Goal: Task Accomplishment & Management: Manage account settings

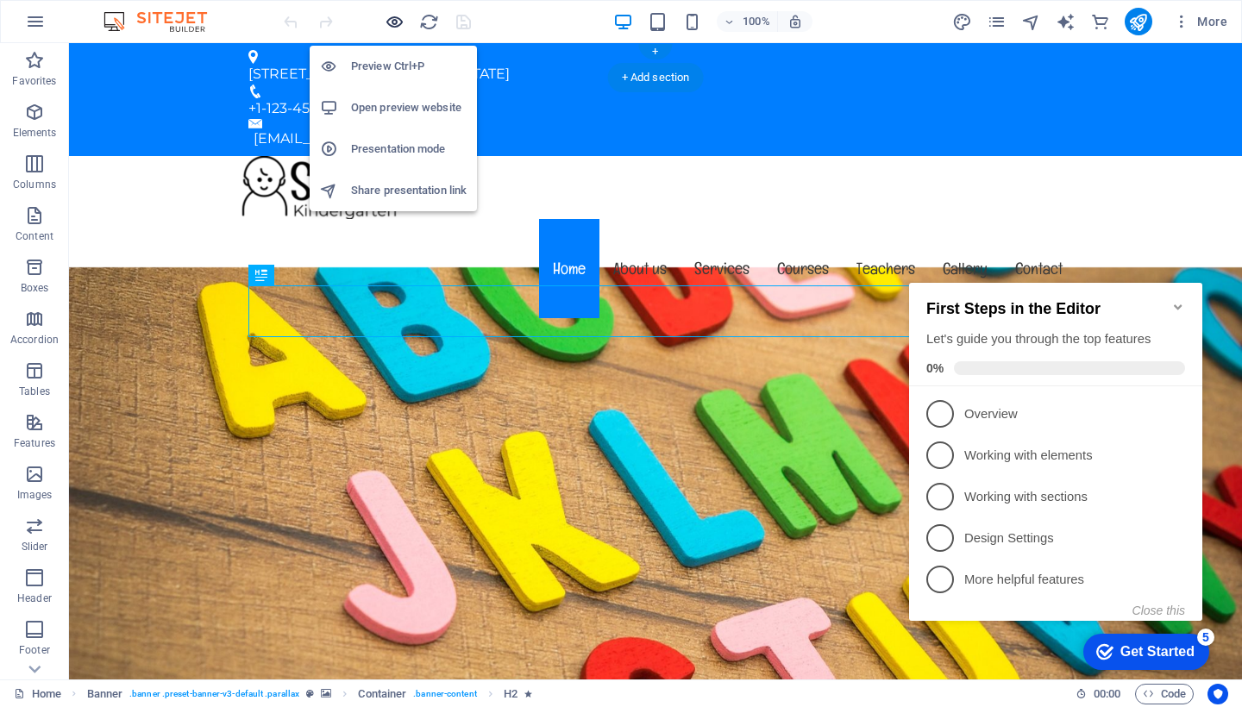
click at [390, 26] on icon "button" at bounding box center [395, 22] width 20 height 20
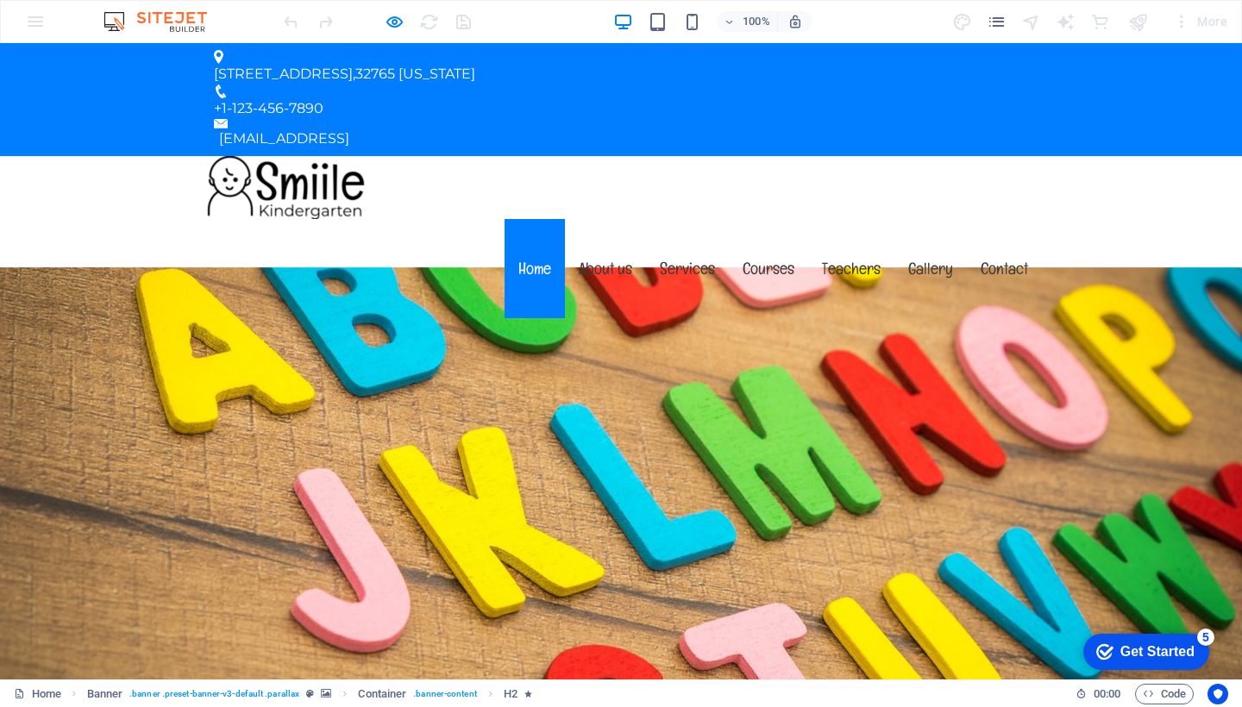
click at [251, 156] on img at bounding box center [286, 187] width 172 height 63
click at [385, 156] on header "Menu Home About us Services Courses Teachers Gallery Contact" at bounding box center [621, 237] width 842 height 162
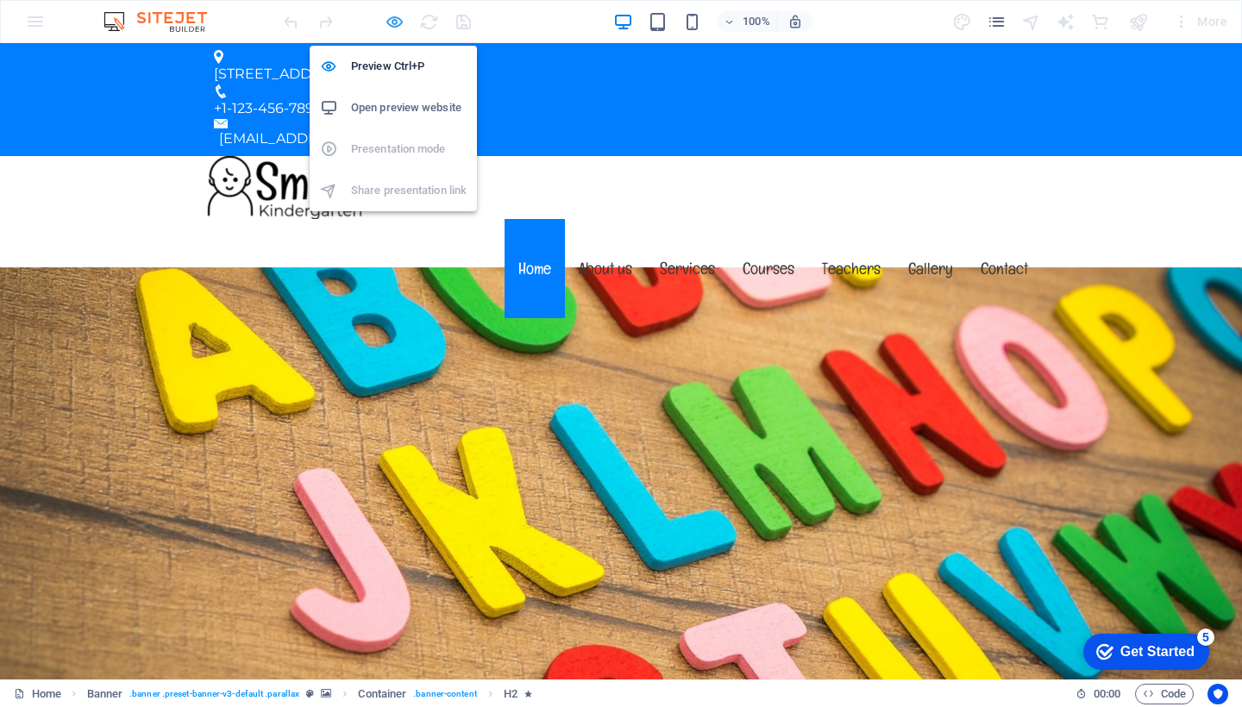
click at [391, 23] on icon "button" at bounding box center [395, 22] width 20 height 20
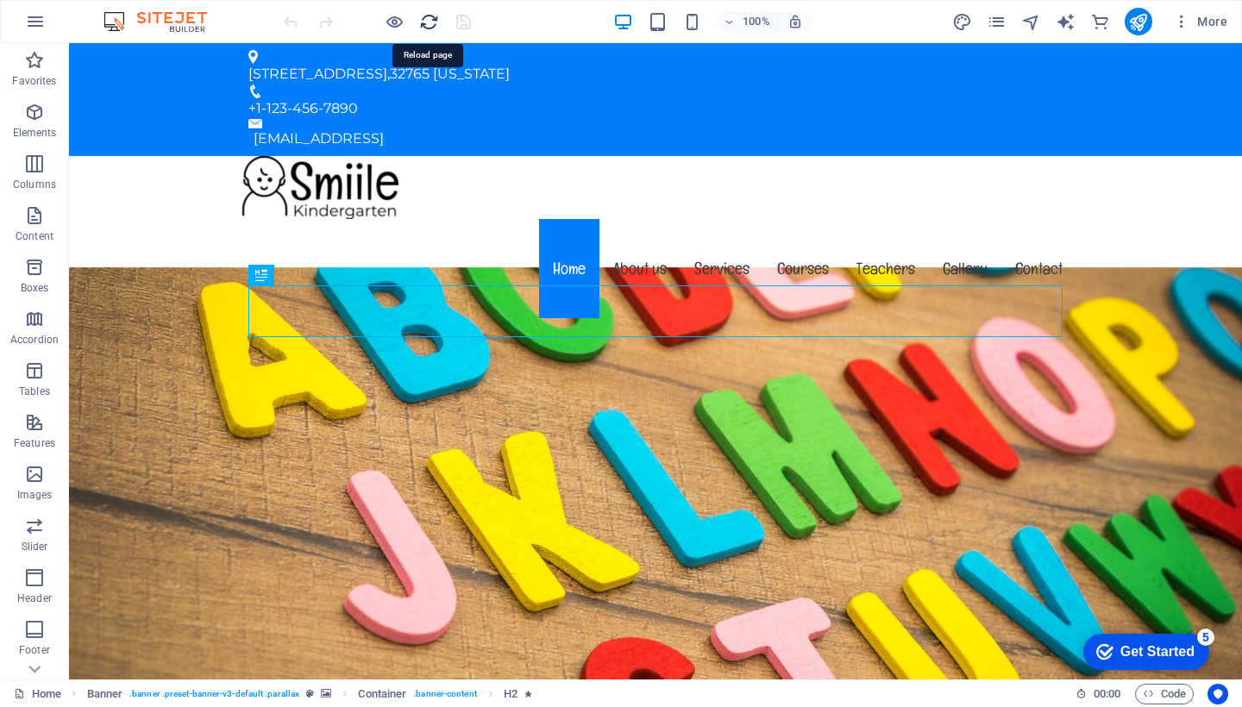
click at [421, 22] on icon "reload" at bounding box center [429, 22] width 20 height 20
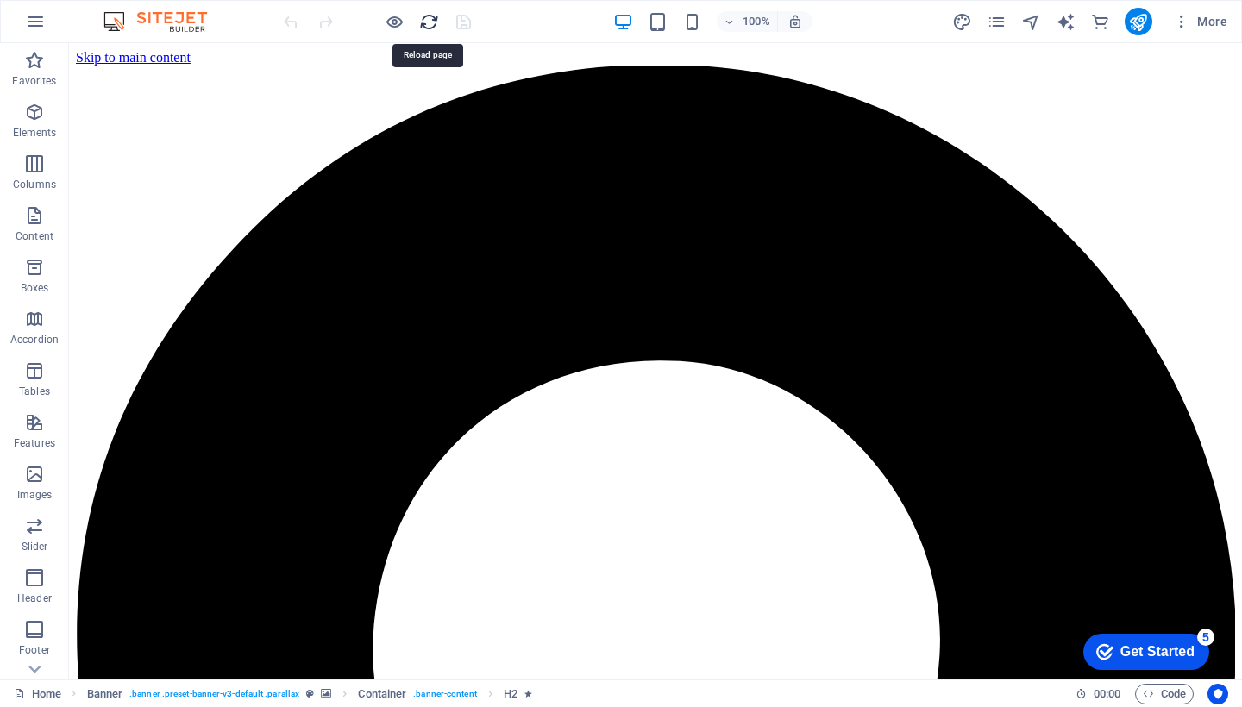
click at [430, 23] on icon "reload" at bounding box center [429, 22] width 20 height 20
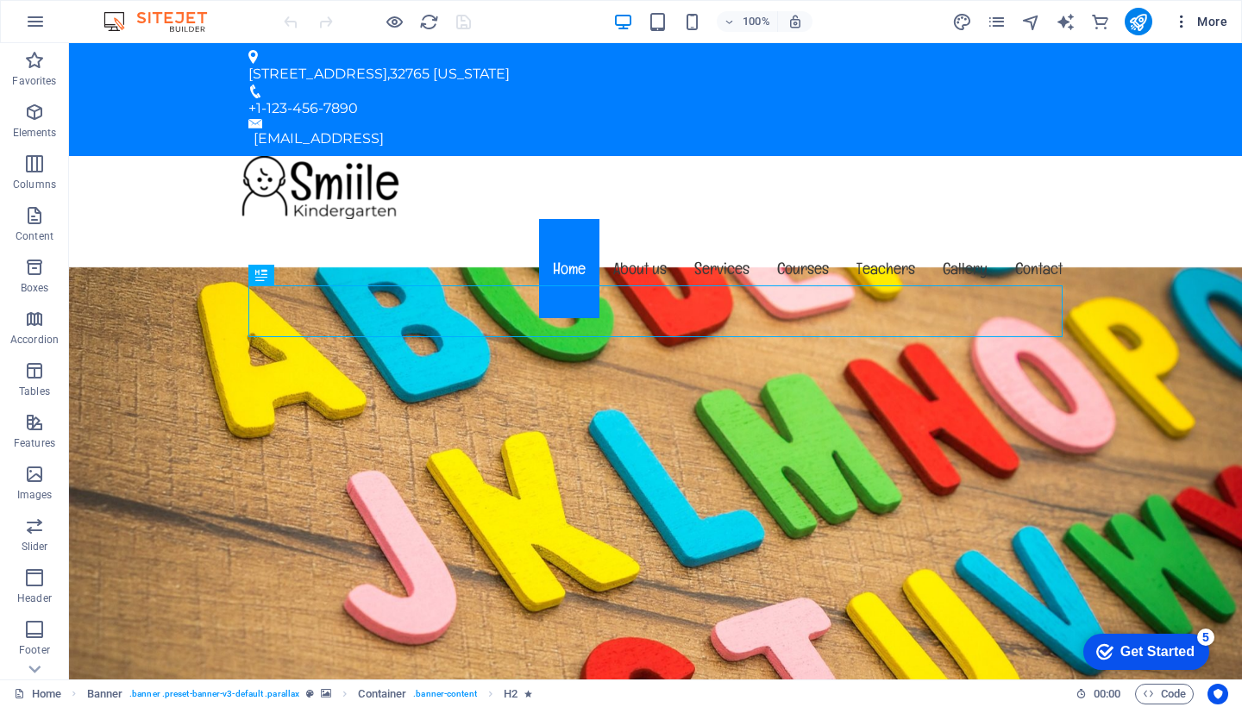
click at [1180, 25] on icon "button" at bounding box center [1181, 21] width 17 height 17
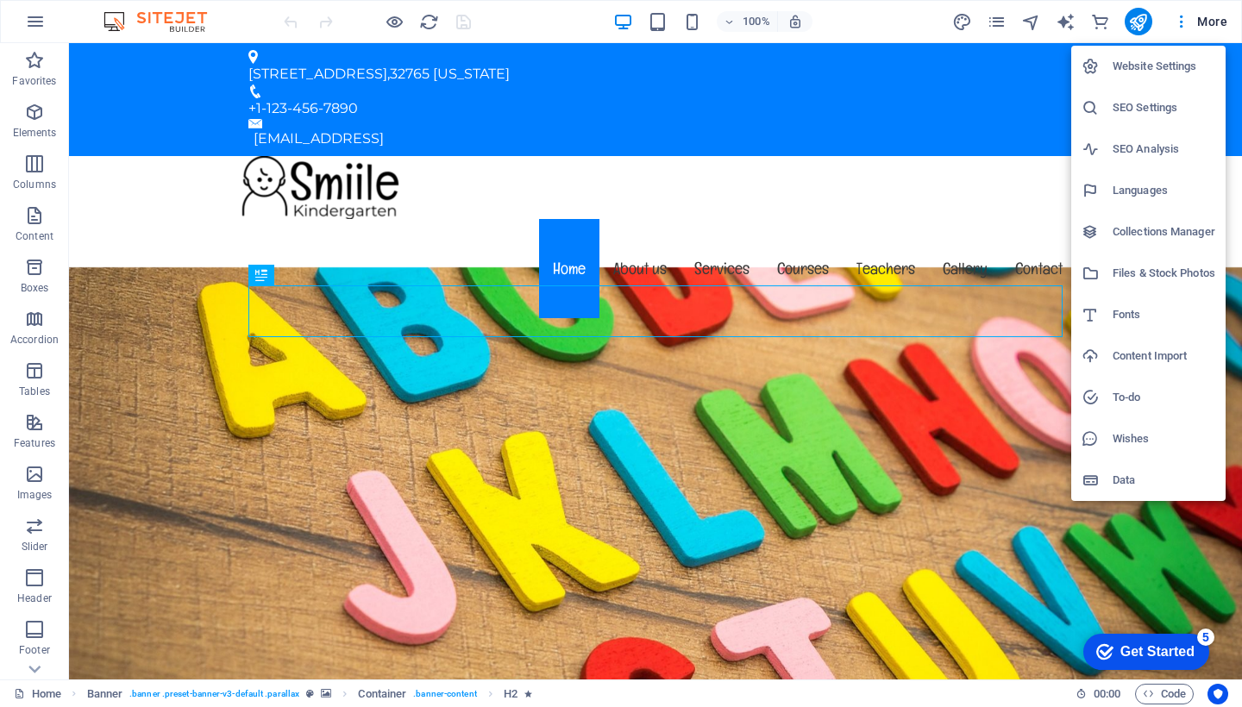
click at [1138, 190] on h6 "Languages" at bounding box center [1163, 190] width 103 height 21
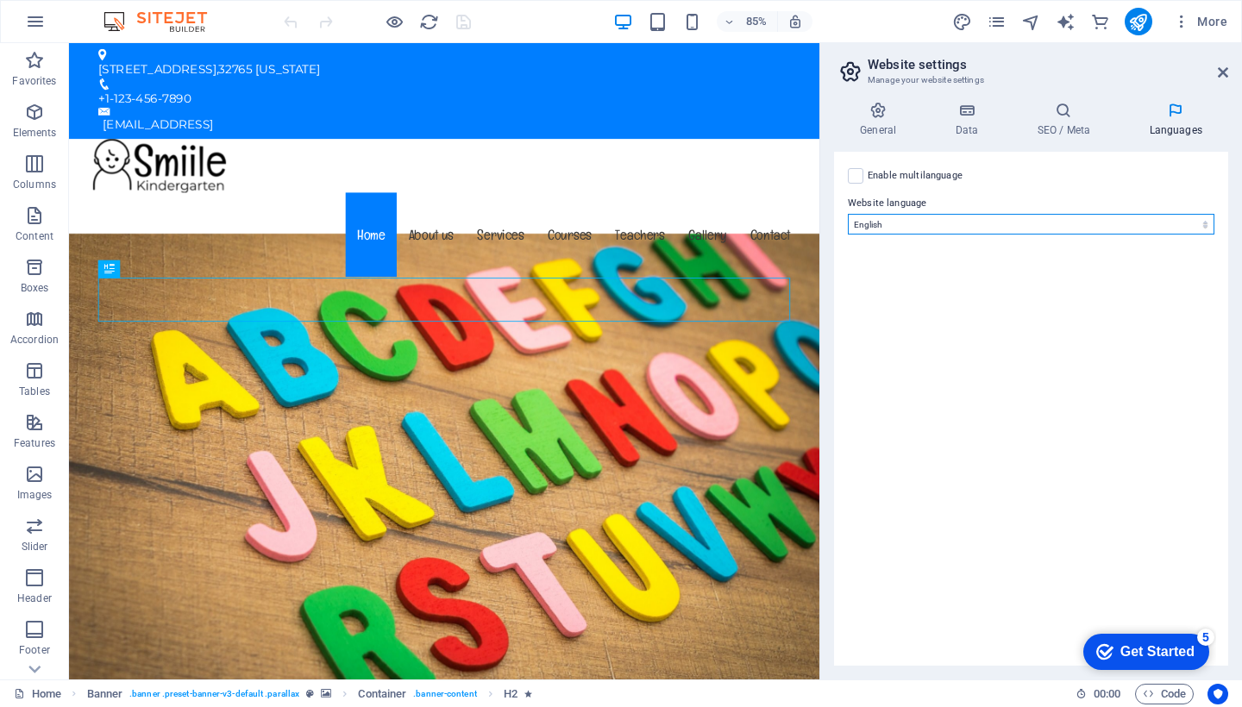
select select "70"
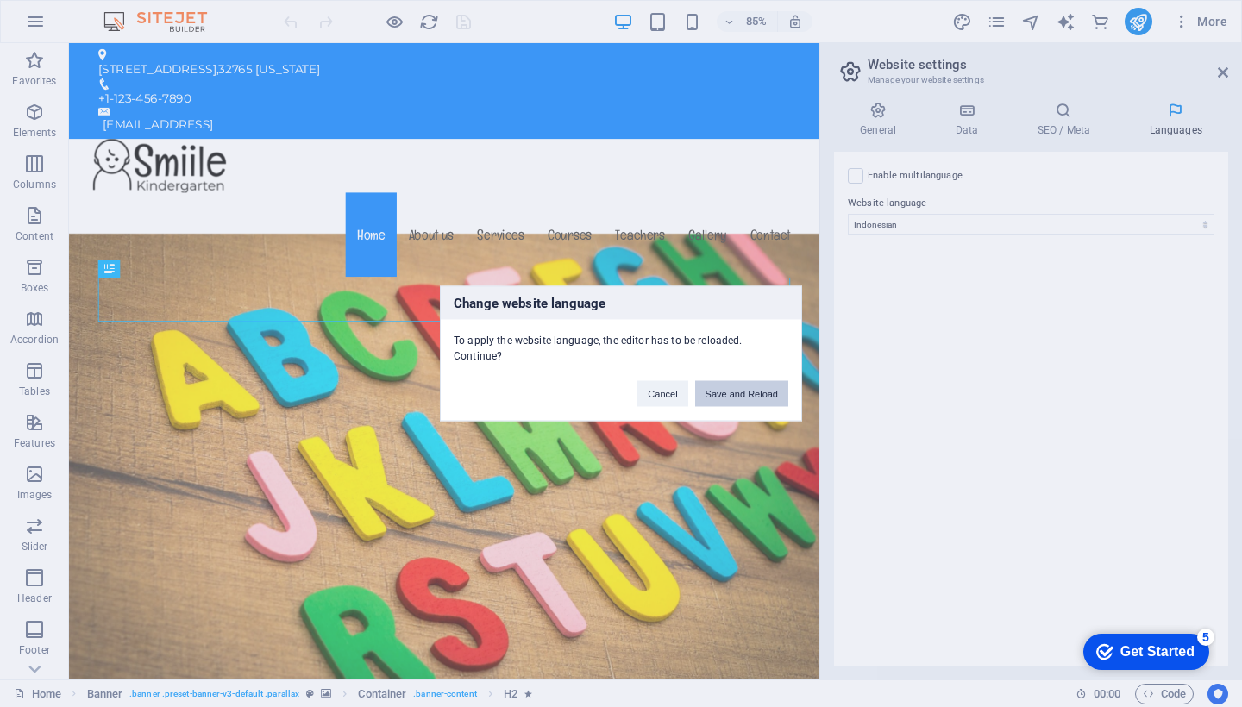
click at [760, 391] on button "Save and Reload" at bounding box center [741, 394] width 93 height 26
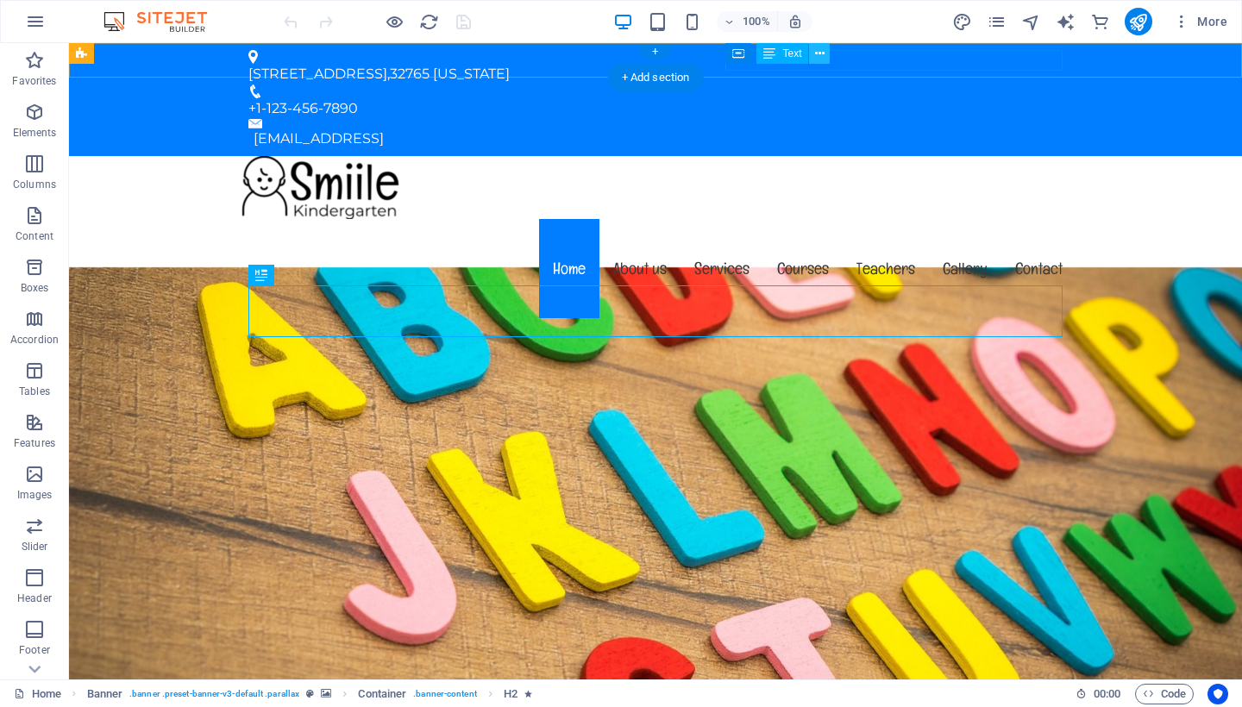
click at [822, 54] on icon at bounding box center [819, 54] width 9 height 18
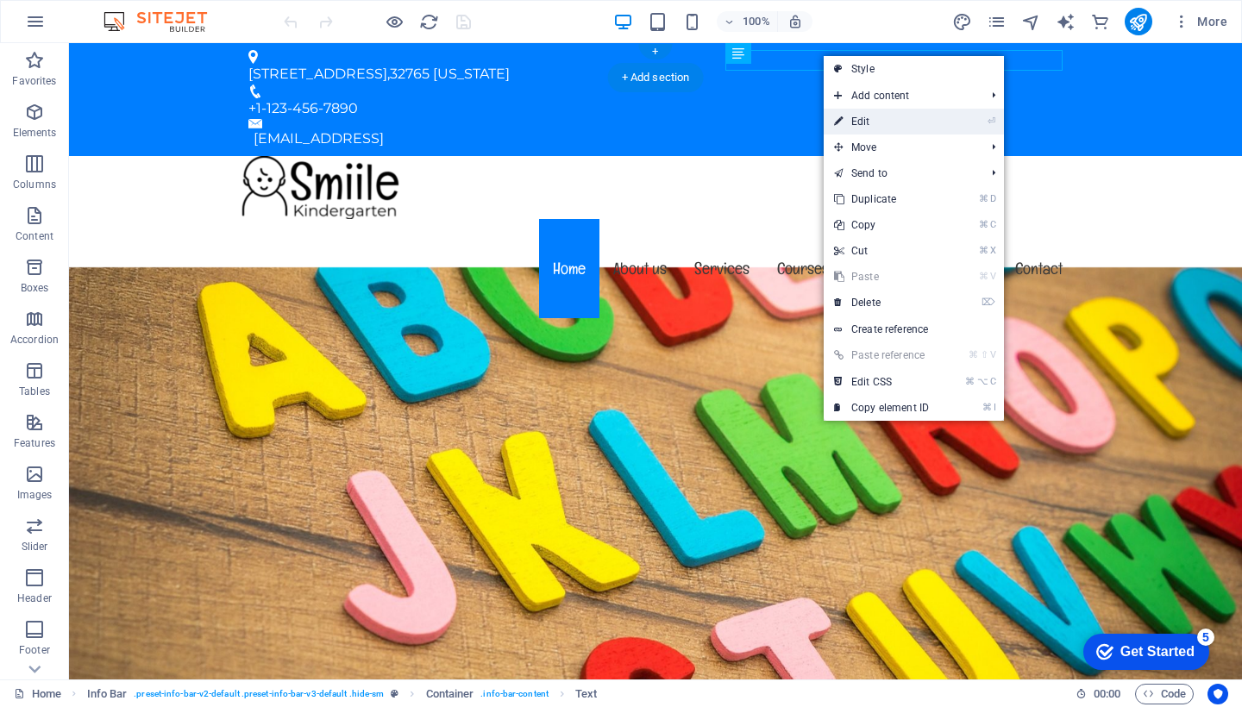
click at [865, 122] on link "⏎ Edit" at bounding box center [881, 122] width 116 height 26
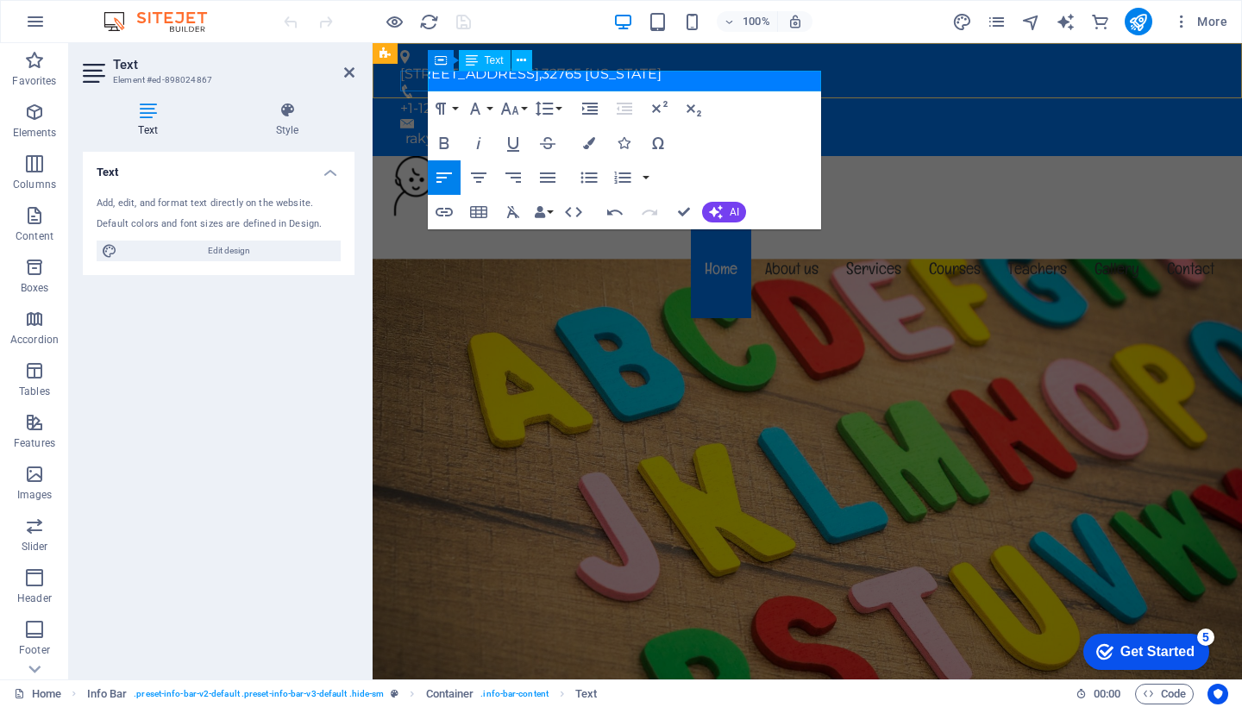
click at [593, 130] on link "[EMAIL_ADDRESS]" at bounding box center [528, 138] width 130 height 16
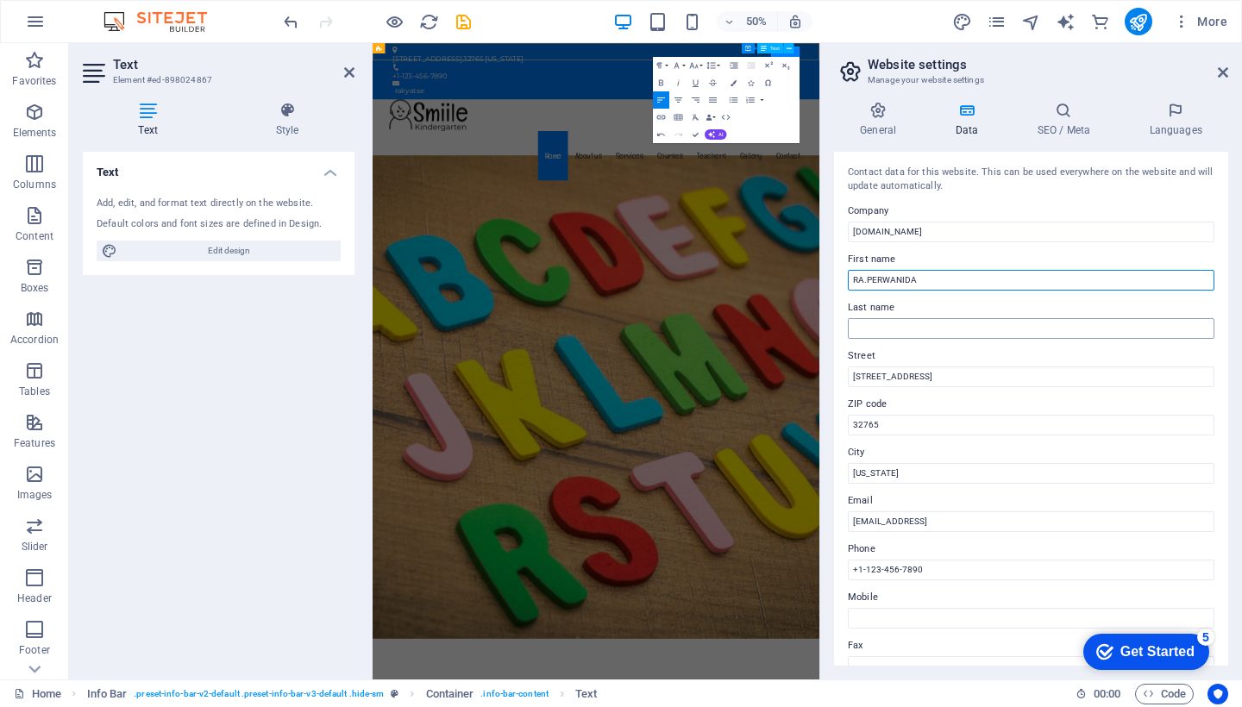
type input "RA.PERWANIDA"
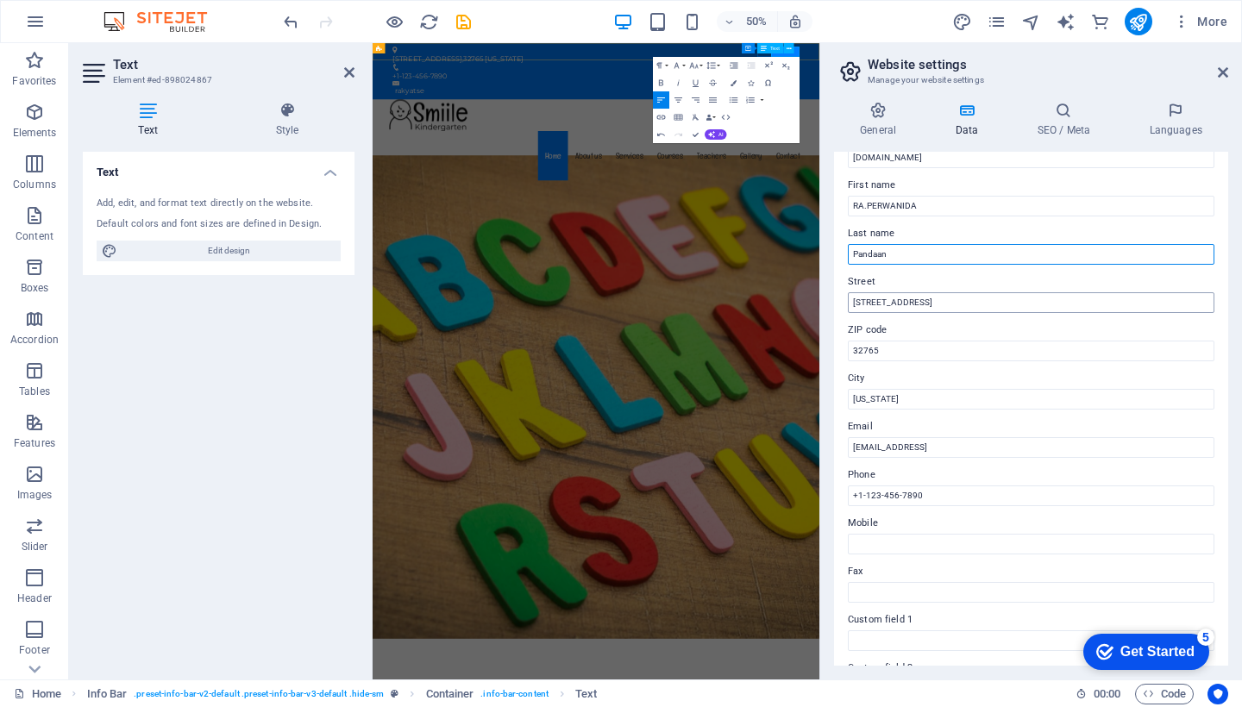
scroll to position [82, 0]
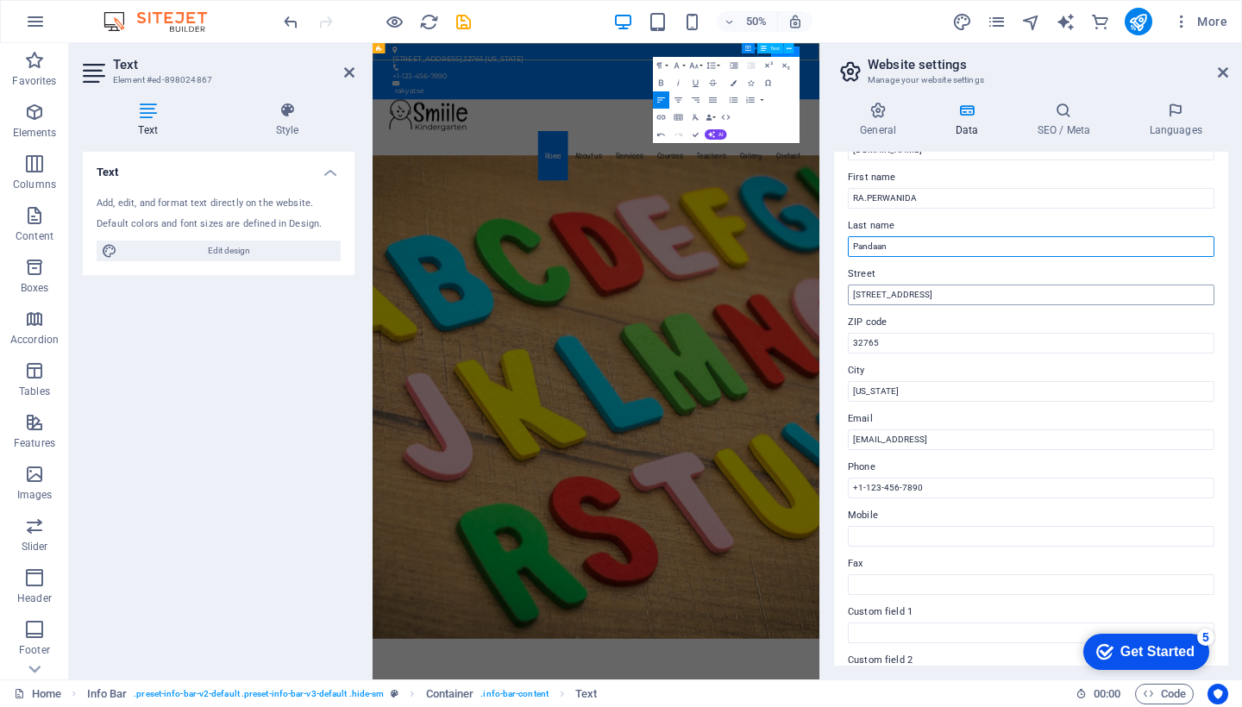
type input "Pandaan"
type input "3"
click at [937, 296] on input "[STREET_ADDRESS]" at bounding box center [1031, 295] width 366 height 21
type input "[STREET_ADDRESS] pasuruan"
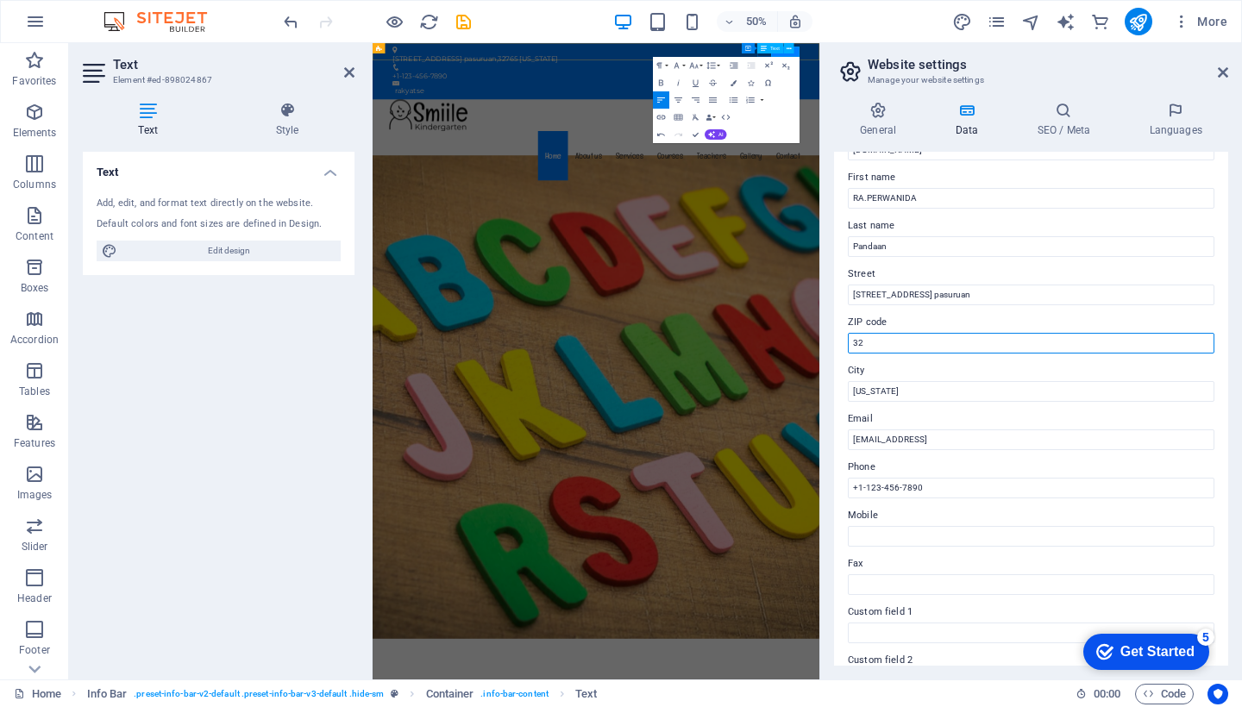
type input "3"
type input "67156"
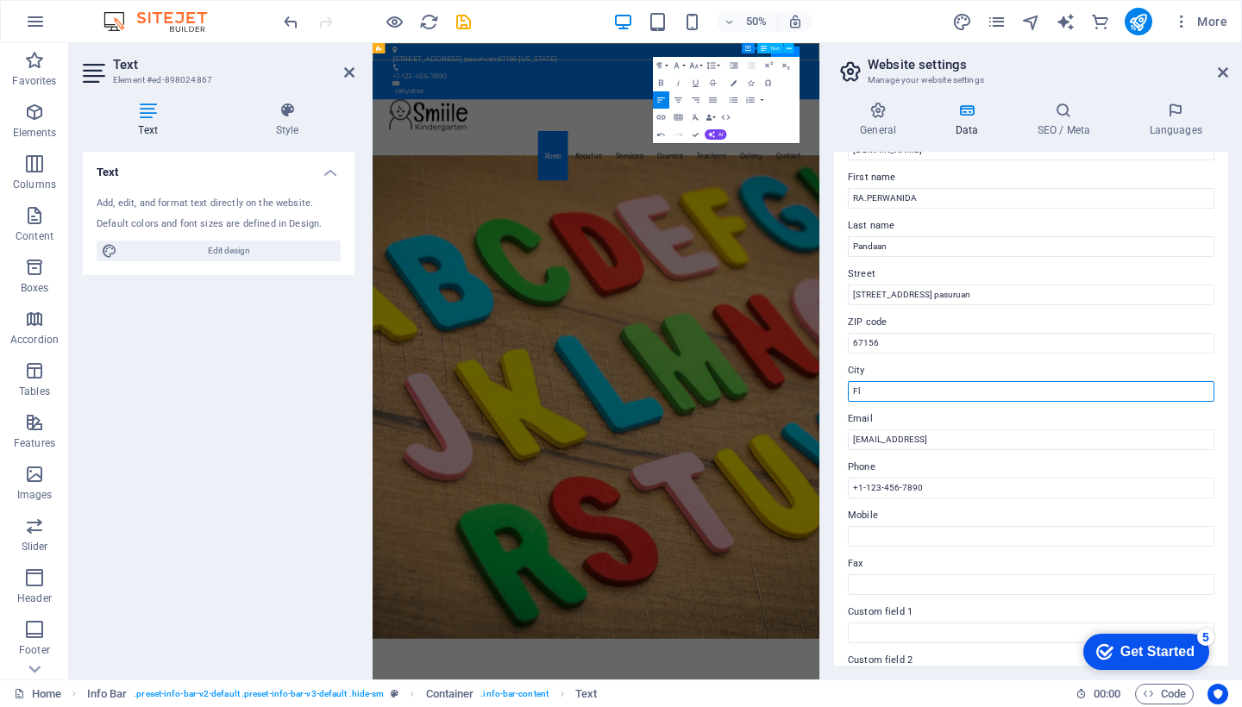
type input "F"
type input "PASURUAN"
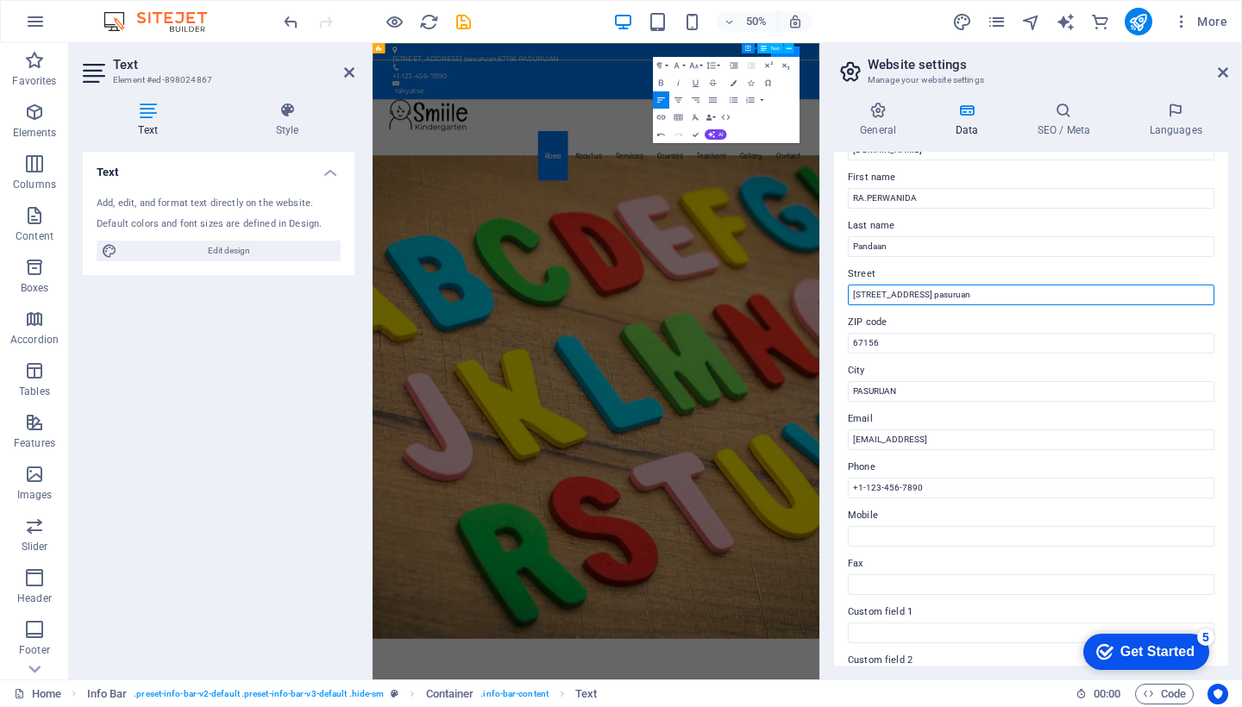
click at [1057, 298] on input "[STREET_ADDRESS] pasuruan" at bounding box center [1031, 295] width 366 height 21
type input "[STREET_ADDRESS]"
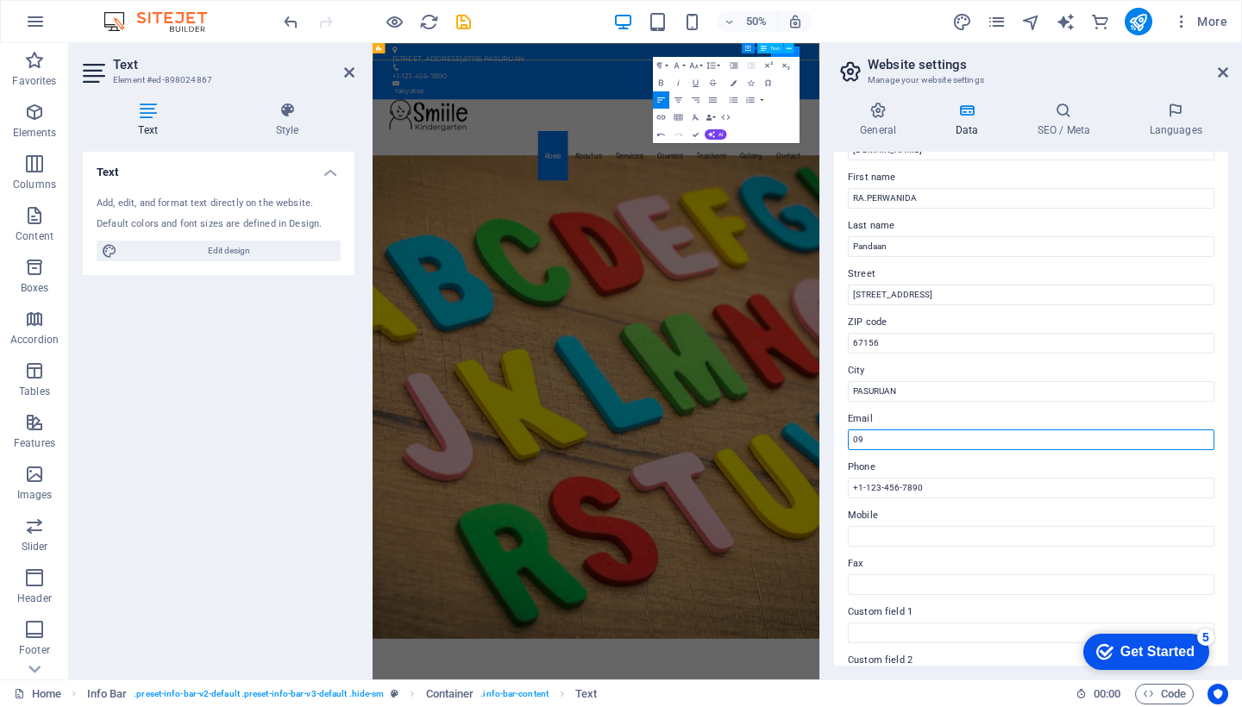
type input "0"
type input "R"
type input "[EMAIL_ADDRESS][DOMAIN_NAME]"
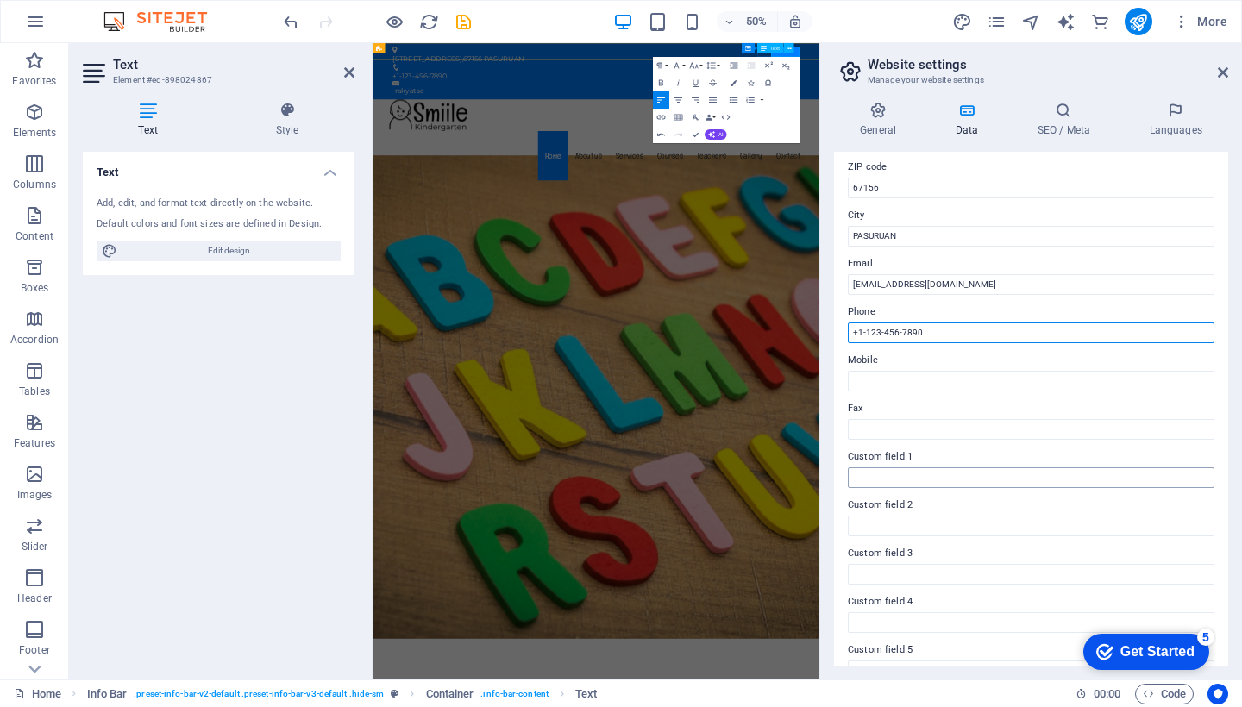
scroll to position [239, 0]
type input "+"
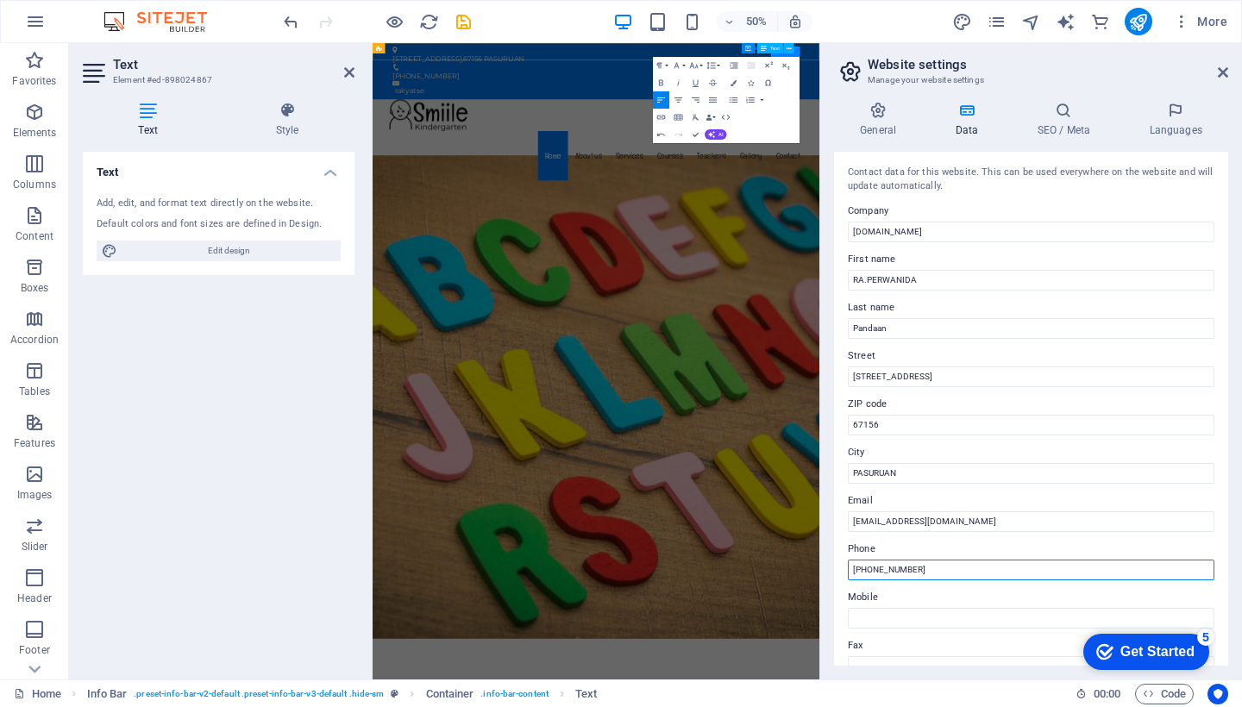
scroll to position [0, 0]
type input "[PHONE_NUMBER]"
click at [871, 116] on icon at bounding box center [878, 110] width 88 height 17
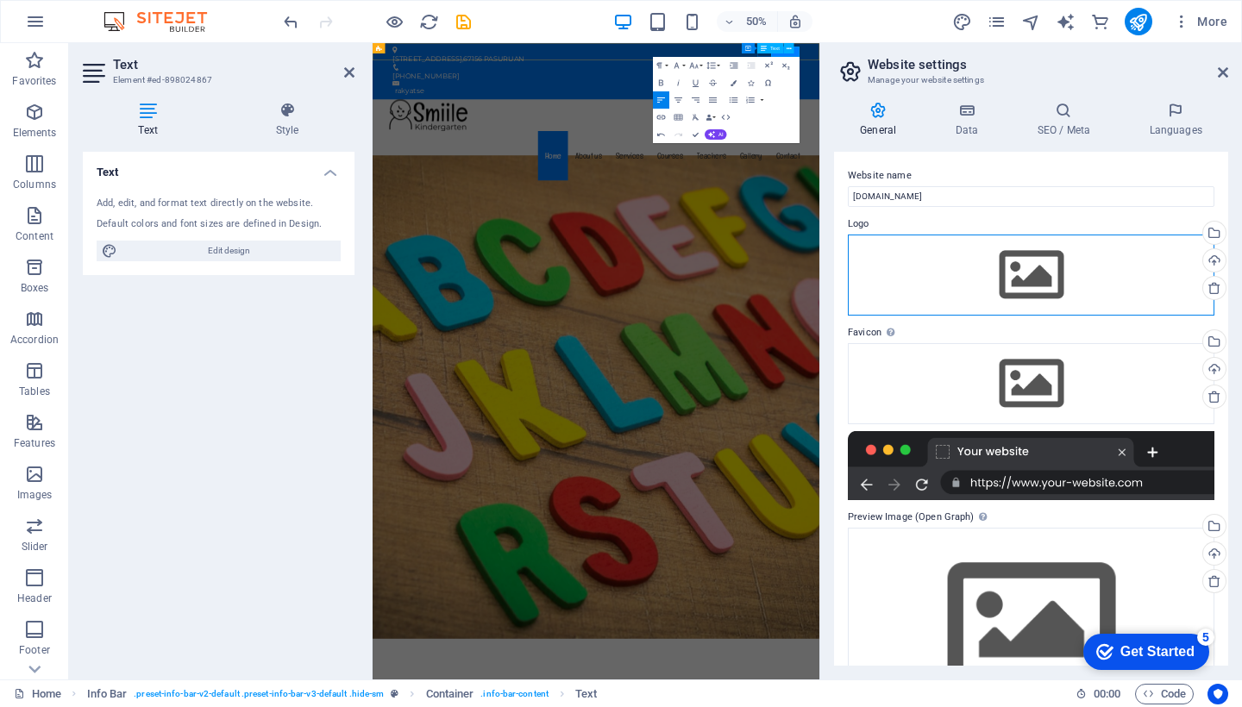
click at [1032, 285] on div "Drag files here, click to choose files or select files from Files or our free s…" at bounding box center [1031, 275] width 366 height 81
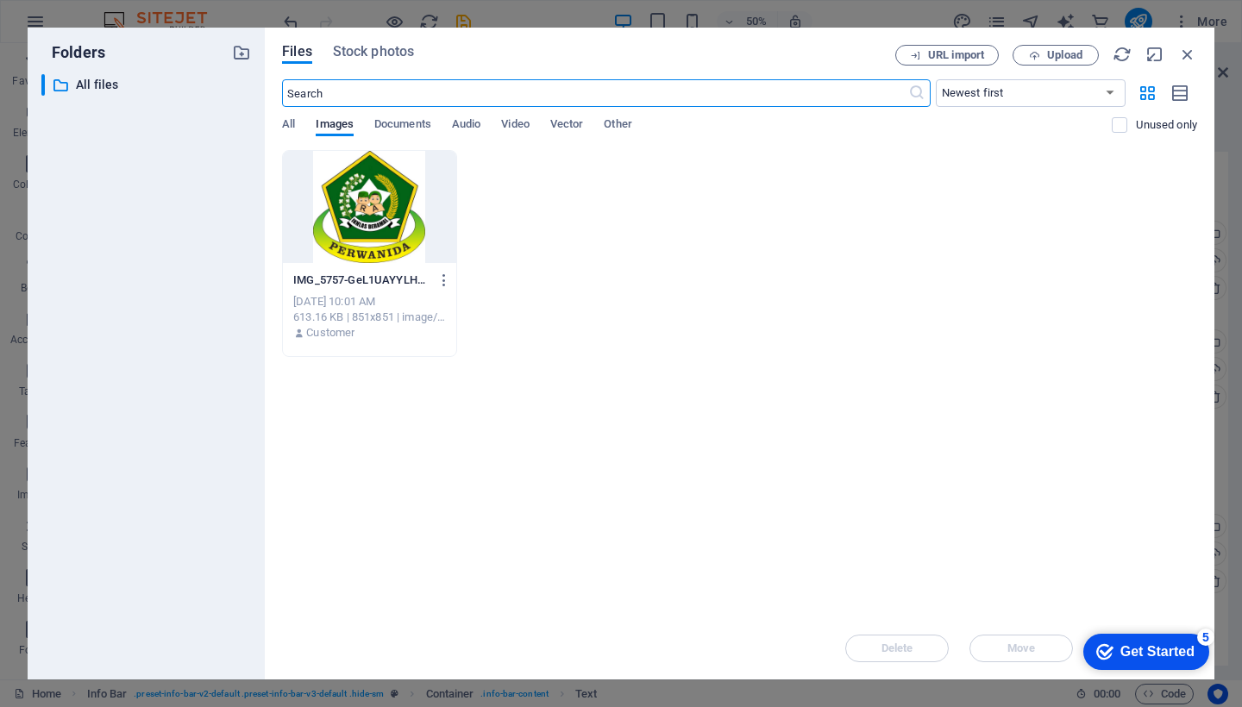
click at [397, 228] on div at bounding box center [369, 207] width 173 height 112
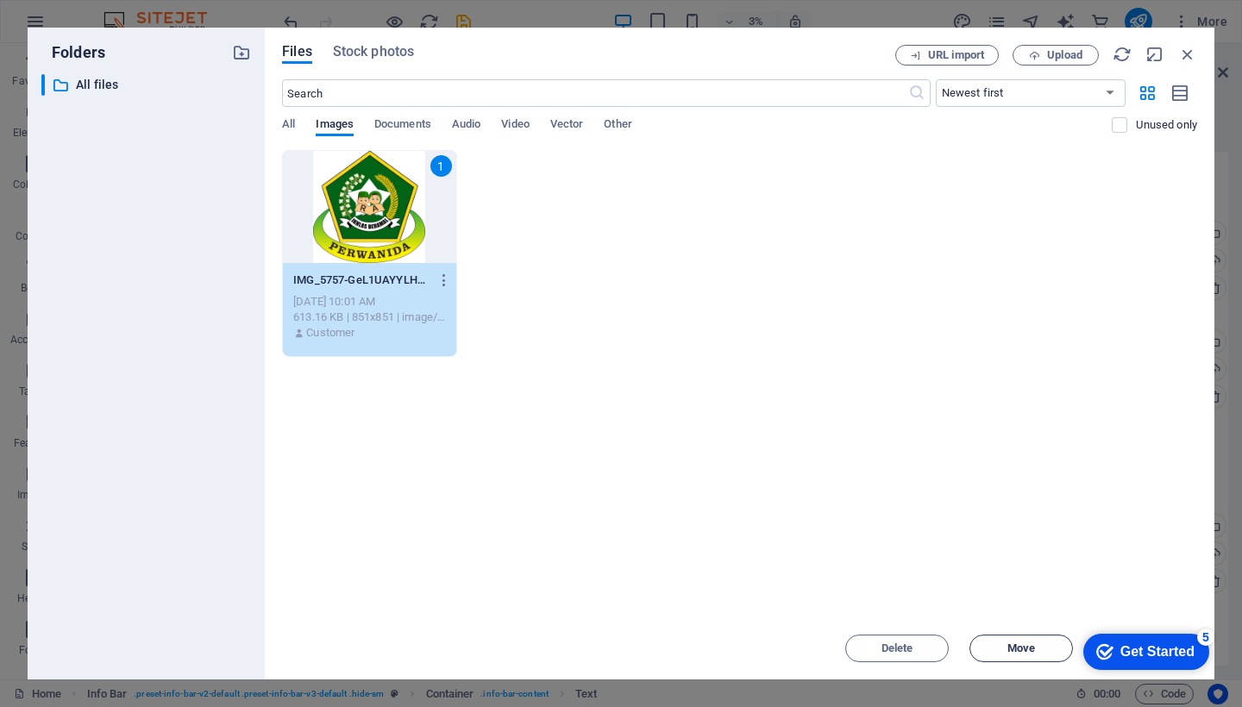
click at [1031, 645] on span "Move" at bounding box center [1021, 648] width 28 height 10
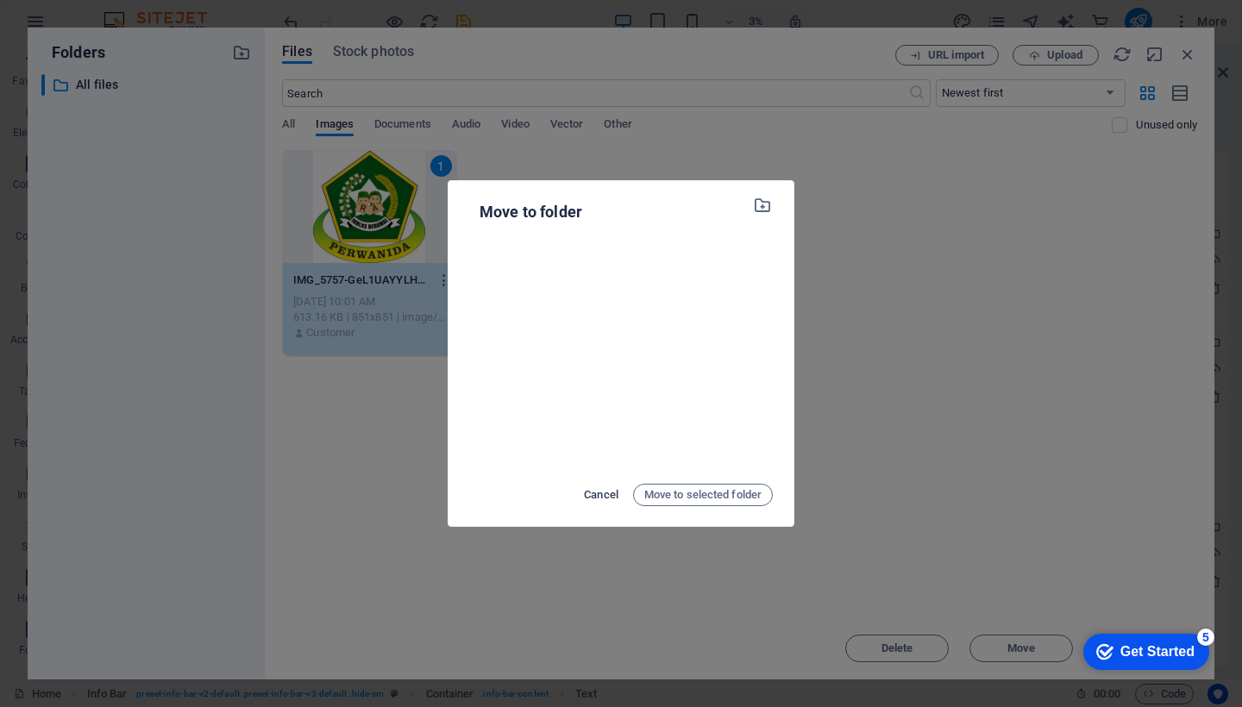
click at [599, 498] on span "Cancel" at bounding box center [601, 495] width 34 height 21
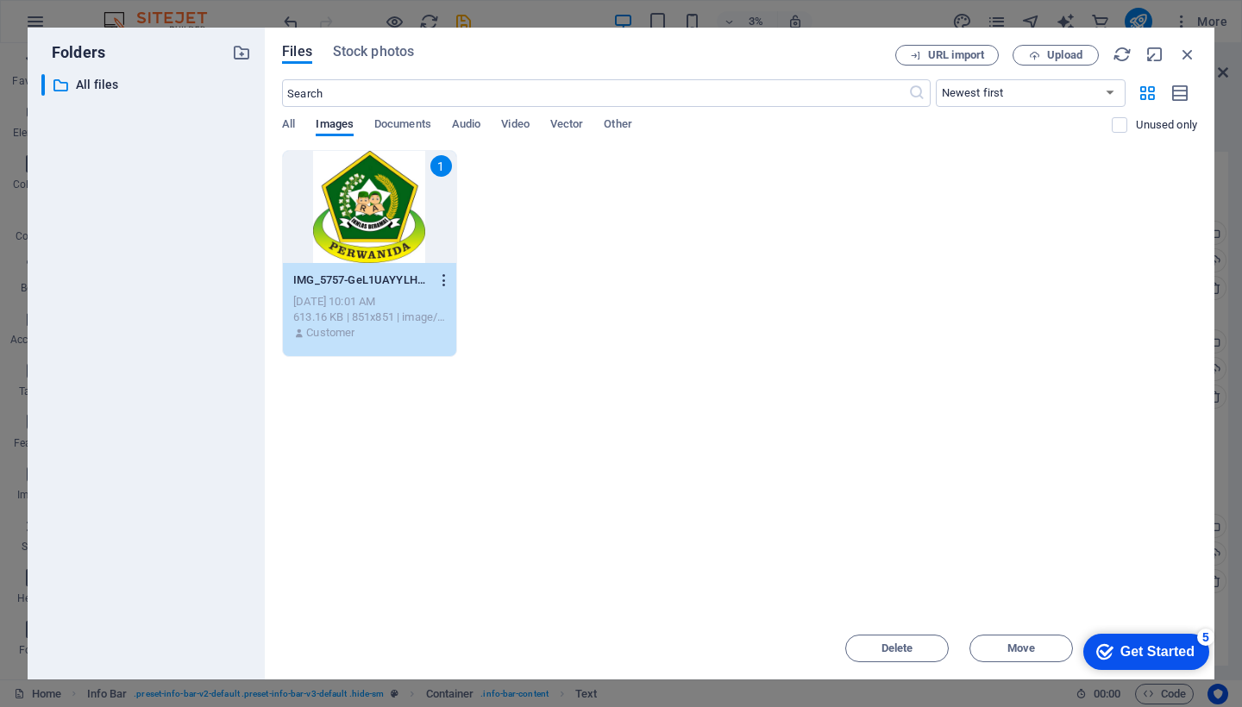
click at [442, 282] on icon "button" at bounding box center [444, 280] width 16 height 16
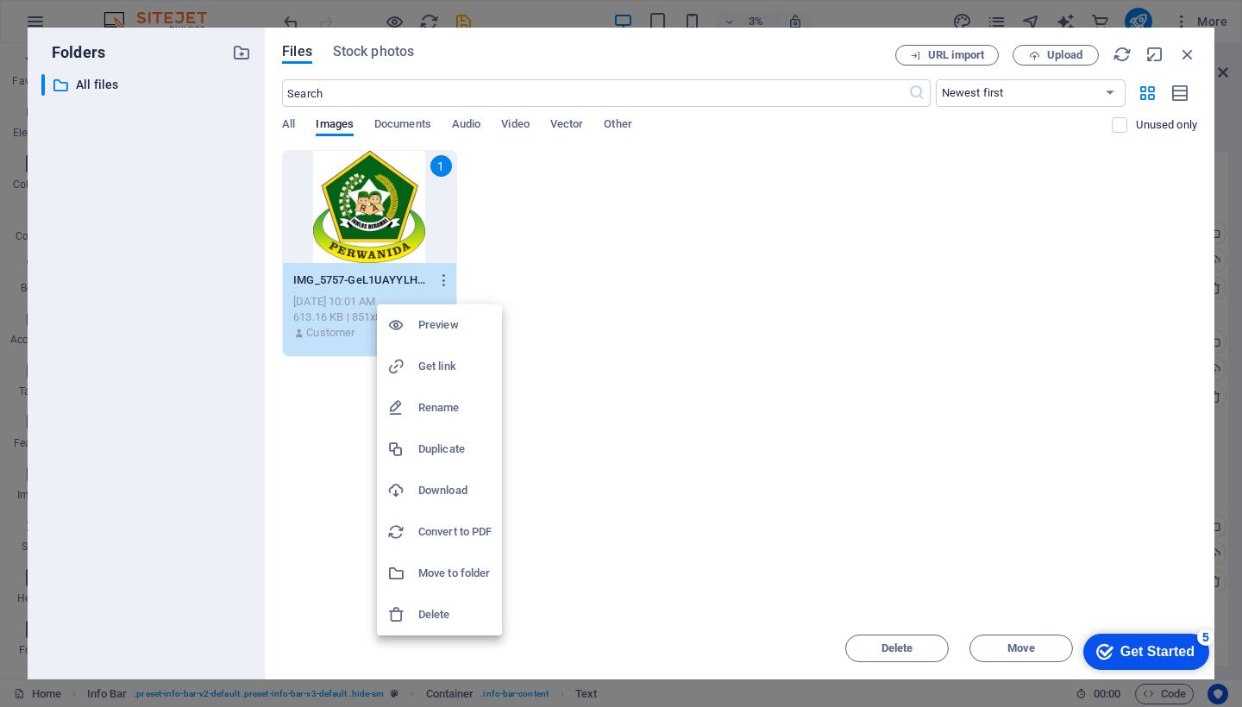
click at [586, 429] on div at bounding box center [621, 353] width 1242 height 707
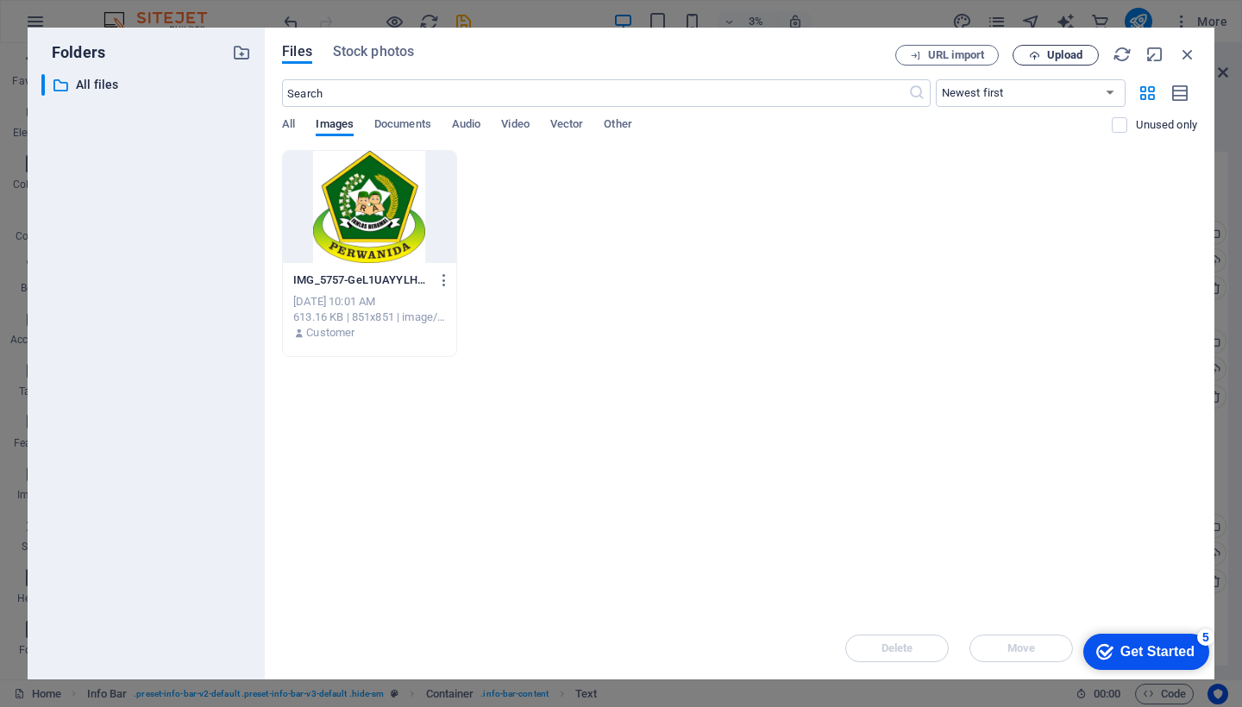
click at [1047, 57] on span "Upload" at bounding box center [1064, 55] width 35 height 10
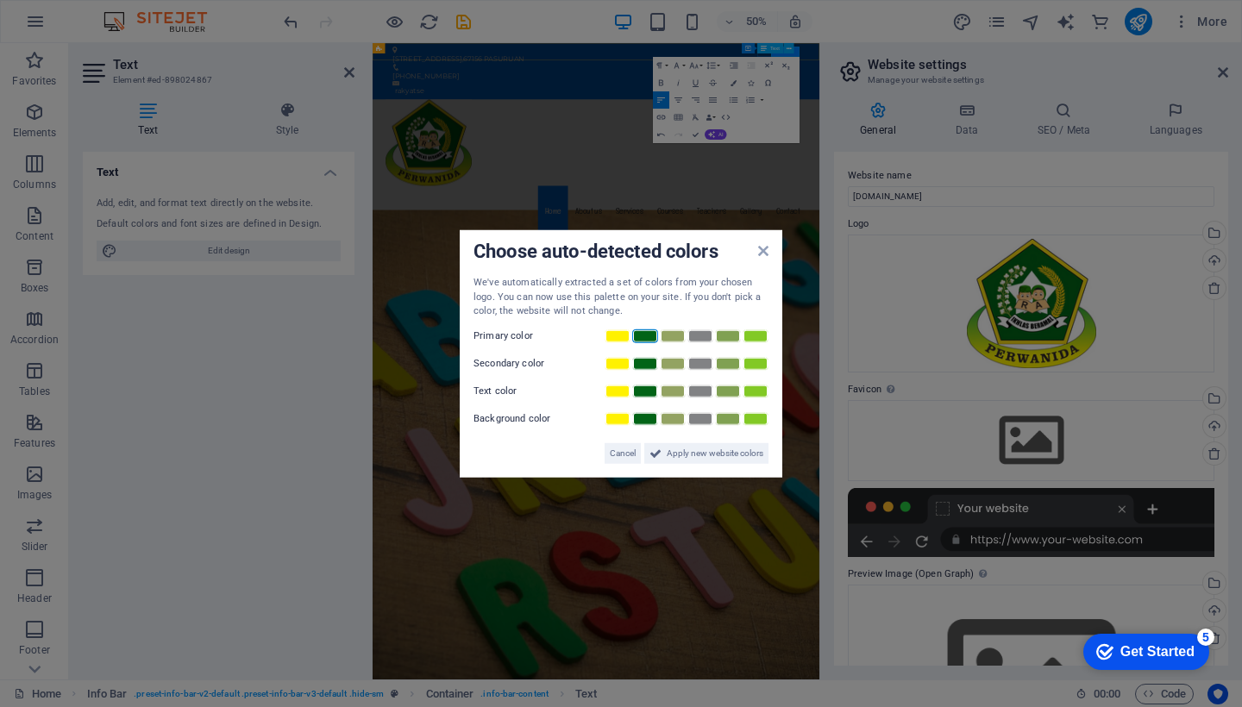
click at [648, 341] on link at bounding box center [645, 336] width 26 height 14
click at [641, 335] on link at bounding box center [645, 336] width 26 height 14
click at [752, 335] on link at bounding box center [755, 336] width 26 height 14
click at [698, 452] on span "Apply new website colors" at bounding box center [715, 452] width 97 height 21
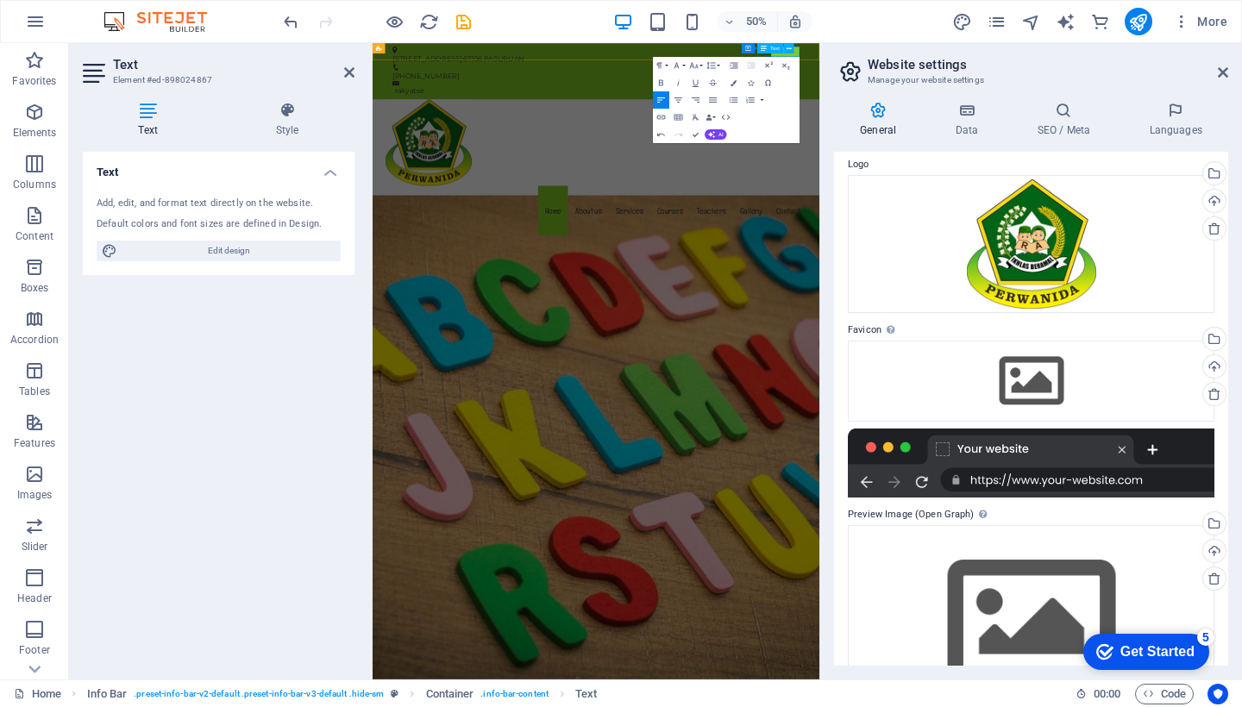
scroll to position [59, 0]
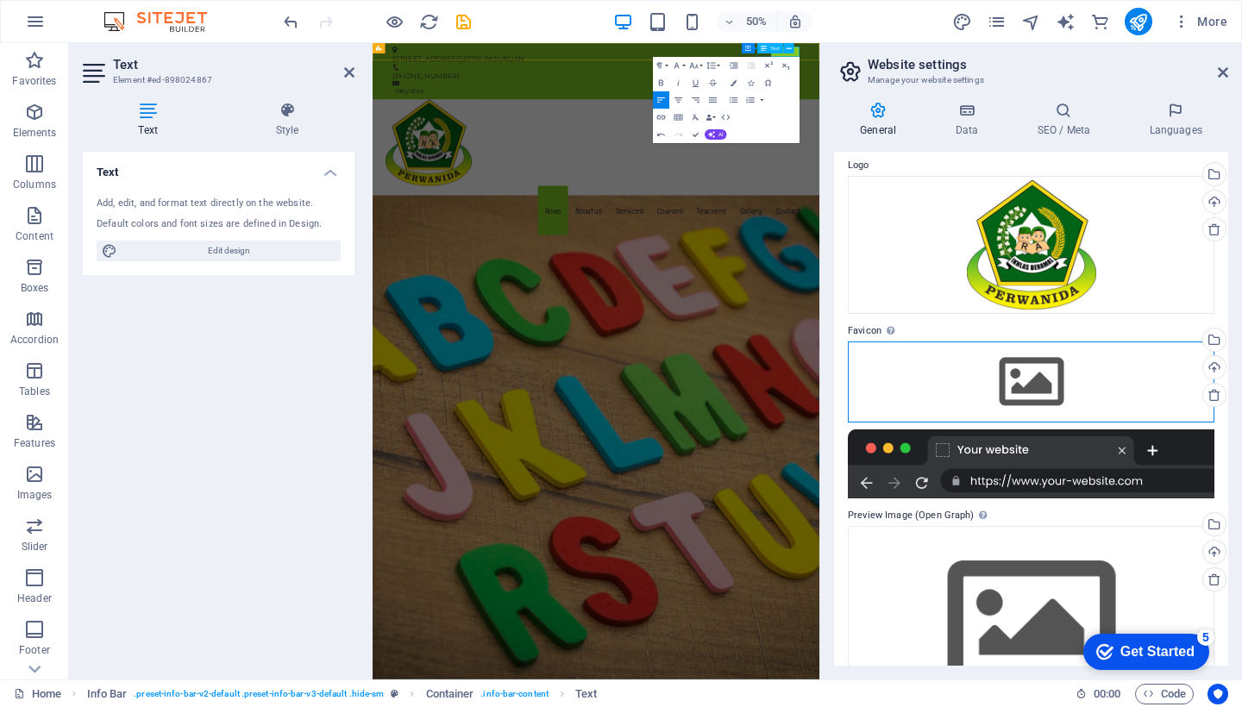
click at [1039, 381] on div "Drag files here, click to choose files or select files from Files or our free s…" at bounding box center [1031, 381] width 366 height 81
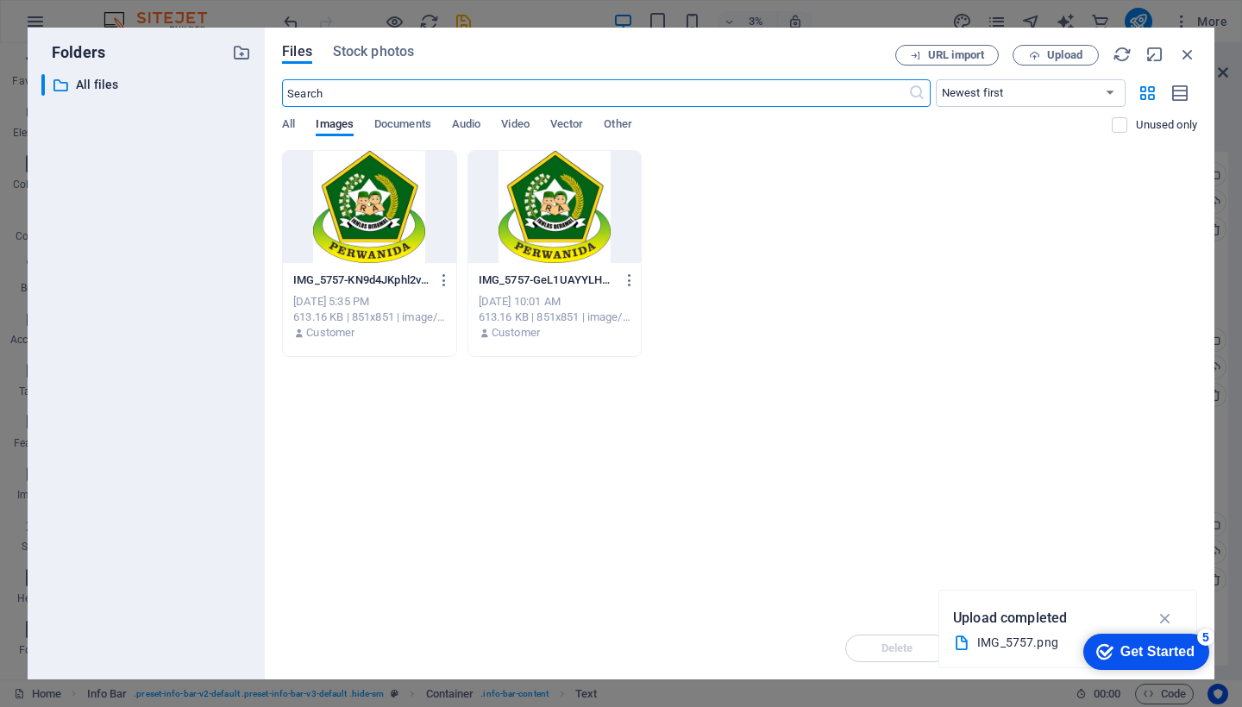
click at [407, 237] on div at bounding box center [369, 207] width 173 height 112
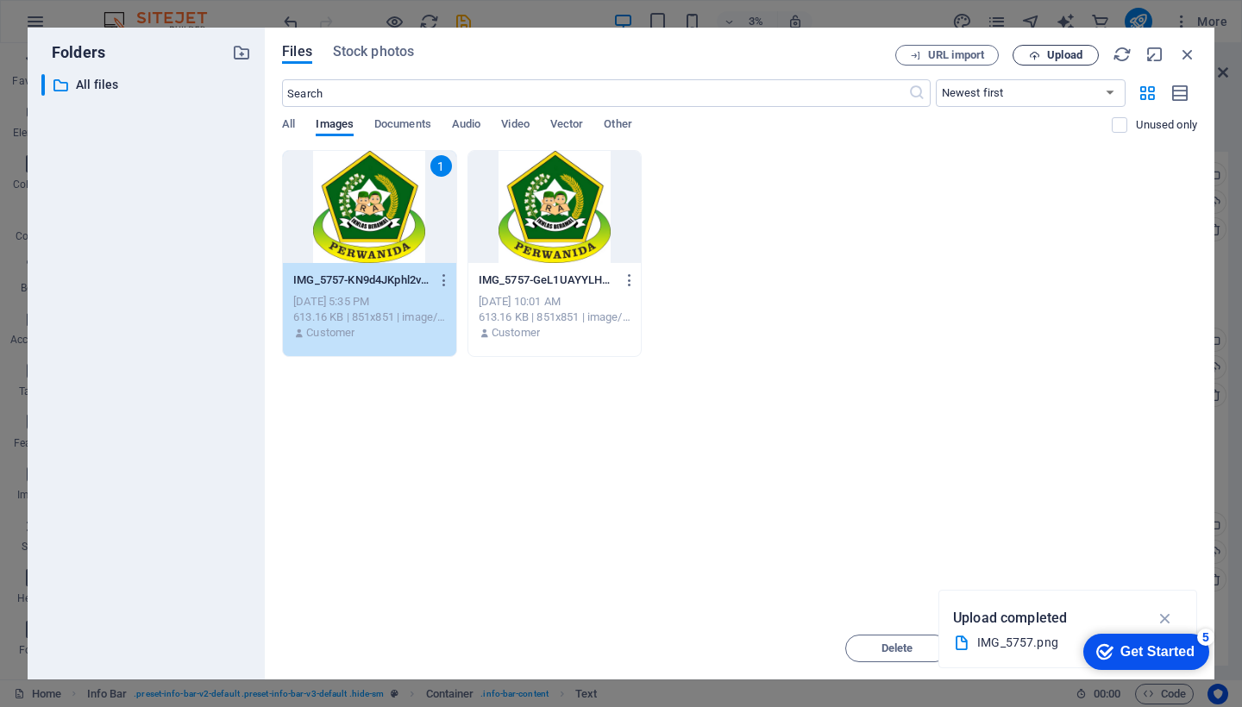
click at [1048, 54] on span "Upload" at bounding box center [1064, 55] width 35 height 10
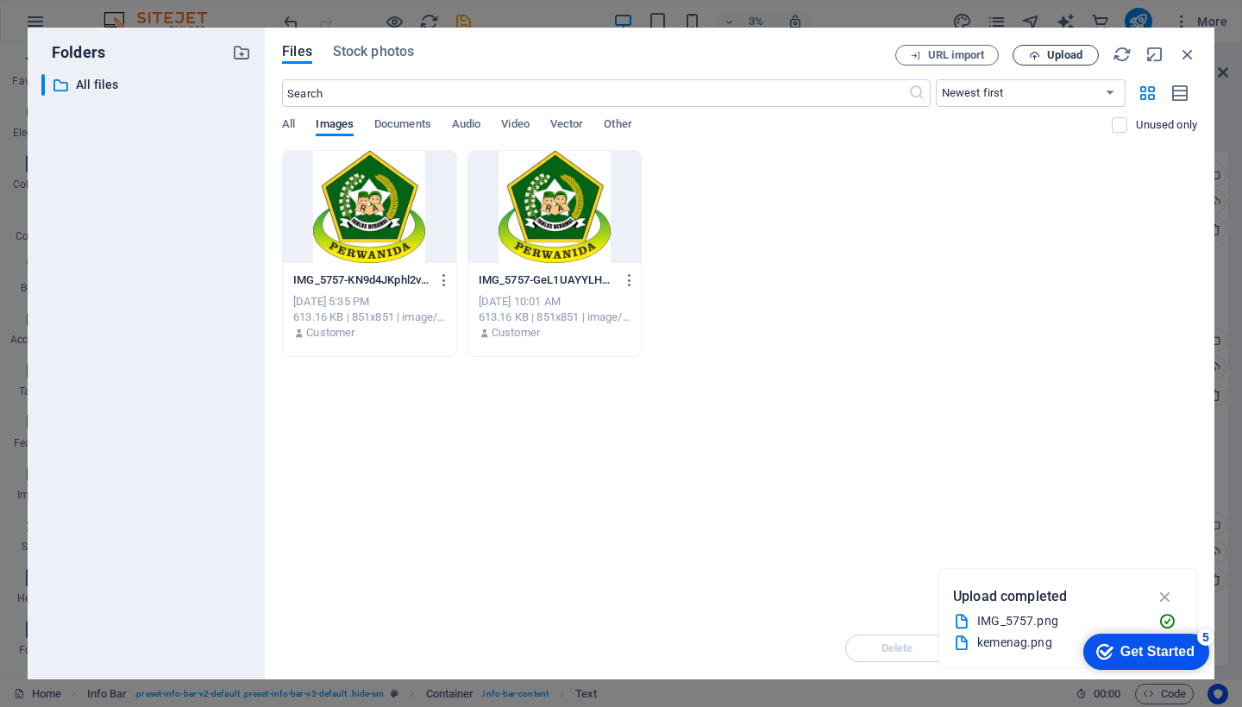
click at [1049, 57] on span "Upload" at bounding box center [1064, 55] width 35 height 10
click at [535, 230] on div at bounding box center [554, 207] width 173 height 112
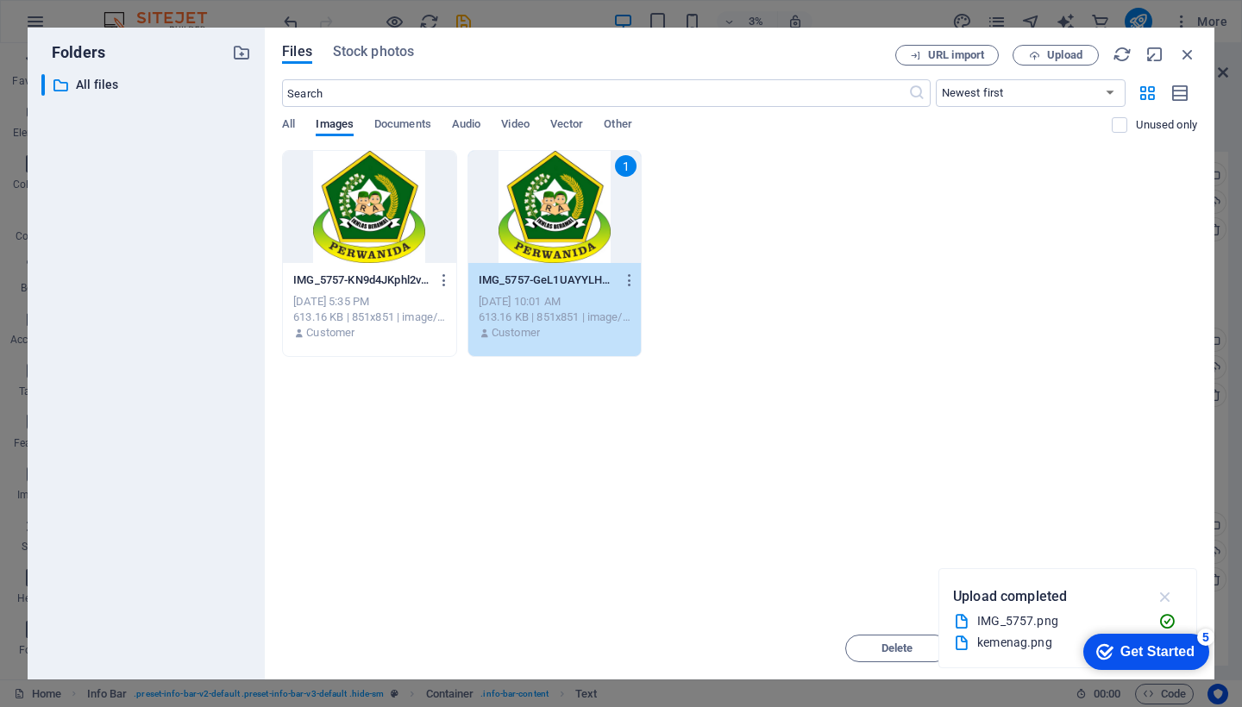
click at [1167, 594] on icon "button" at bounding box center [1165, 596] width 20 height 19
click at [1008, 648] on span "Move" at bounding box center [1021, 648] width 28 height 10
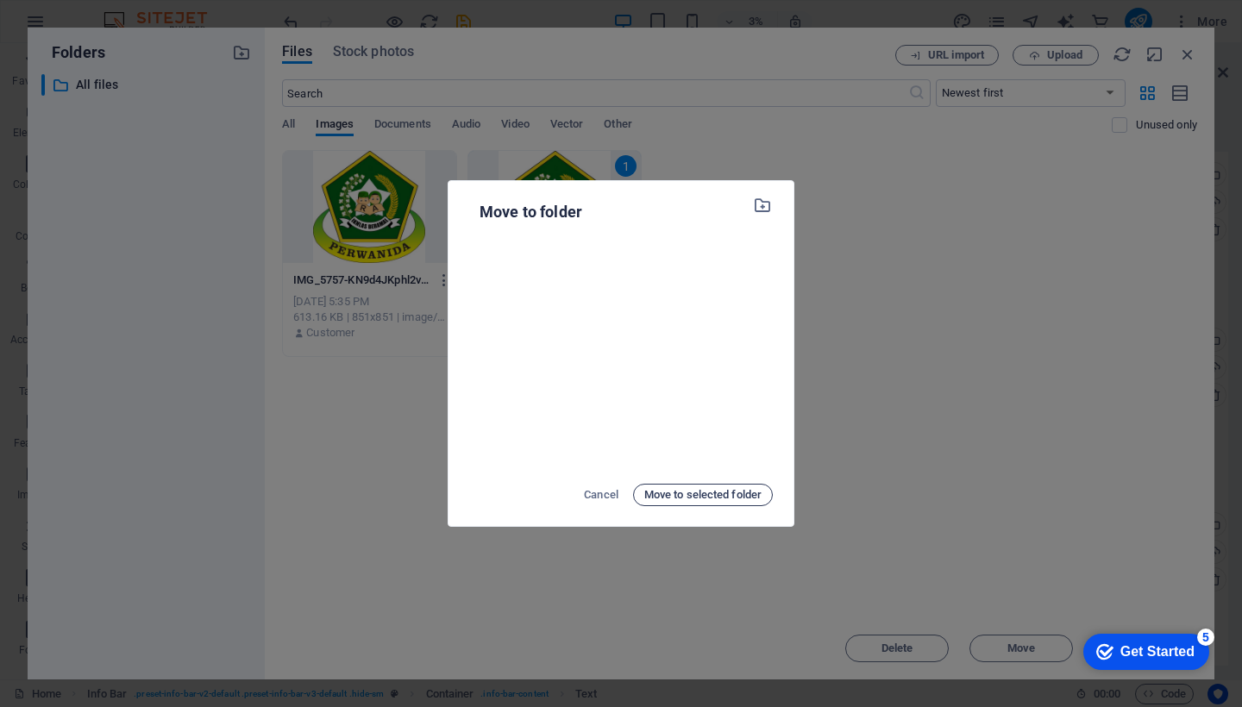
click at [718, 501] on span "Move to selected folder" at bounding box center [702, 495] width 117 height 21
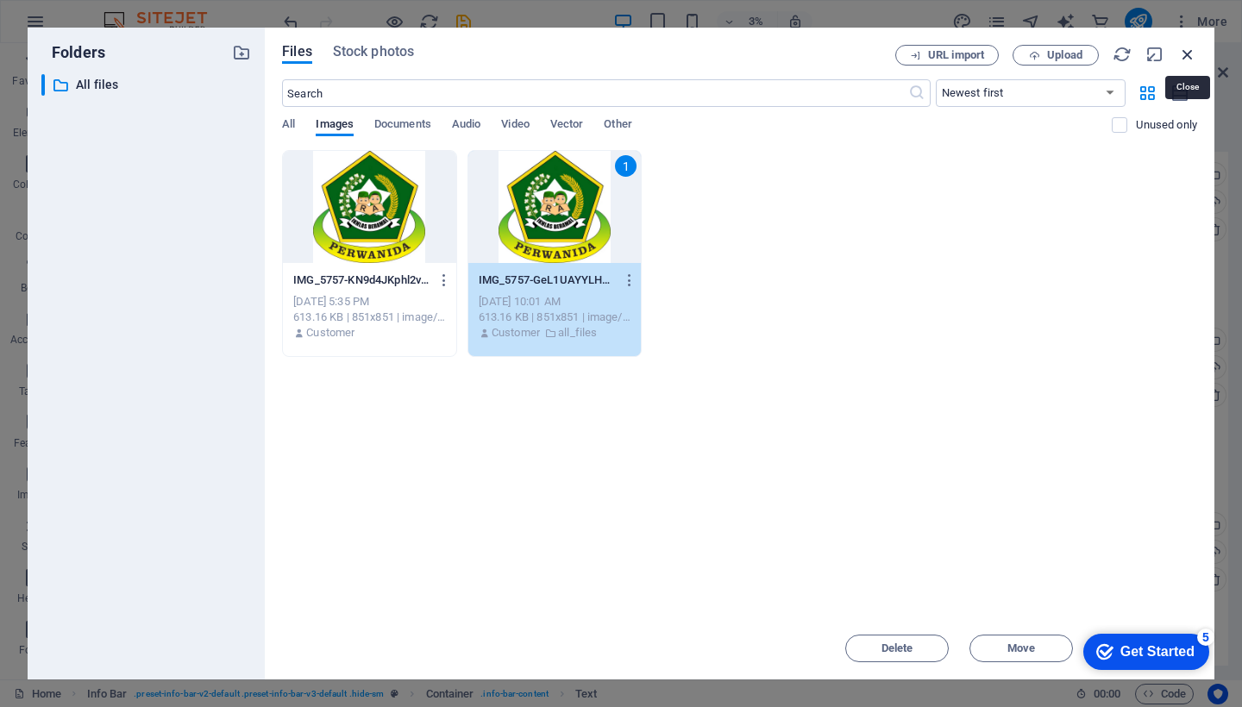
click at [1183, 55] on icon "button" at bounding box center [1187, 54] width 19 height 19
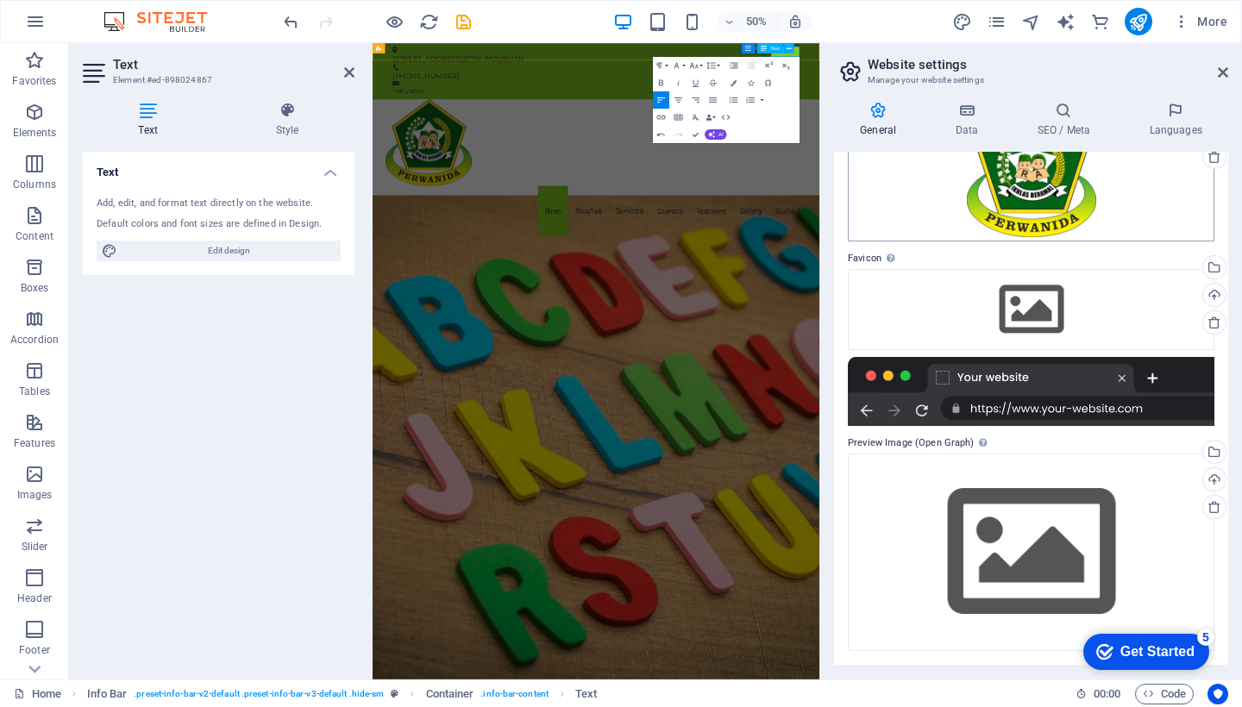
scroll to position [130, 0]
click at [1048, 303] on div "Drag files here, click to choose files or select files from Files or our free s…" at bounding box center [1031, 310] width 366 height 81
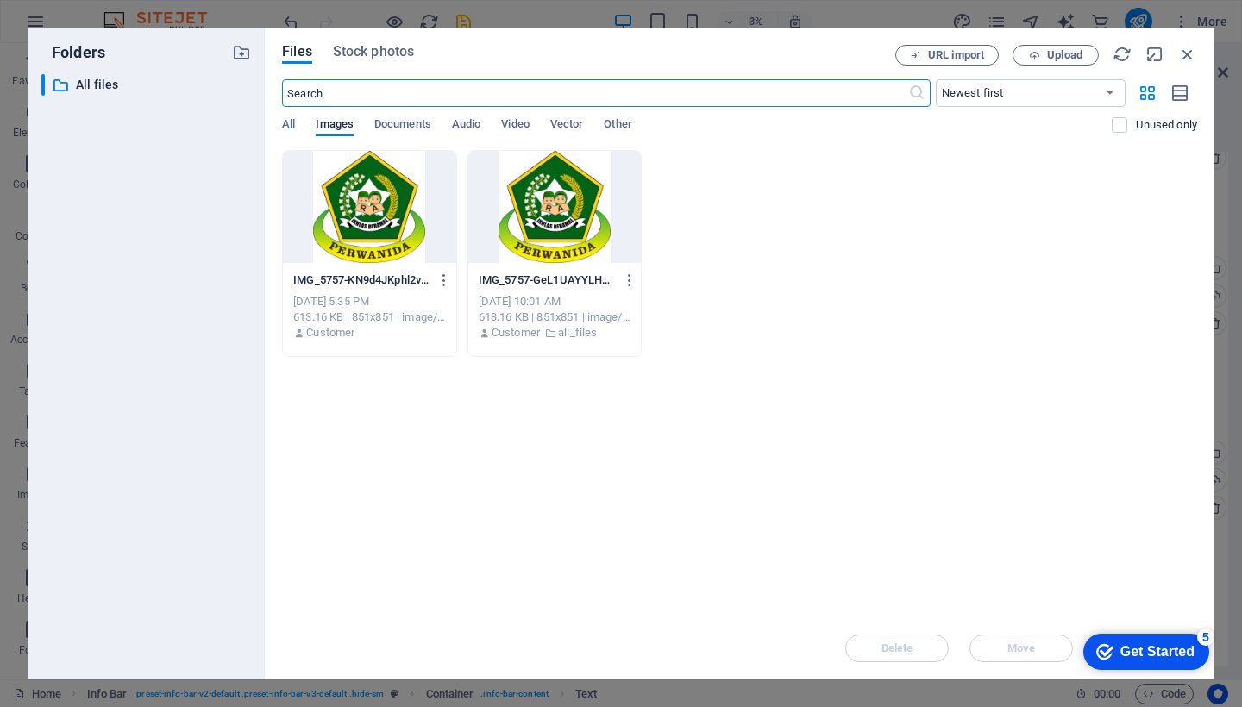
click at [536, 234] on div at bounding box center [554, 207] width 173 height 112
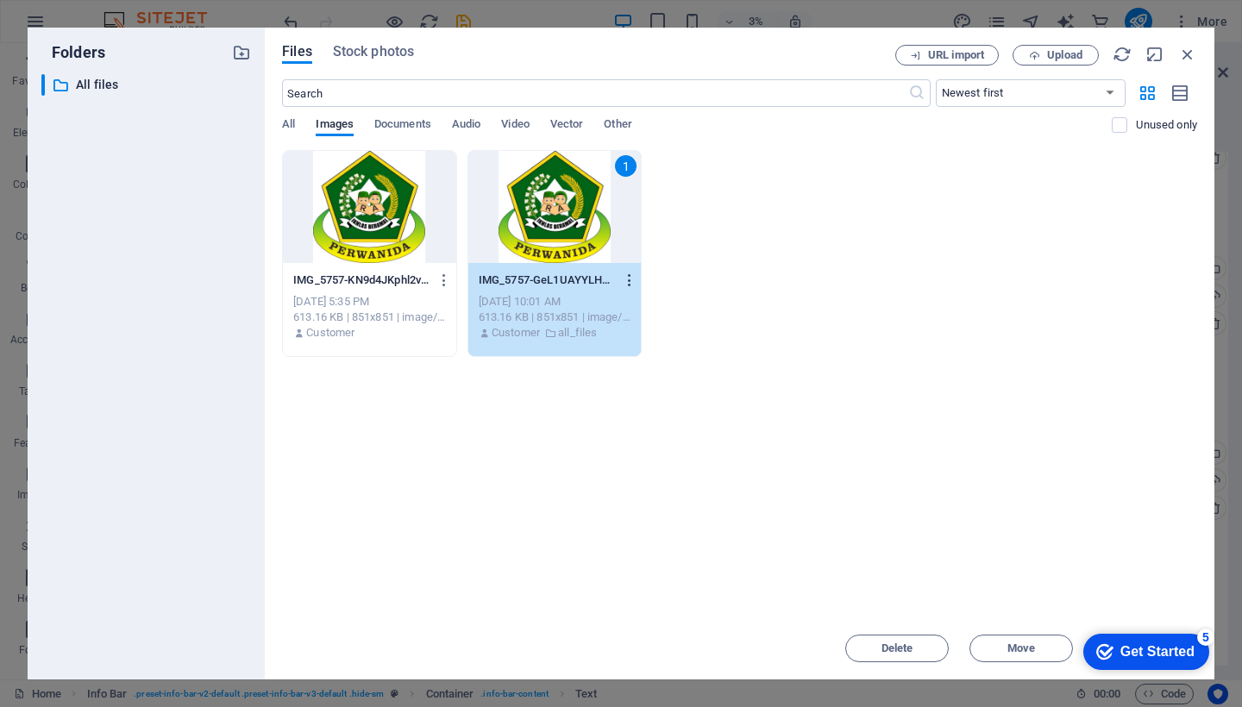
click at [626, 278] on icon "button" at bounding box center [630, 280] width 16 height 16
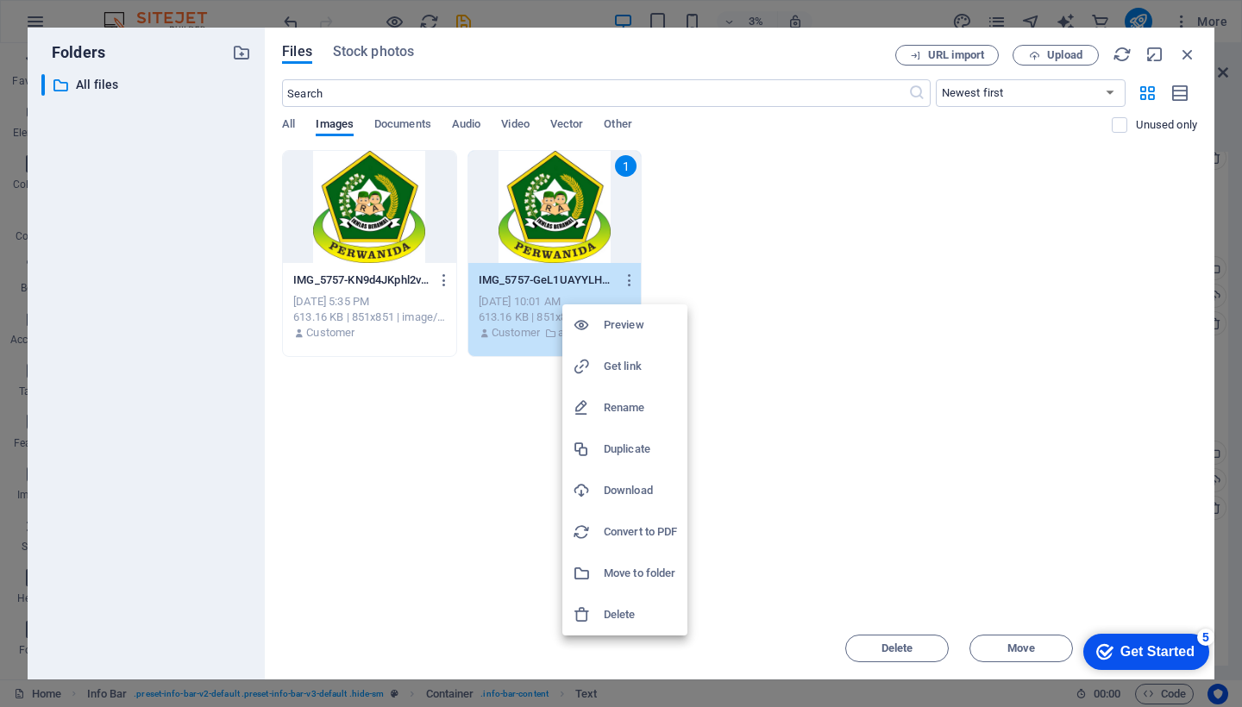
click at [1037, 55] on div at bounding box center [621, 353] width 1242 height 707
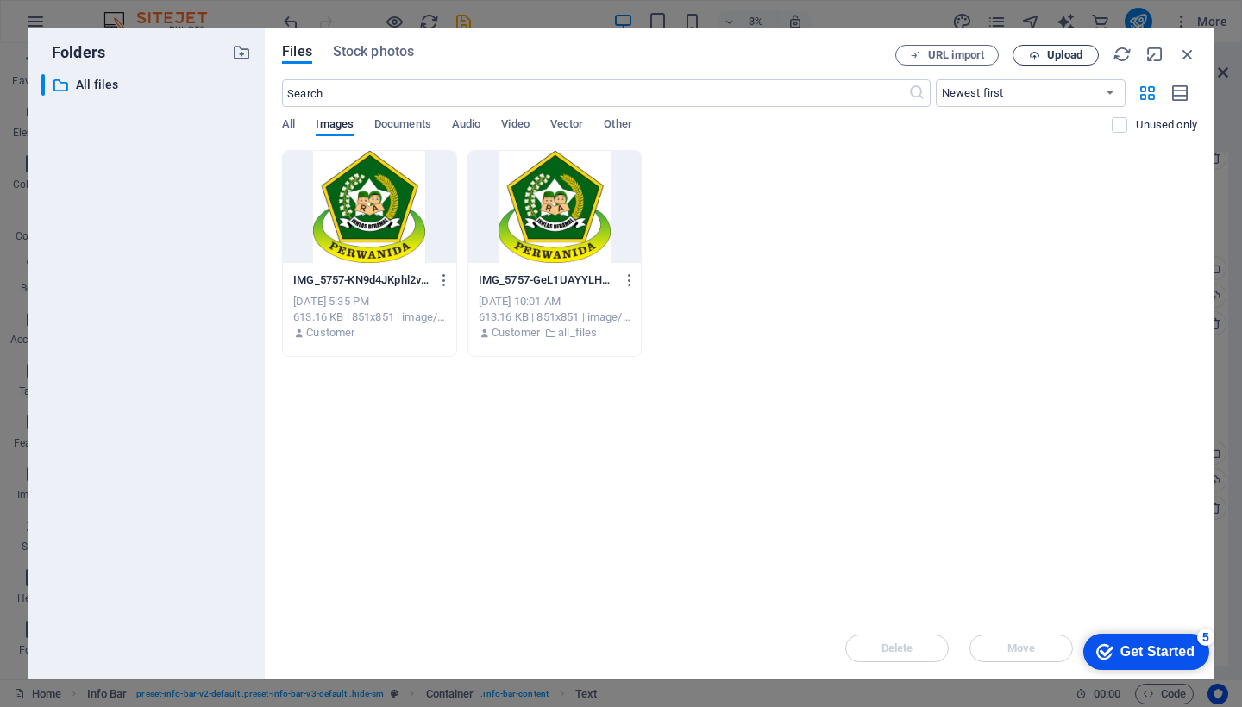
click at [1026, 58] on span "Upload" at bounding box center [1055, 55] width 71 height 11
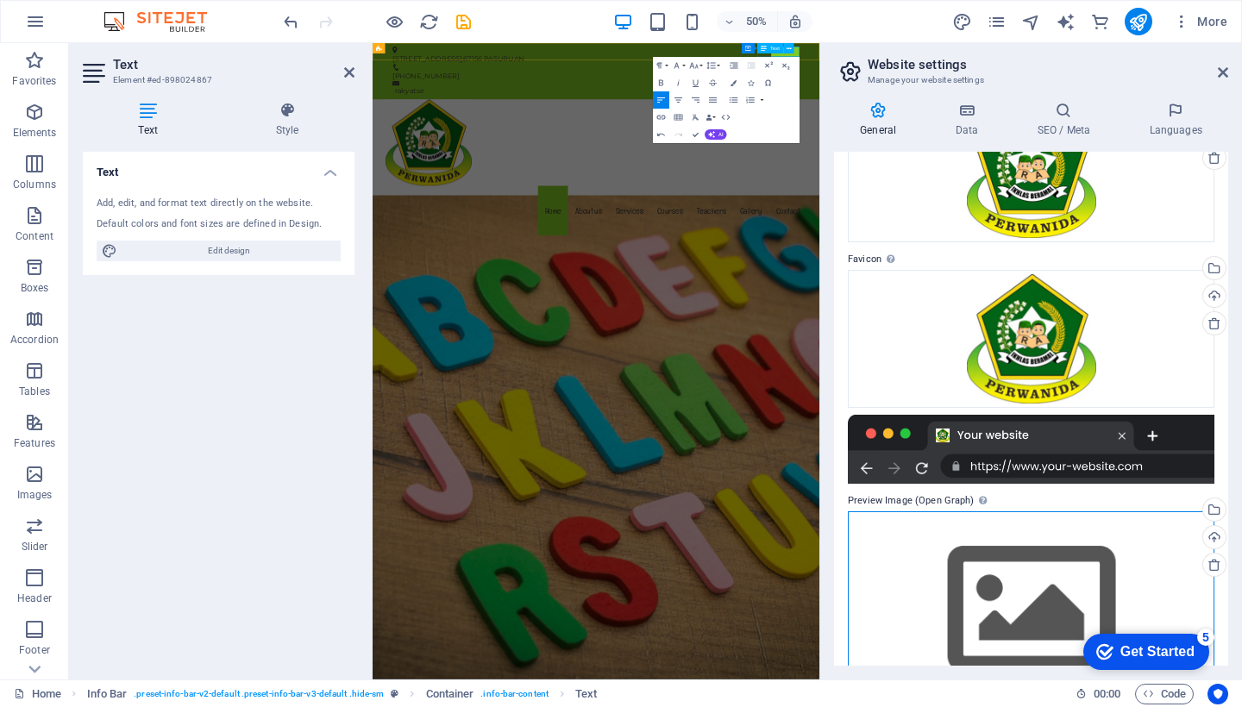
click at [1022, 578] on div "Drag files here, click to choose files or select files from Files or our free s…" at bounding box center [1031, 609] width 366 height 197
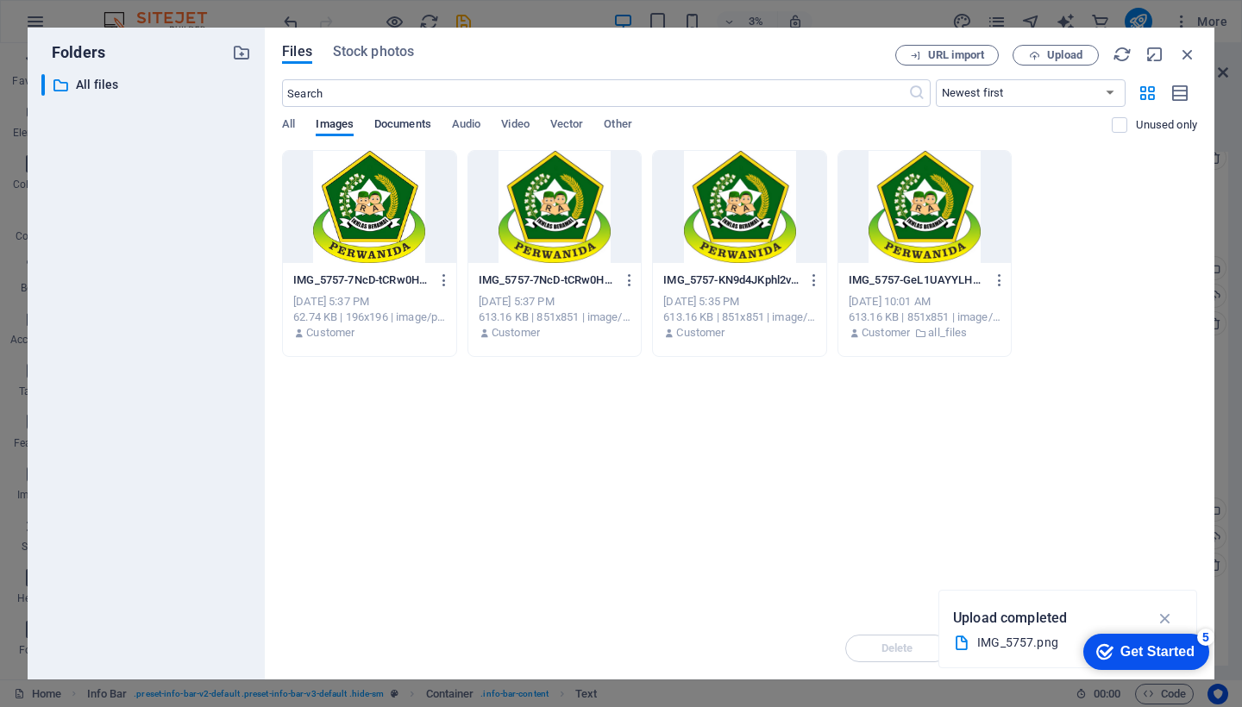
click at [403, 124] on span "Documents" at bounding box center [402, 126] width 57 height 24
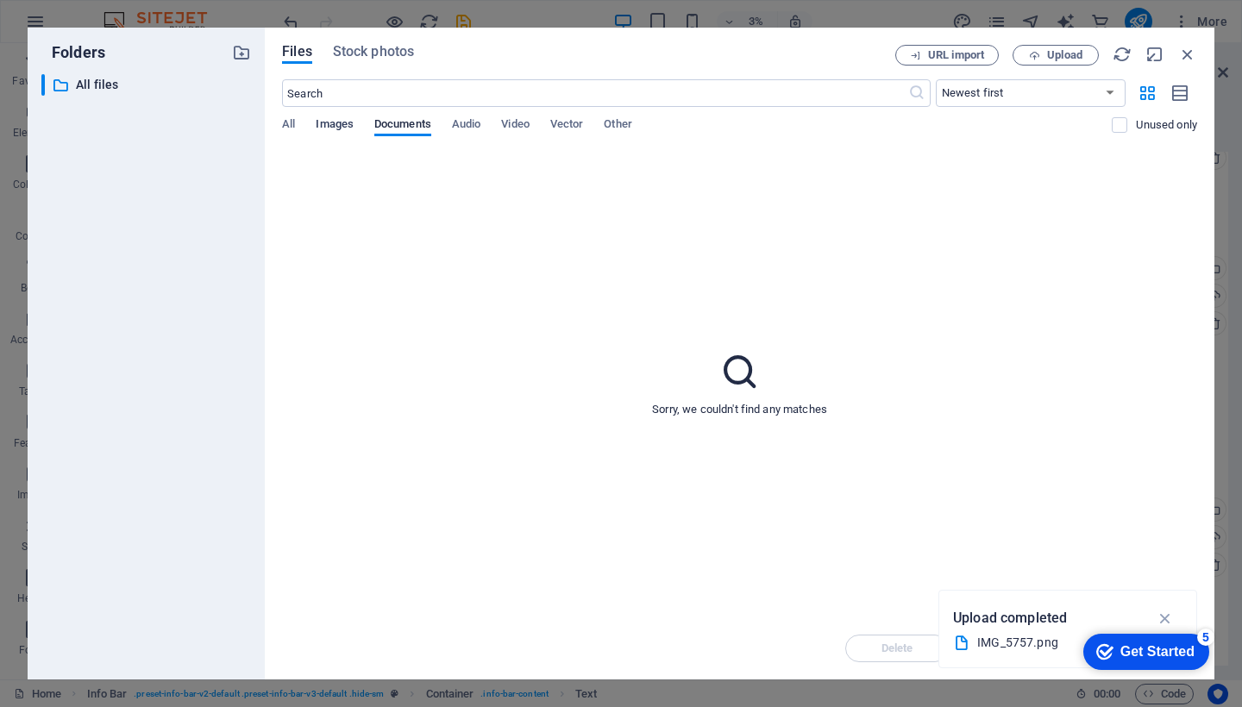
click at [329, 133] on span "Images" at bounding box center [335, 126] width 38 height 24
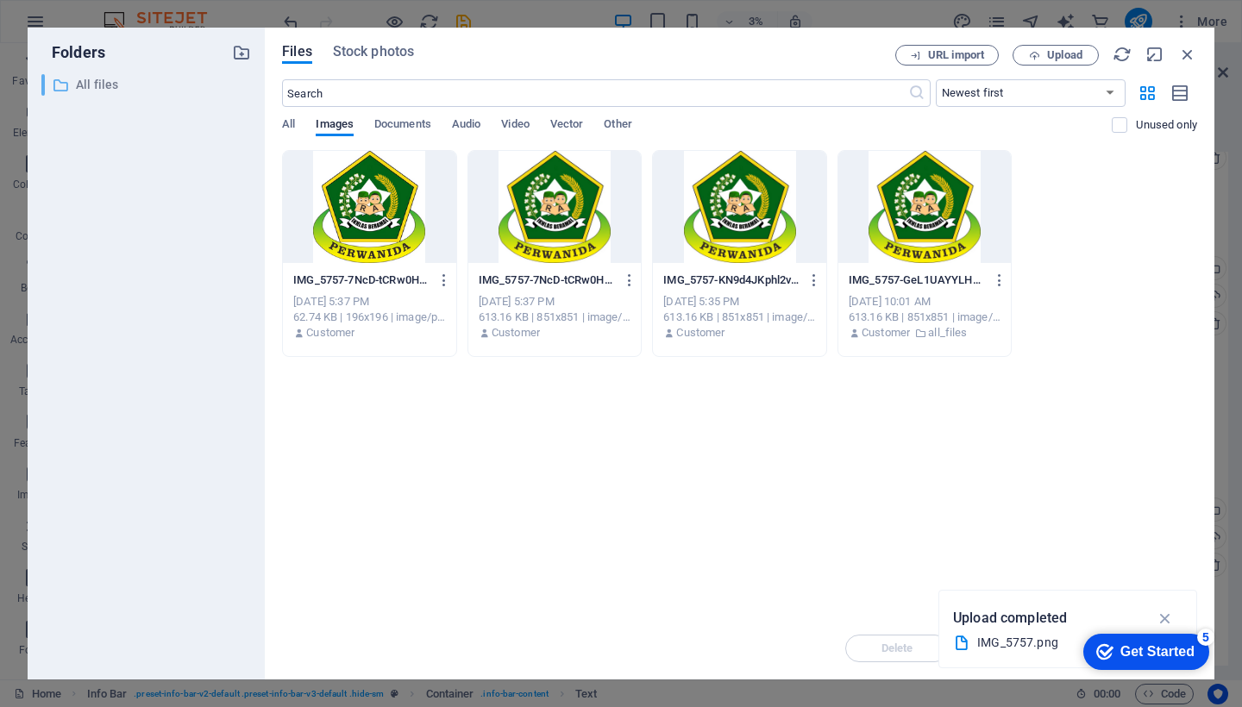
click at [65, 91] on icon at bounding box center [60, 85] width 17 height 17
click at [1166, 618] on icon "button" at bounding box center [1165, 618] width 20 height 19
click at [383, 123] on span "Documents" at bounding box center [402, 126] width 57 height 24
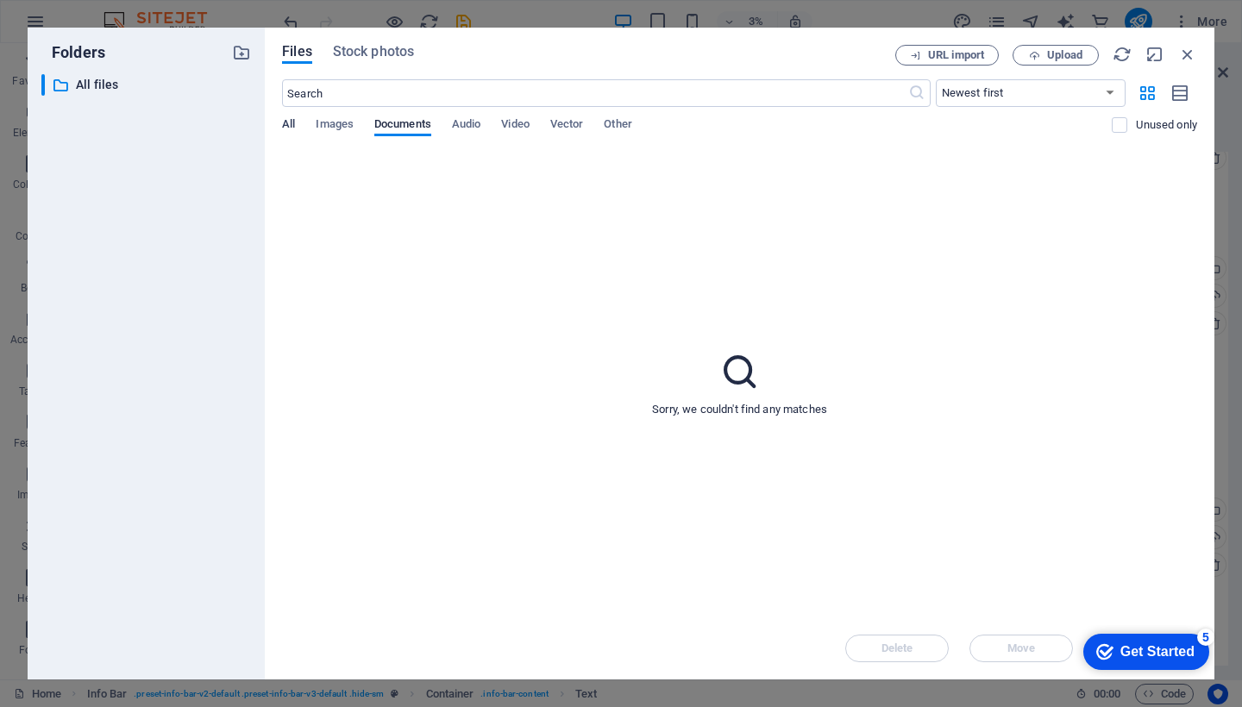
click at [292, 123] on span "All" at bounding box center [288, 126] width 13 height 24
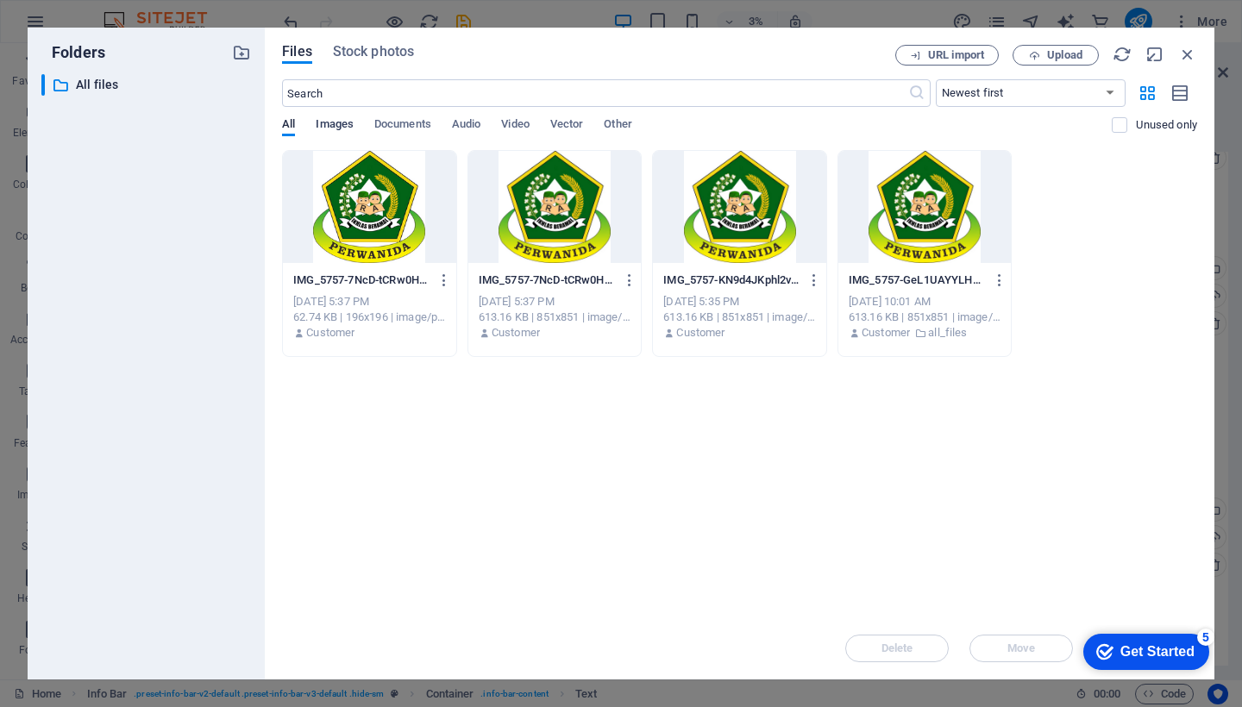
click at [336, 120] on span "Images" at bounding box center [335, 126] width 38 height 24
click at [379, 53] on span "Stock photos" at bounding box center [373, 51] width 81 height 21
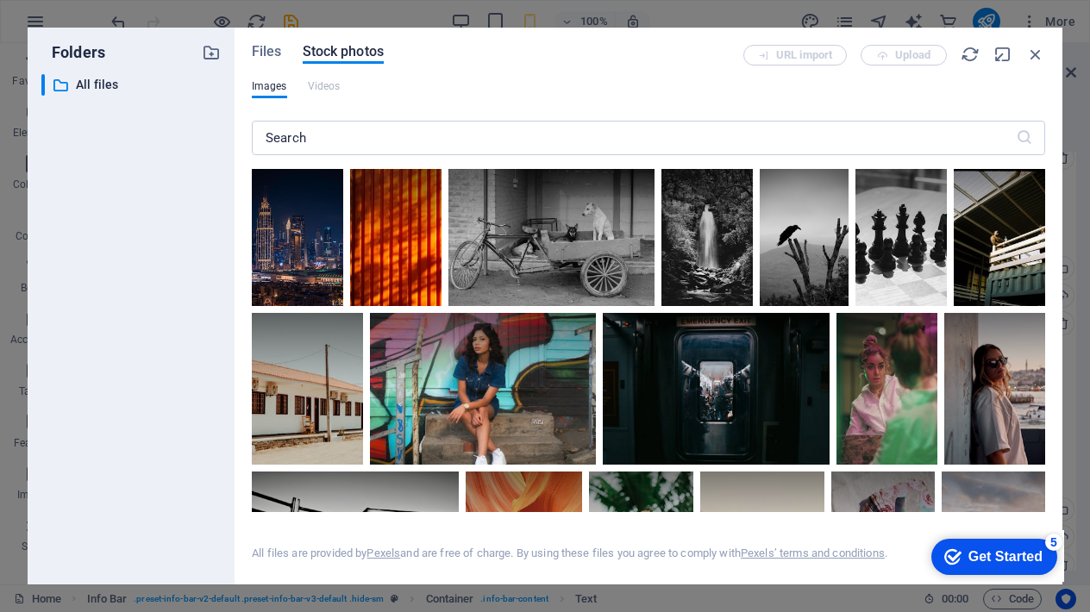
scroll to position [0, 0]
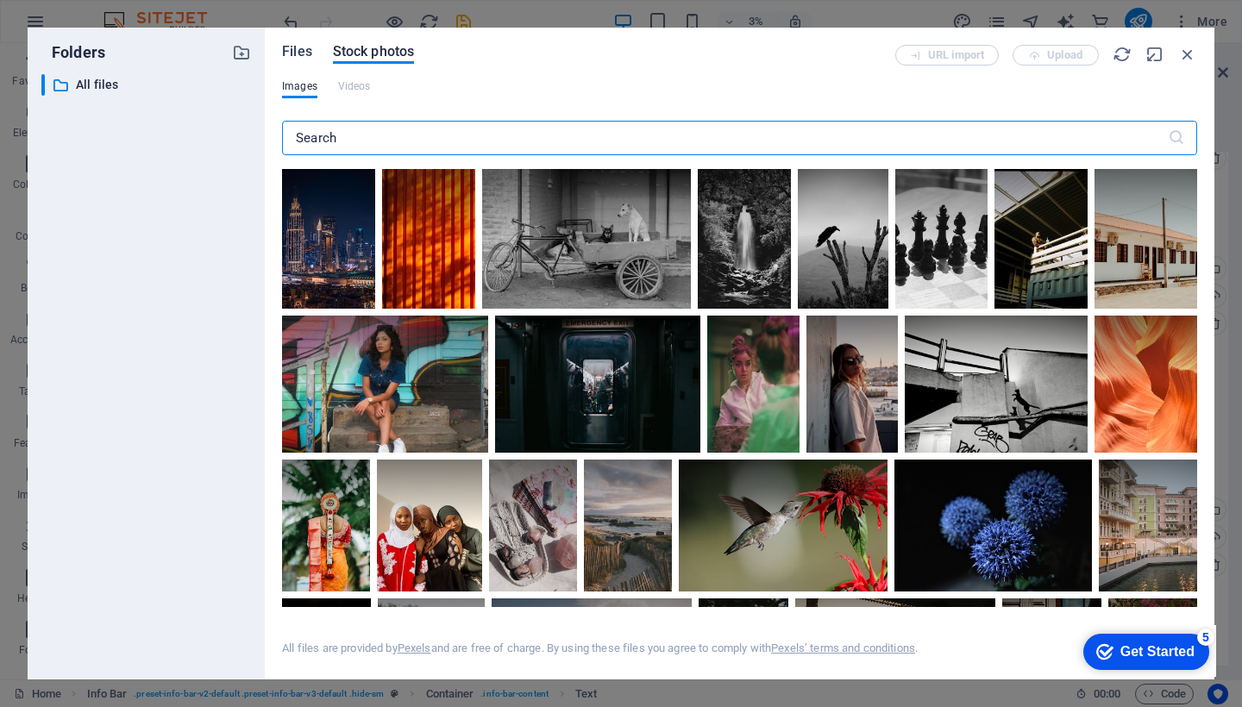
click at [305, 53] on span "Files" at bounding box center [297, 51] width 30 height 21
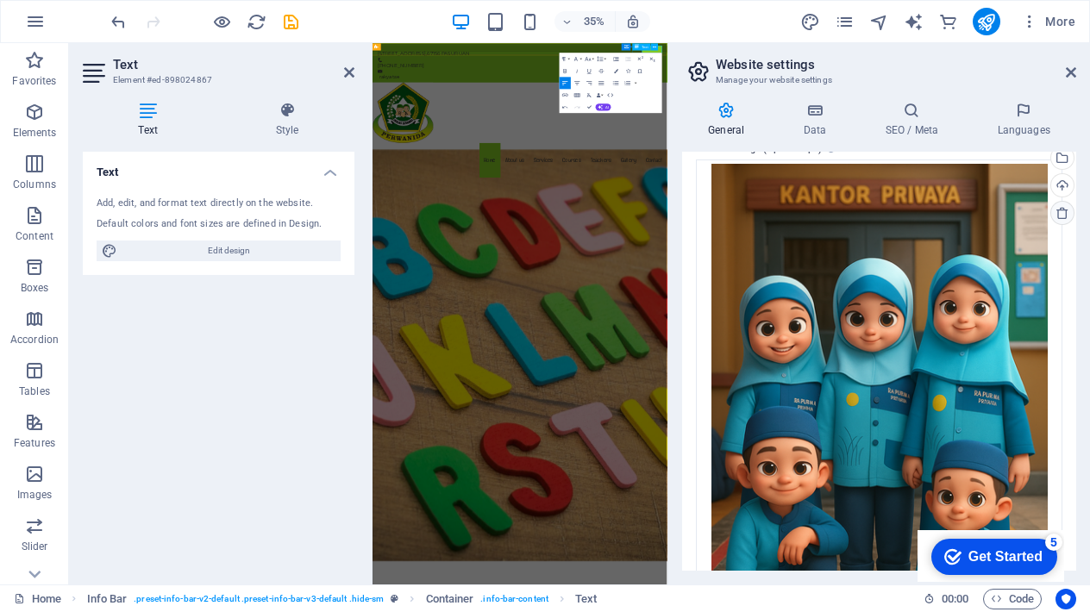
scroll to position [485, 0]
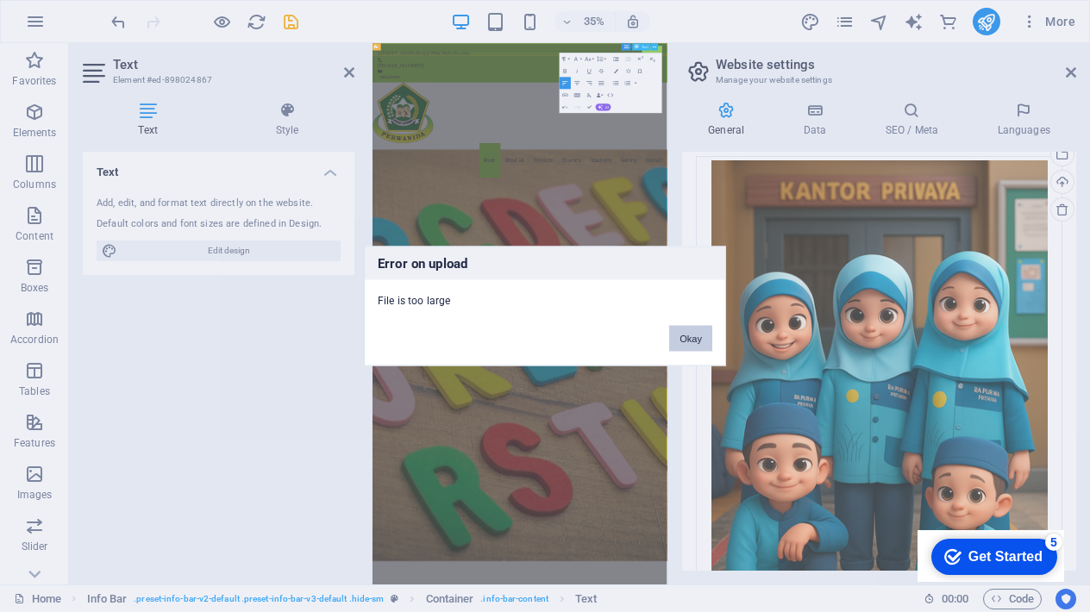
click at [691, 338] on button "Okay" at bounding box center [690, 339] width 43 height 26
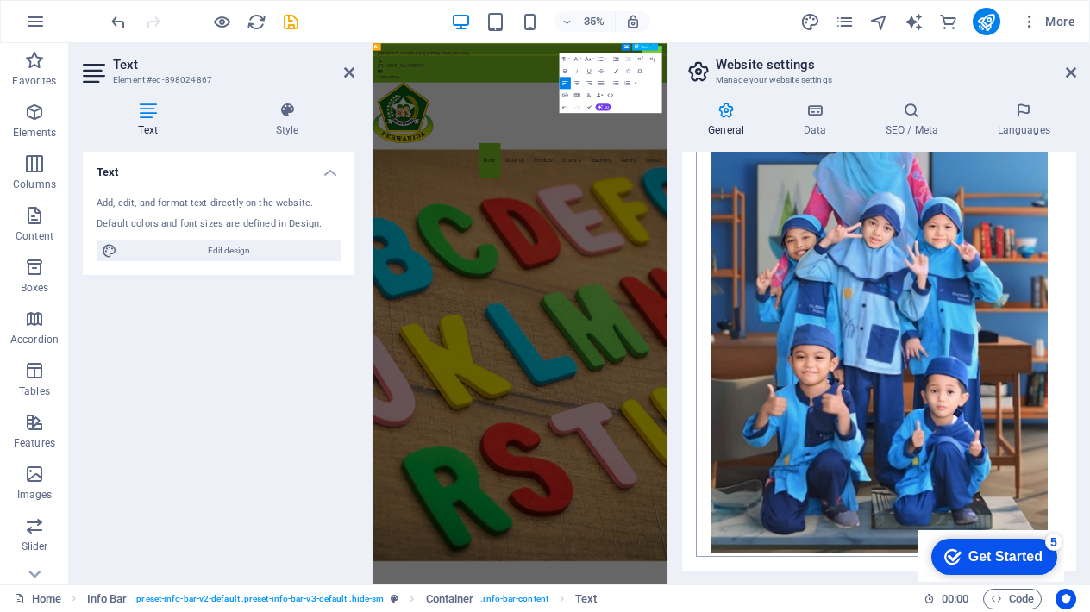
scroll to position [597, 0]
click at [1018, 125] on h4 "Languages" at bounding box center [1023, 120] width 105 height 36
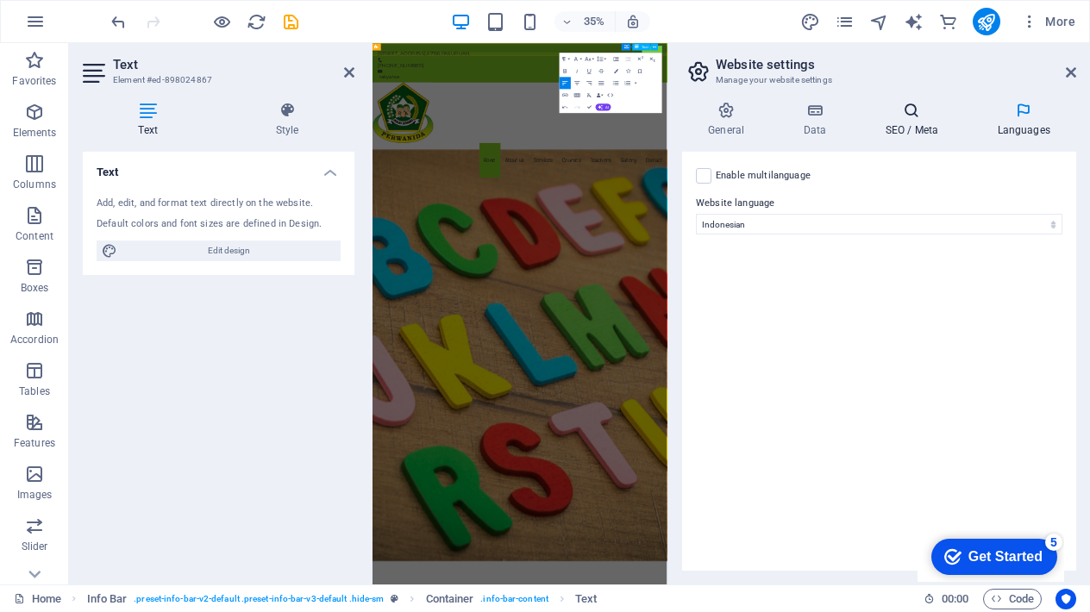
click at [918, 116] on icon at bounding box center [911, 110] width 105 height 17
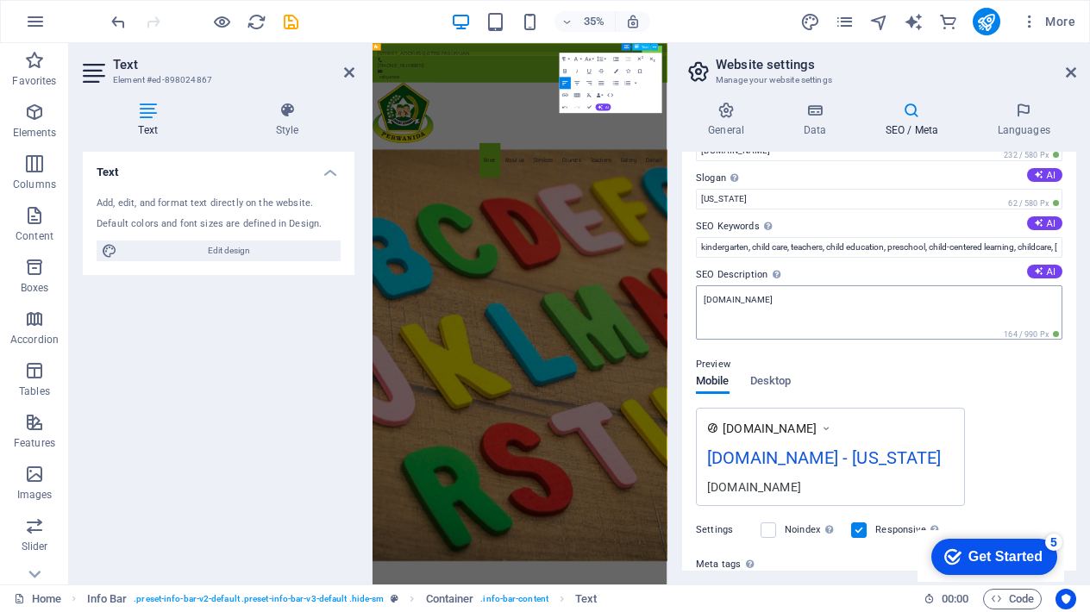
scroll to position [41, 0]
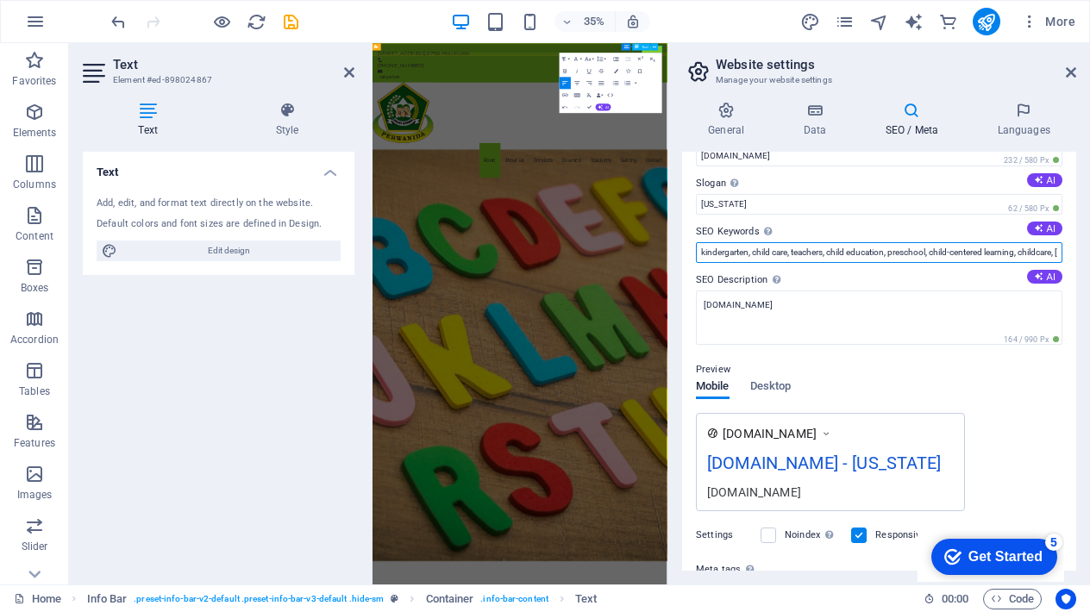
click at [1045, 250] on input "kindergarten, child care, teachers, child education, preschool, child-centered …" at bounding box center [879, 252] width 366 height 21
click at [1055, 253] on input "kindergarten, child care, teachers, child education, preschool, child-centered …" at bounding box center [879, 252] width 366 height 21
click at [985, 251] on input "kindergarten, childre, [DOMAIN_NAME], [US_STATE]" at bounding box center [879, 252] width 366 height 21
type input "k"
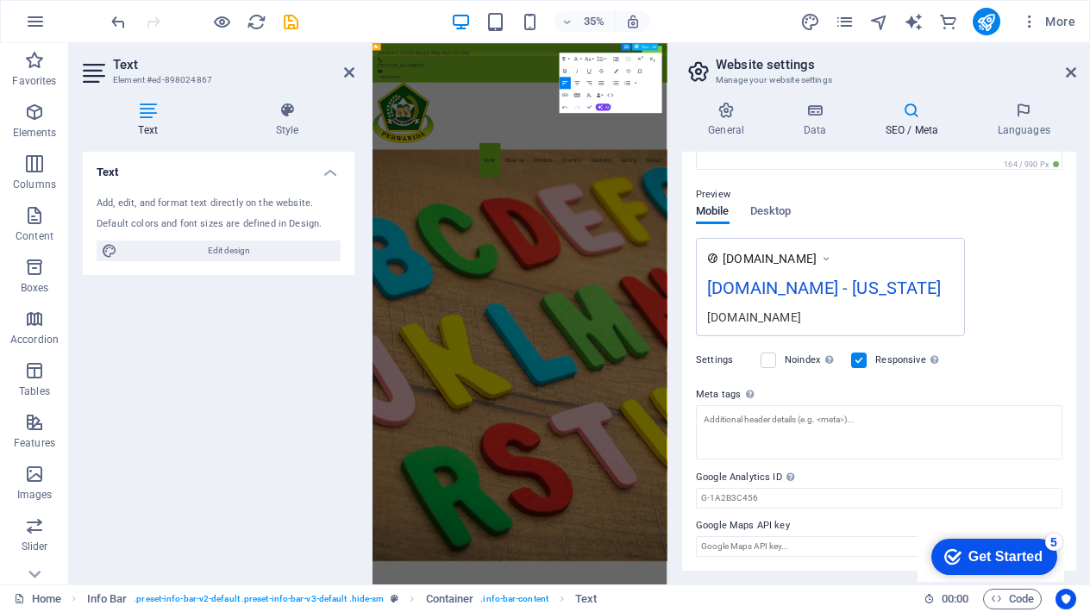
scroll to position [239, 0]
type input "Generasi insan [DEMOGRAPHIC_DATA] berakhlak mulia berkarakter"
click at [809, 113] on icon at bounding box center [814, 110] width 75 height 17
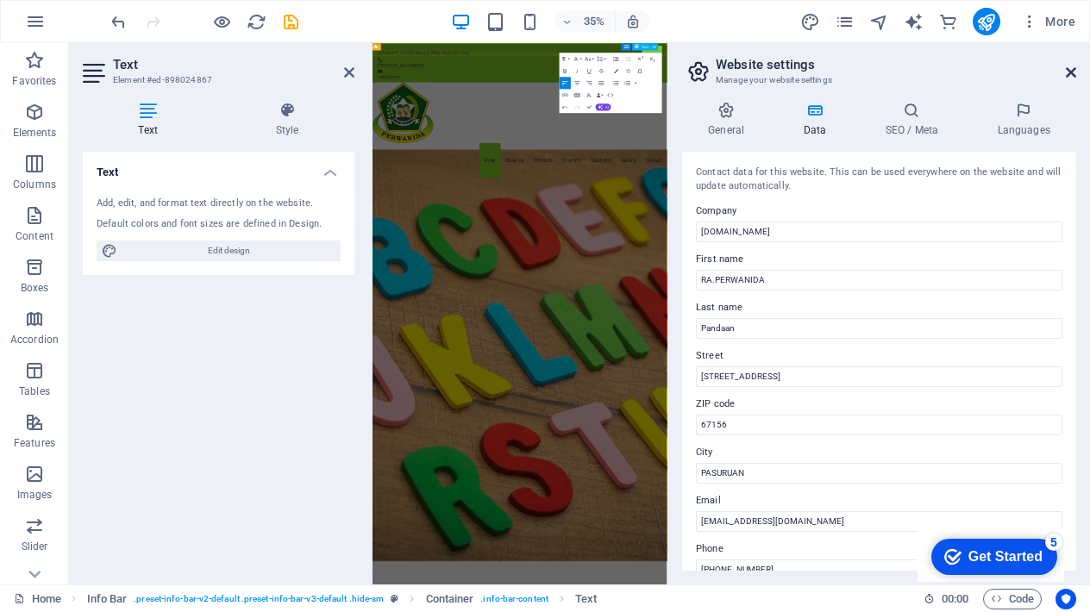
click at [1068, 72] on icon at bounding box center [1071, 73] width 10 height 14
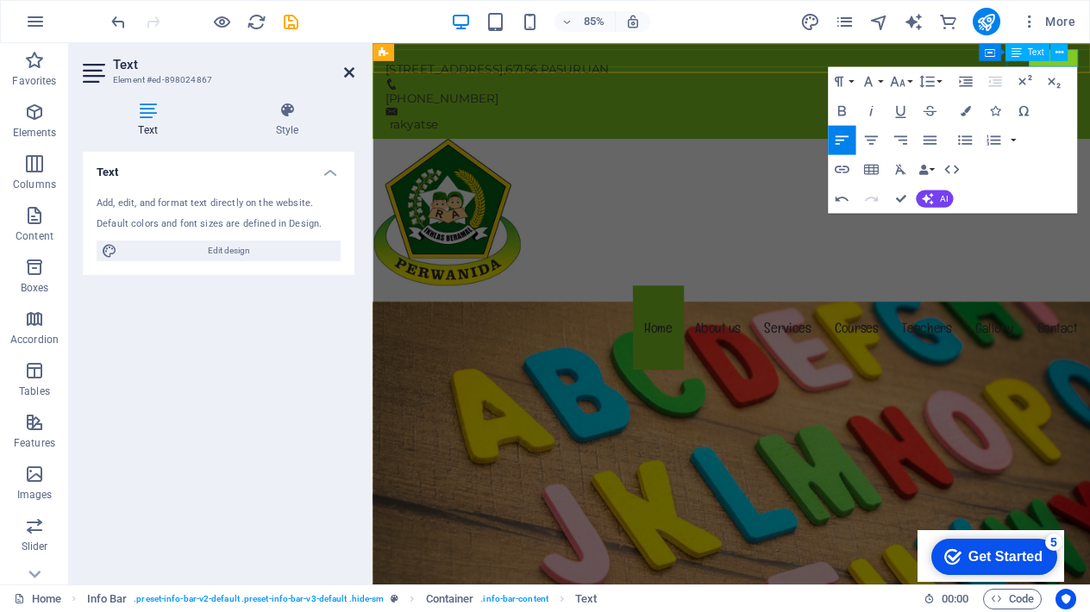
click at [346, 72] on icon at bounding box center [349, 73] width 10 height 14
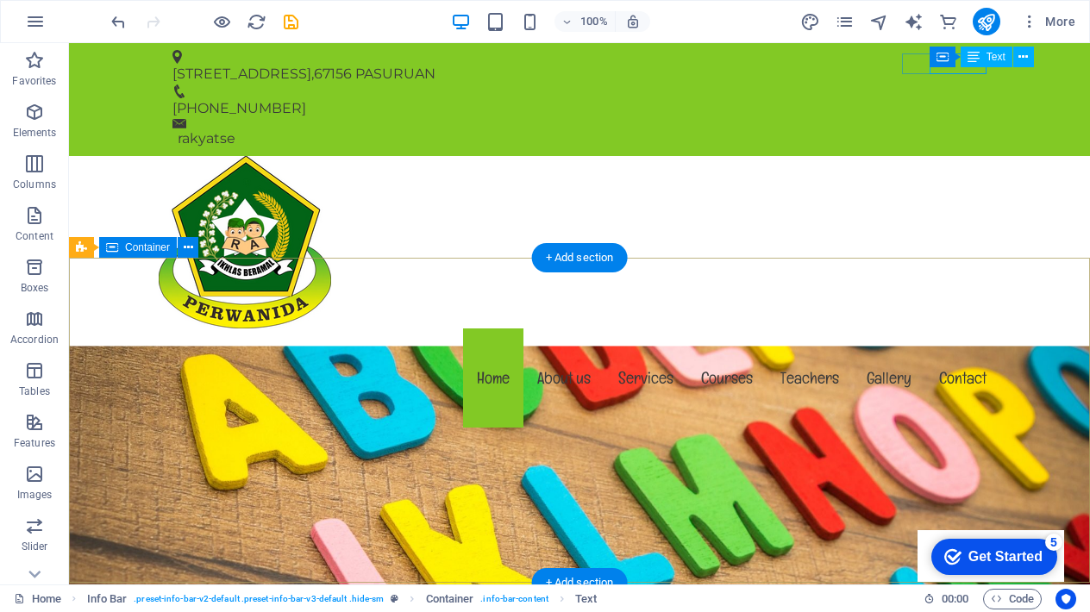
scroll to position [0, 0]
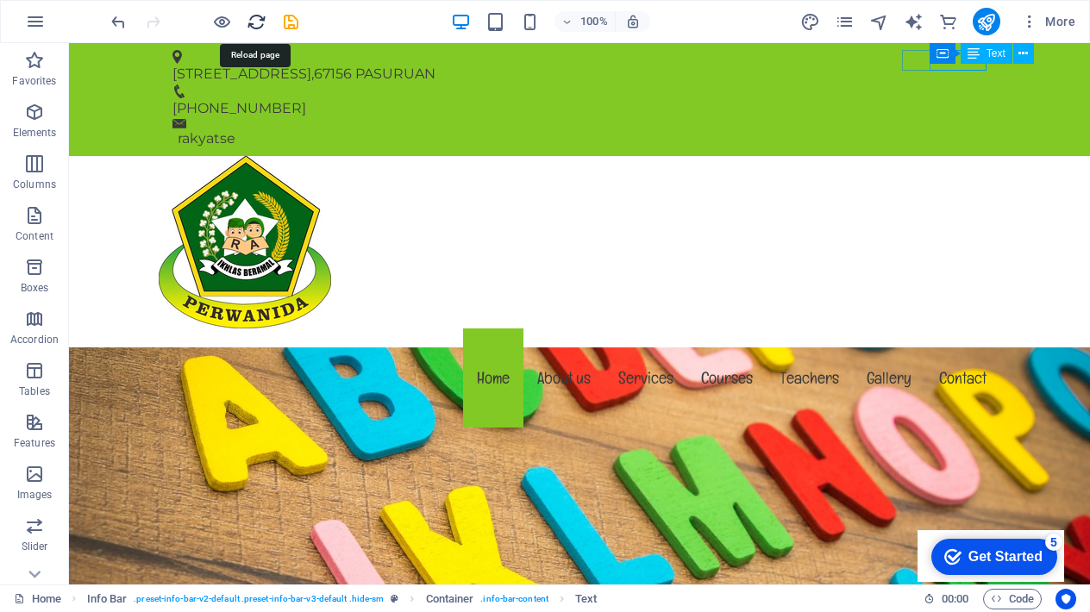
click at [249, 21] on icon "reload" at bounding box center [257, 22] width 20 height 20
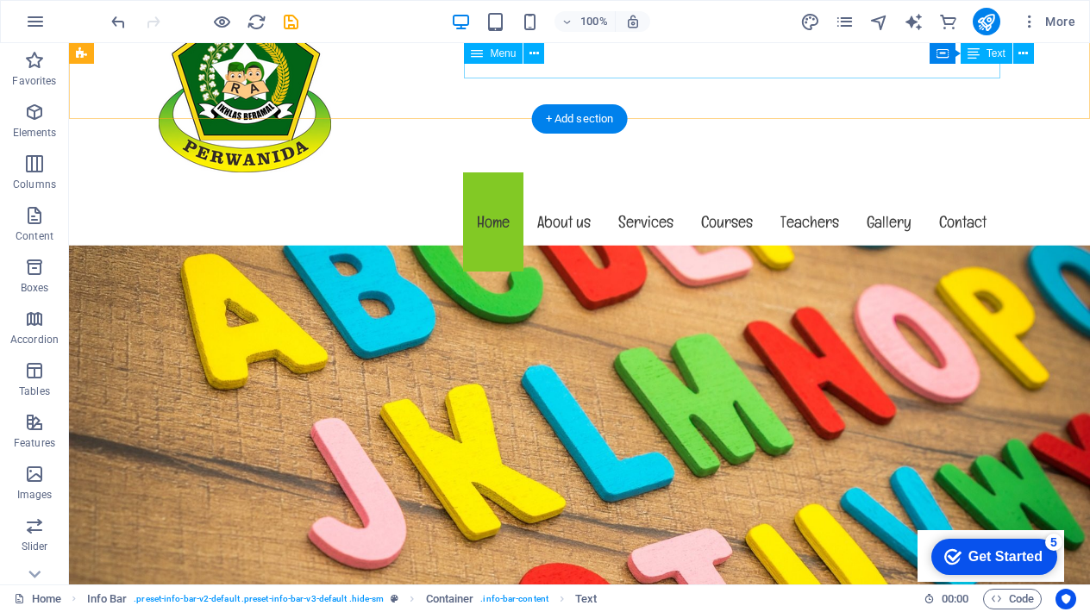
scroll to position [124, 0]
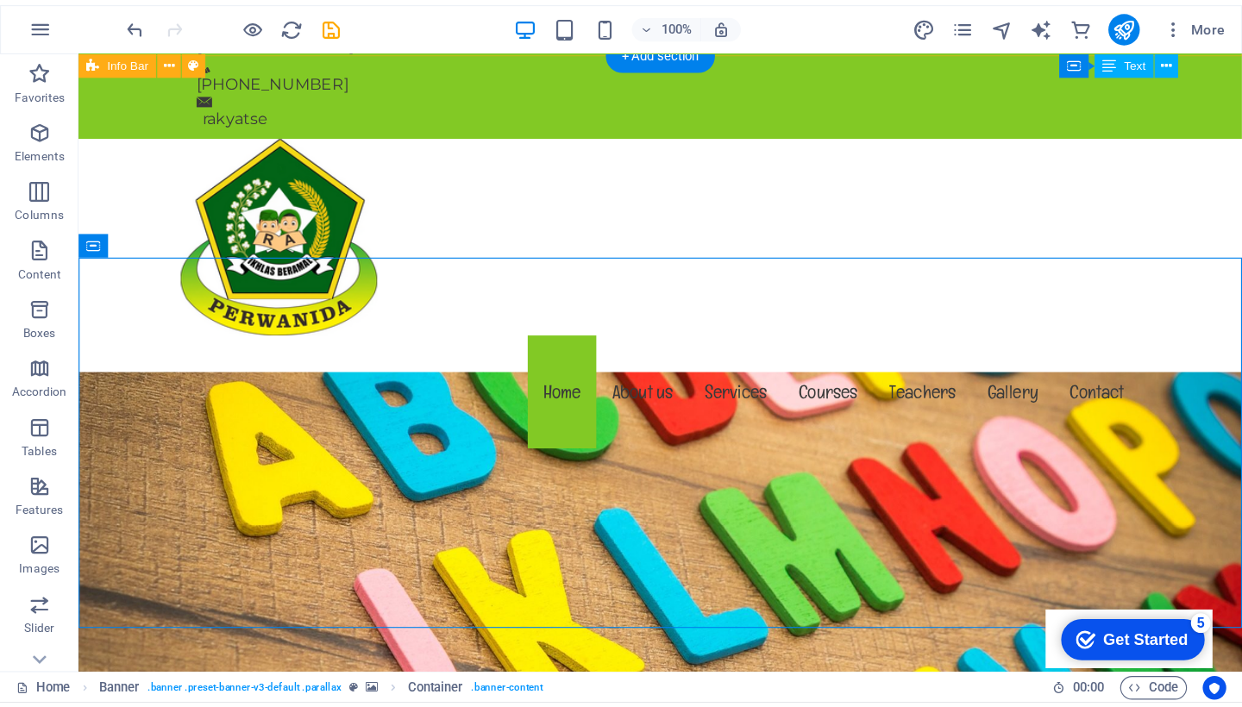
scroll to position [0, 0]
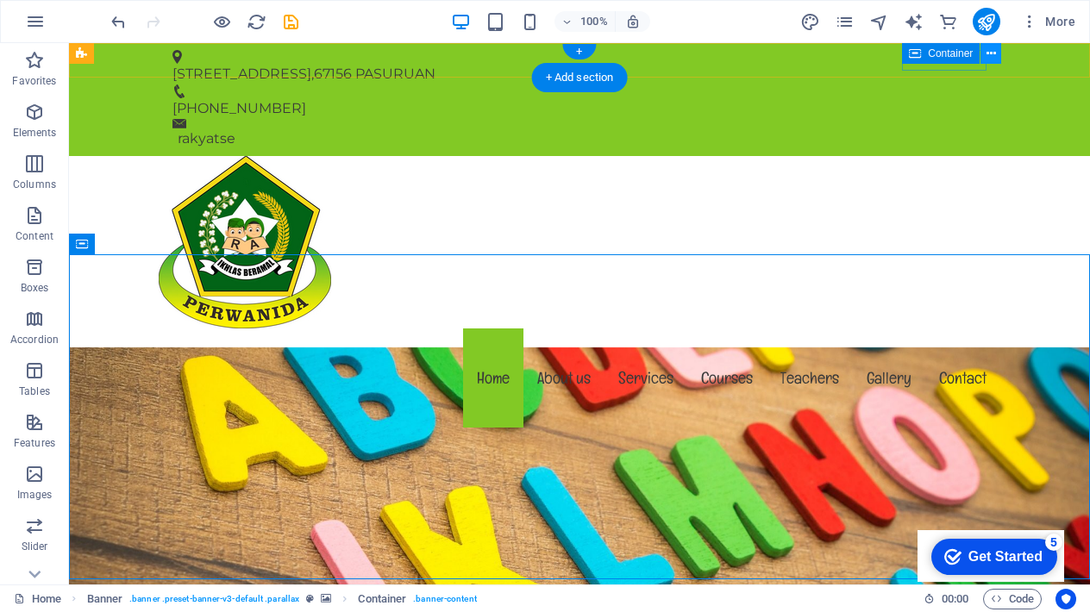
click at [989, 54] on icon at bounding box center [990, 54] width 9 height 18
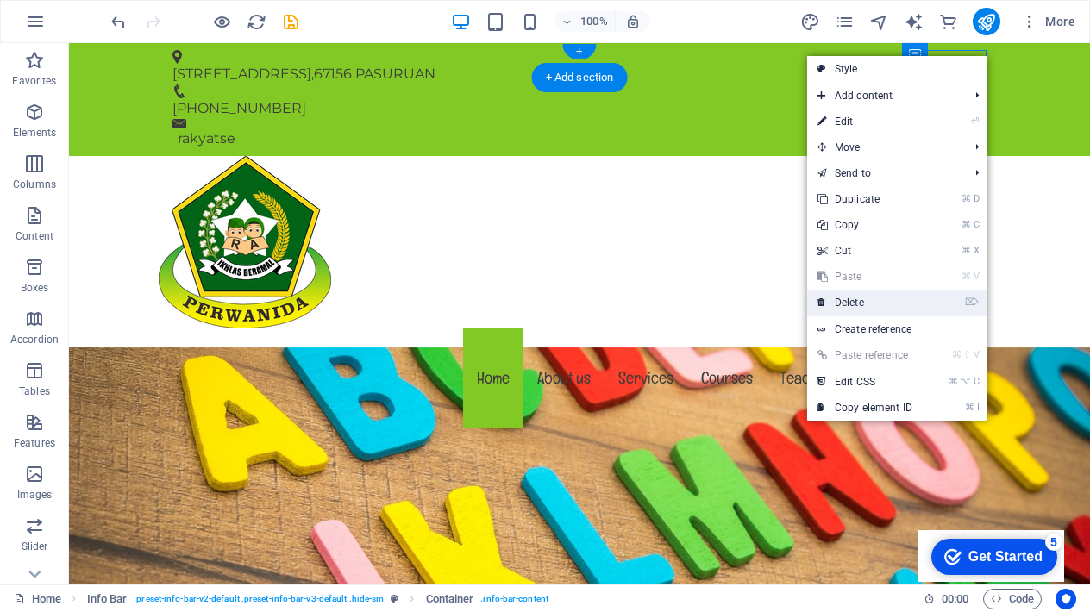
click at [869, 303] on link "⌦ Delete" at bounding box center [865, 303] width 116 height 26
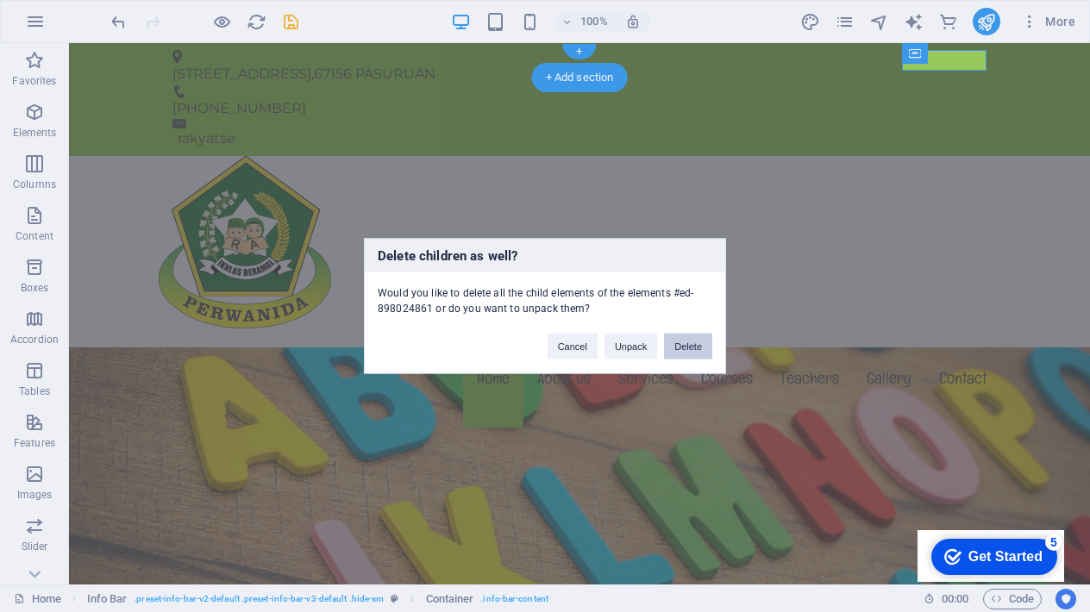
click at [699, 342] on button "Delete" at bounding box center [688, 347] width 48 height 26
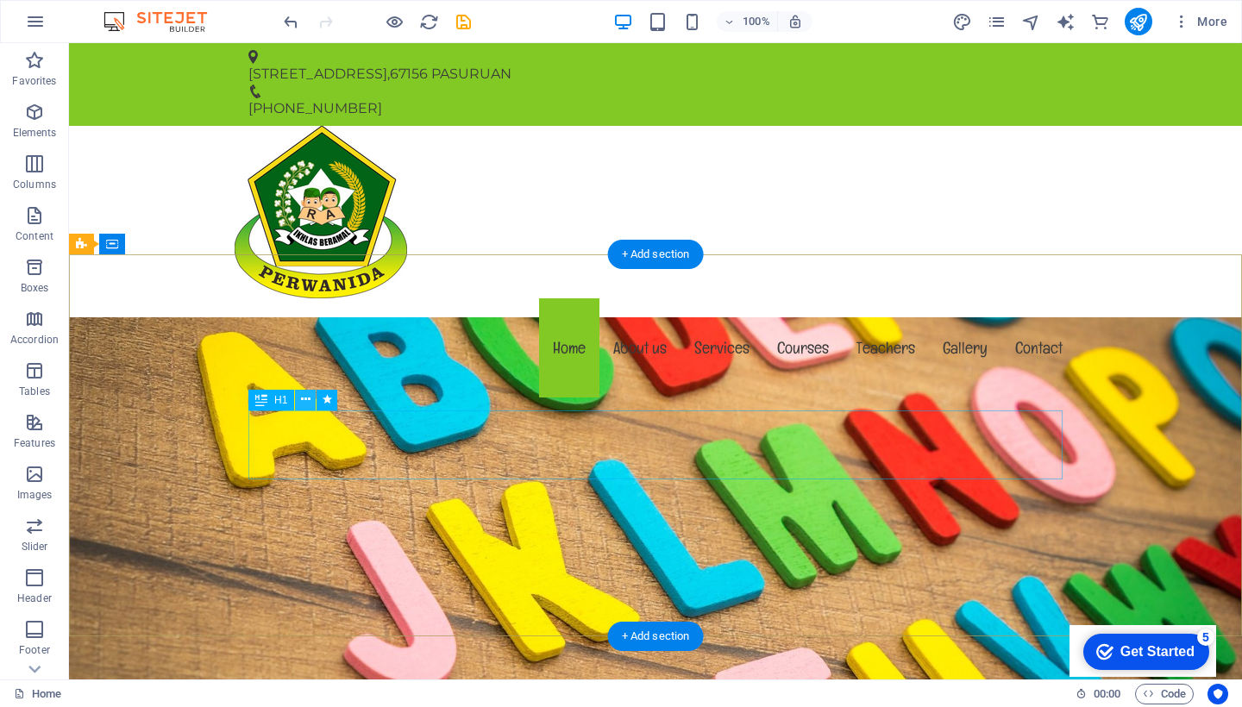
click at [299, 399] on button at bounding box center [305, 400] width 21 height 21
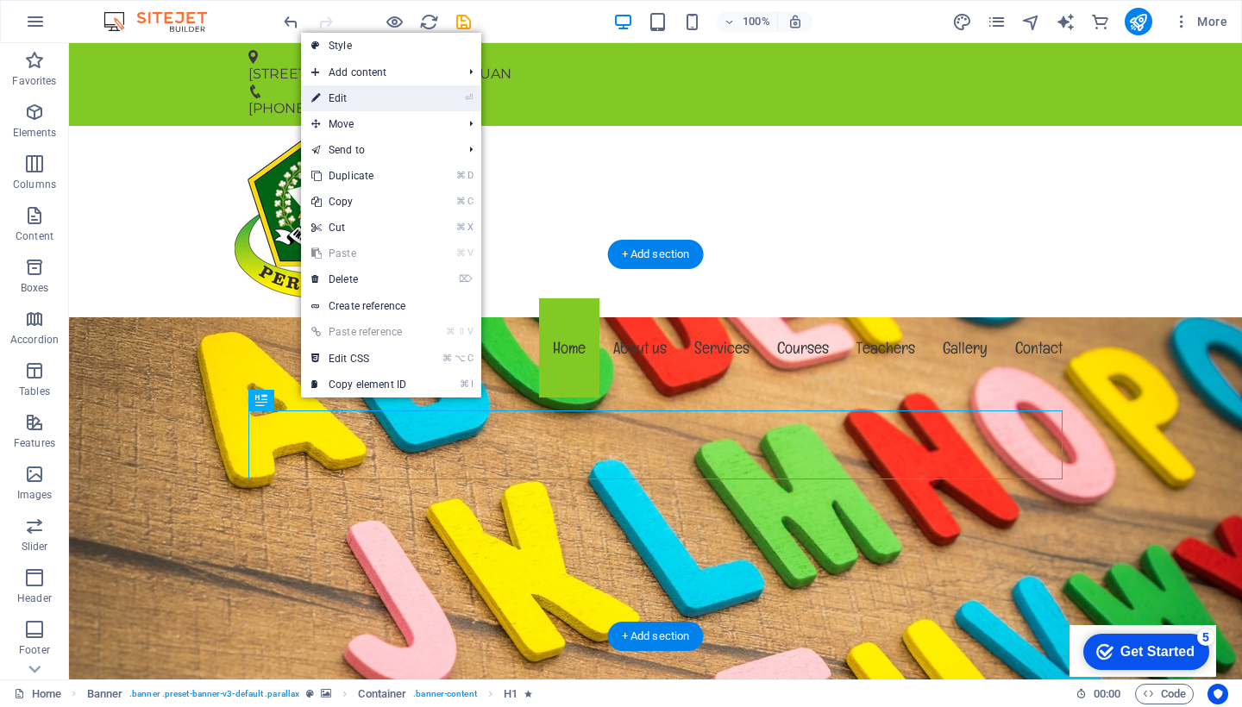
click at [335, 104] on link "⏎ Edit" at bounding box center [359, 98] width 116 height 26
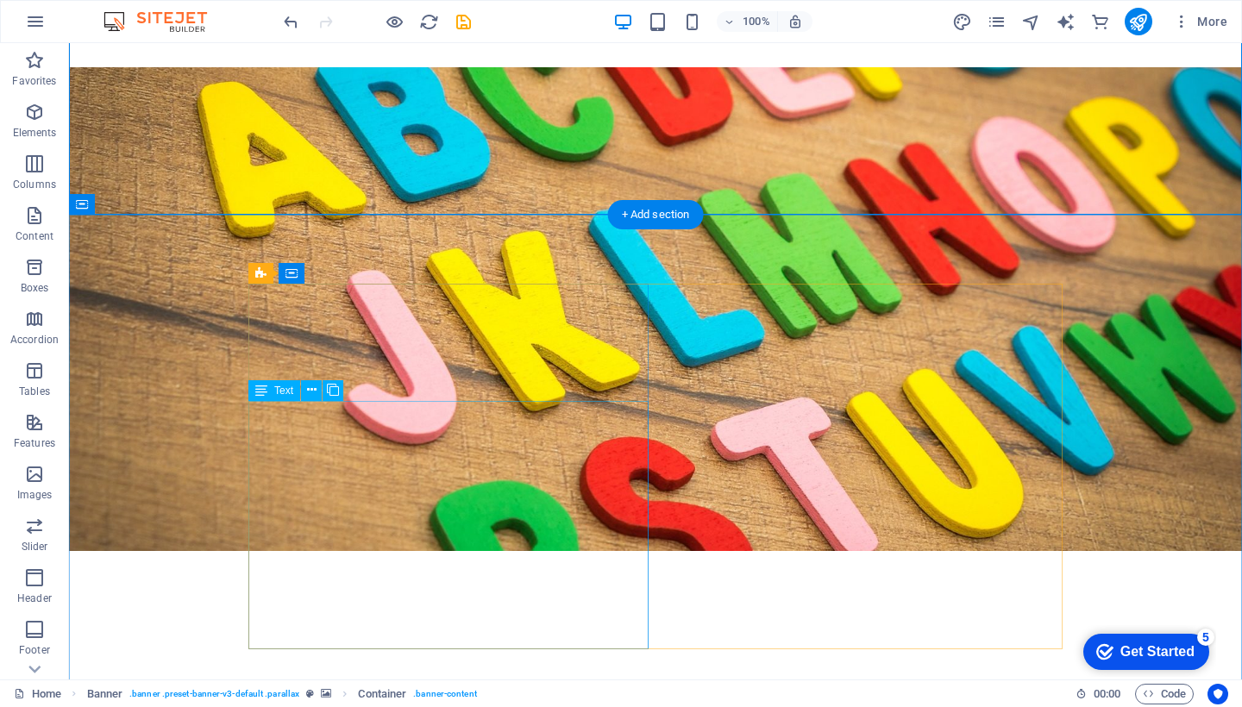
scroll to position [422, 0]
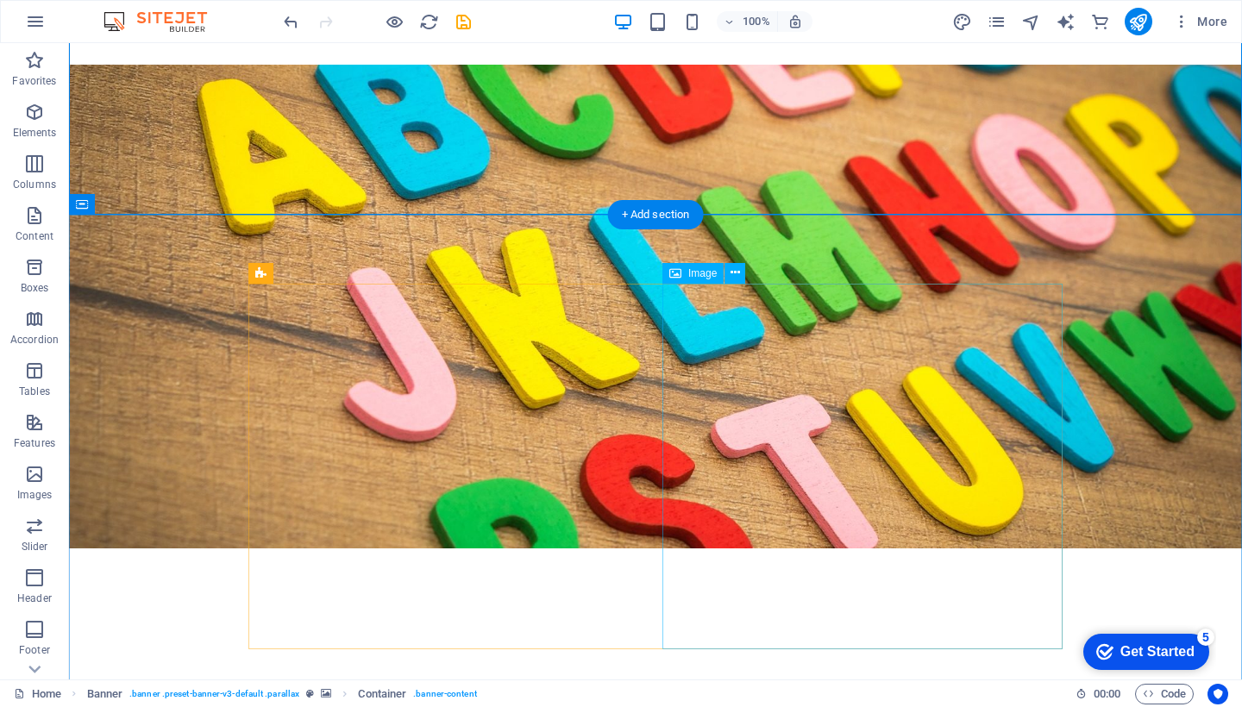
click at [708, 277] on span "Image" at bounding box center [702, 273] width 28 height 10
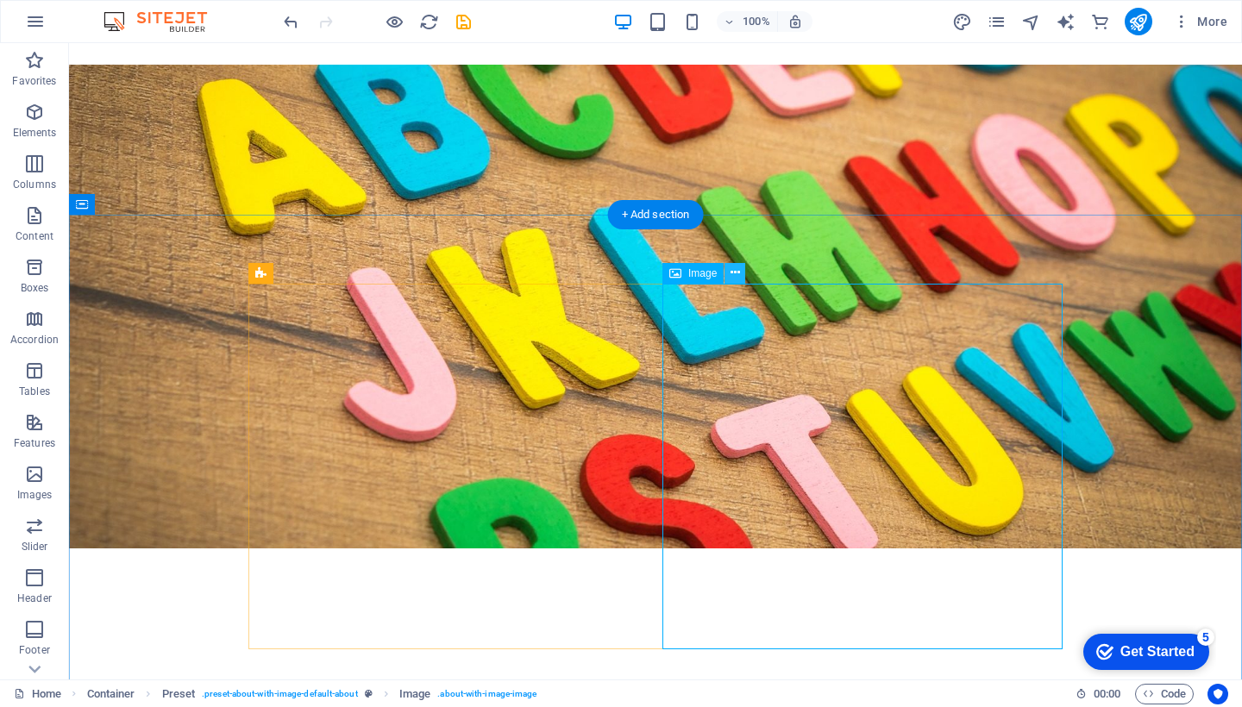
click at [731, 273] on icon at bounding box center [734, 273] width 9 height 18
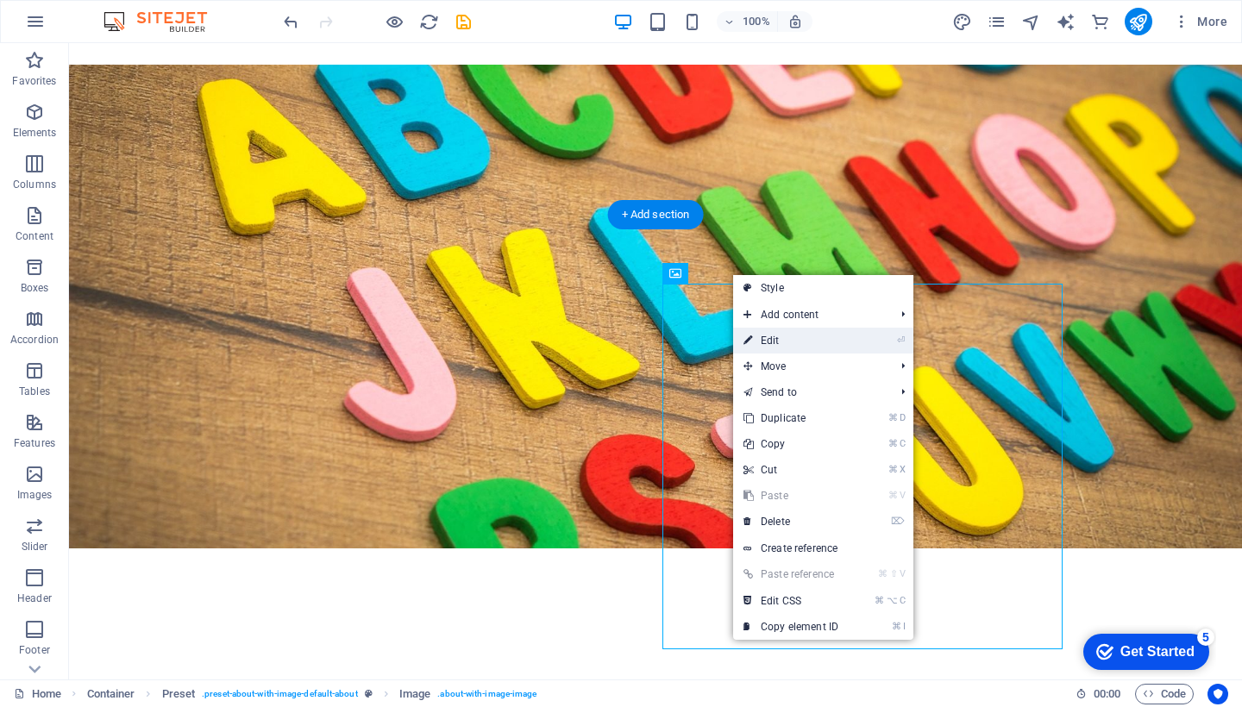
click at [751, 339] on icon at bounding box center [747, 341] width 9 height 26
select select "%"
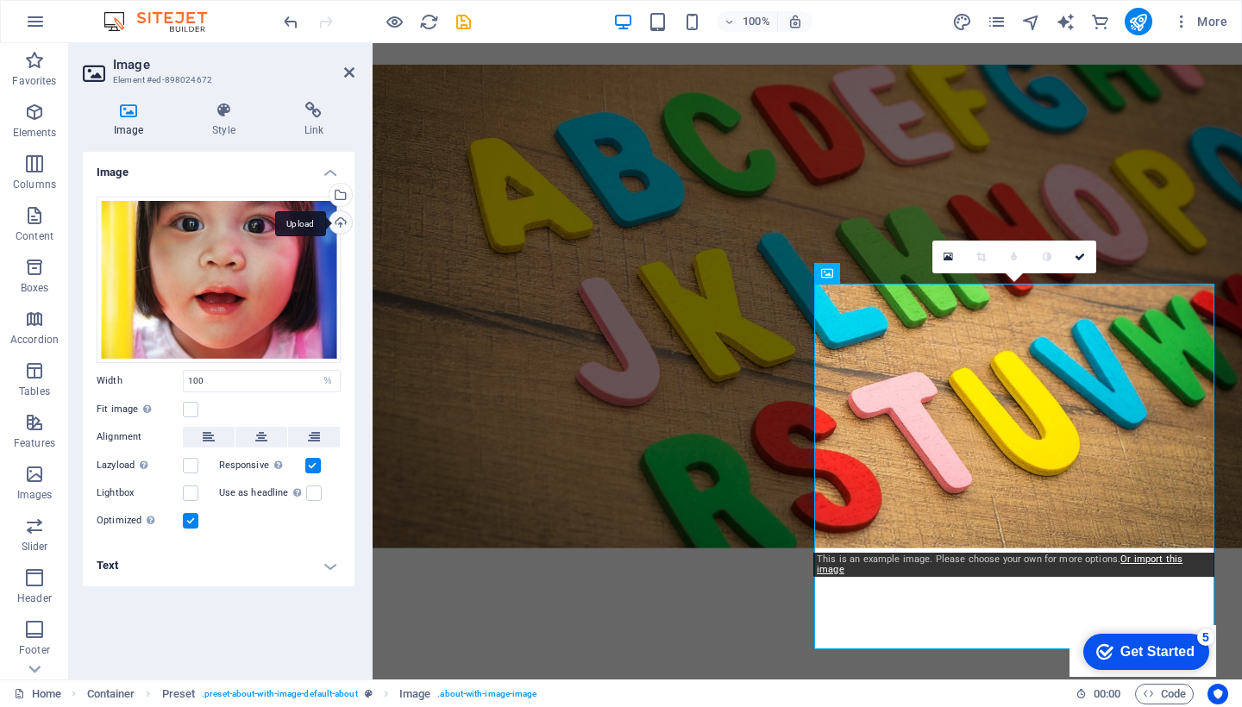
click at [337, 221] on div "Upload" at bounding box center [339, 224] width 26 height 26
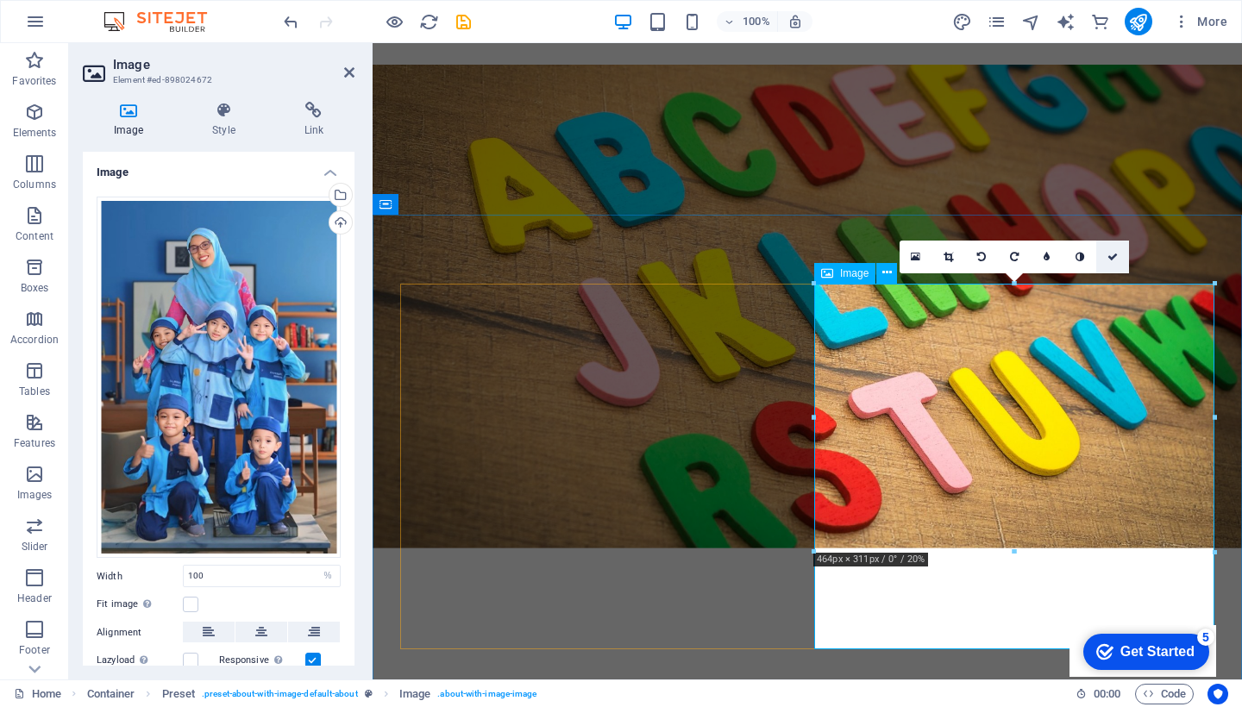
click at [1109, 261] on link at bounding box center [1112, 257] width 33 height 33
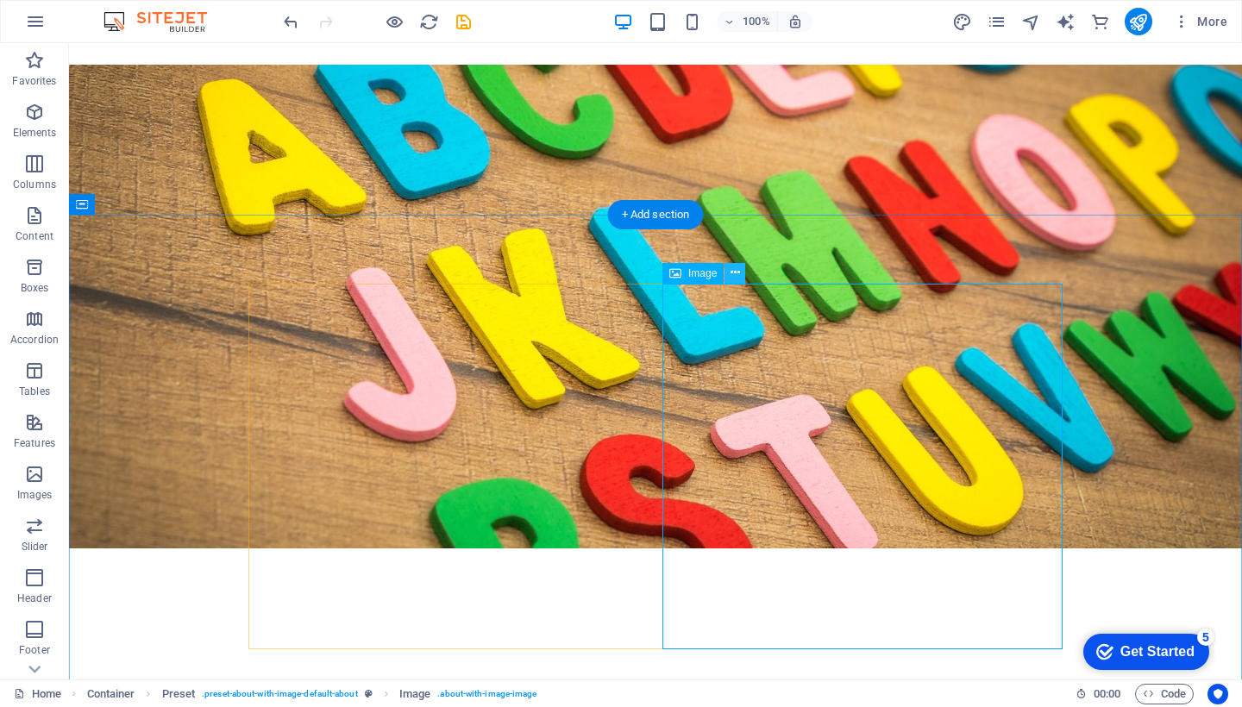
click at [735, 272] on icon at bounding box center [734, 273] width 9 height 18
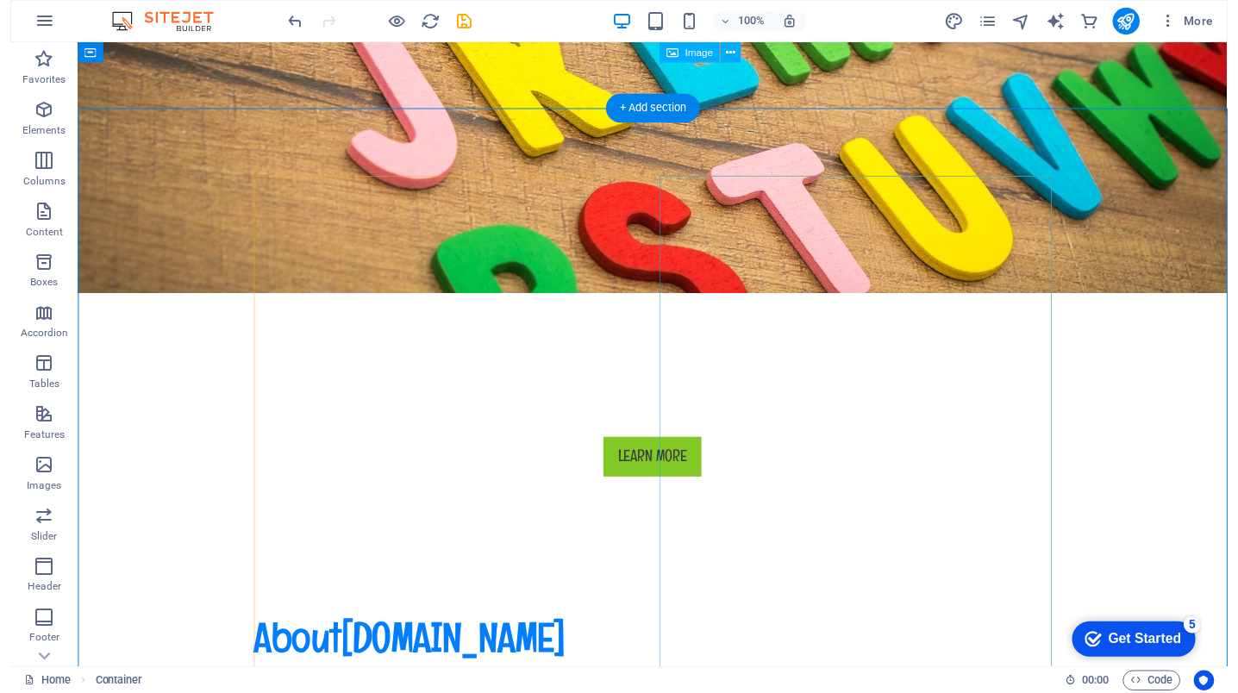
scroll to position [524, 0]
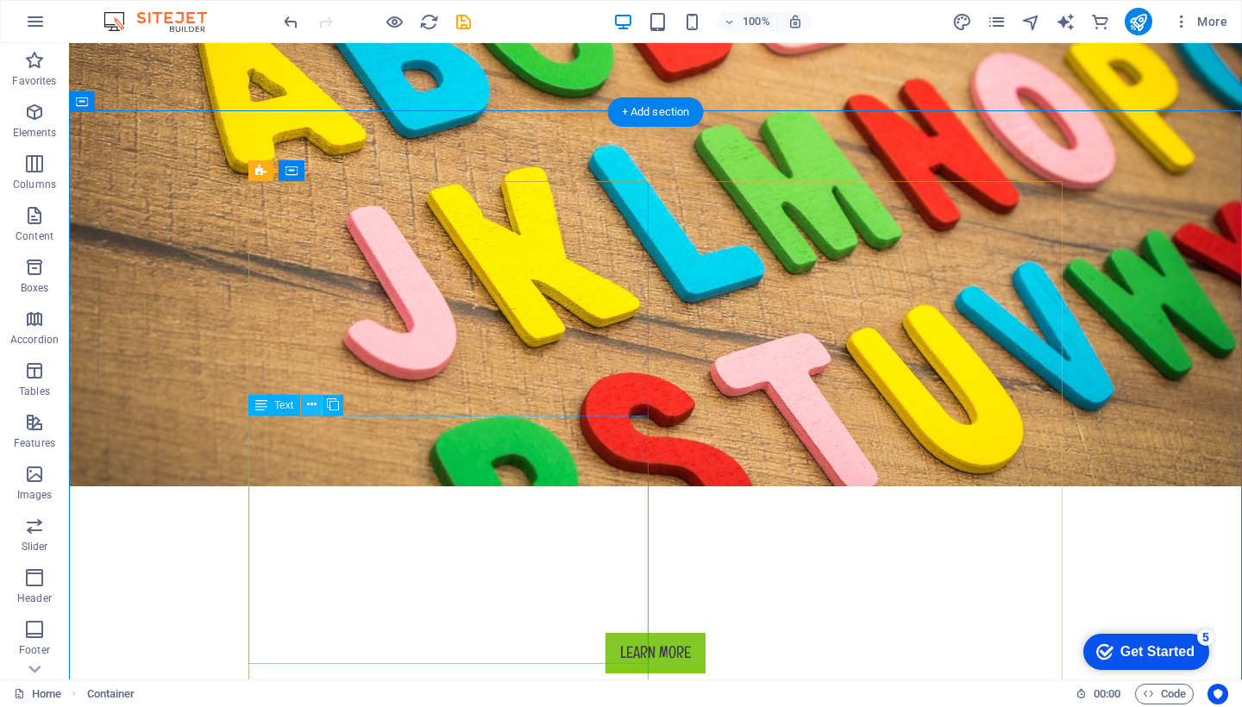
click at [310, 406] on icon at bounding box center [311, 405] width 9 height 18
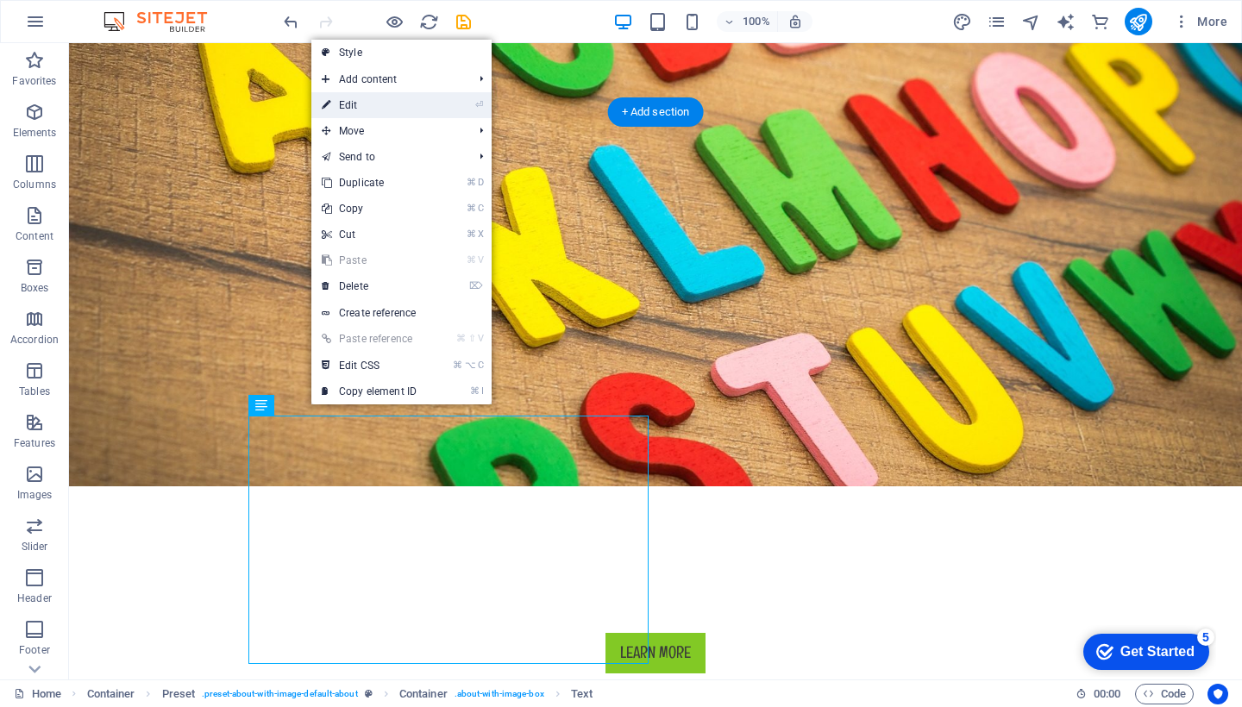
click at [366, 101] on link "⏎ Edit" at bounding box center [369, 105] width 116 height 26
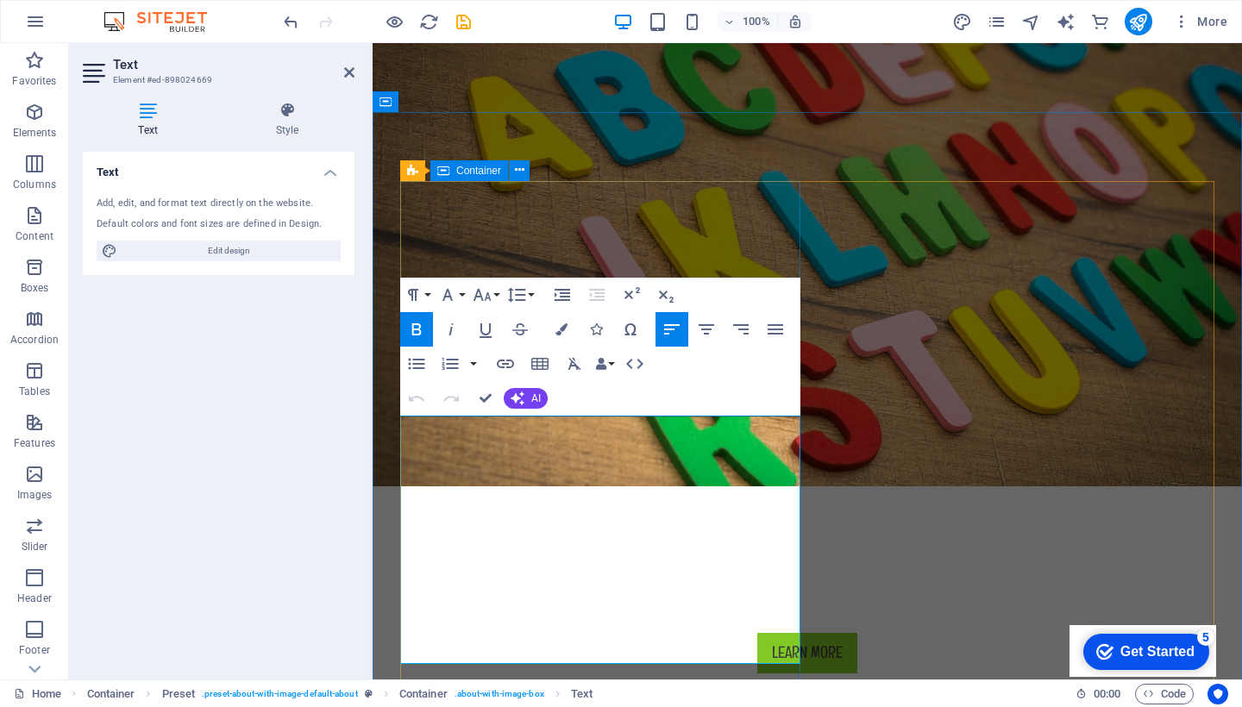
drag, startPoint x: 403, startPoint y: 433, endPoint x: 677, endPoint y: 665, distance: 359.1
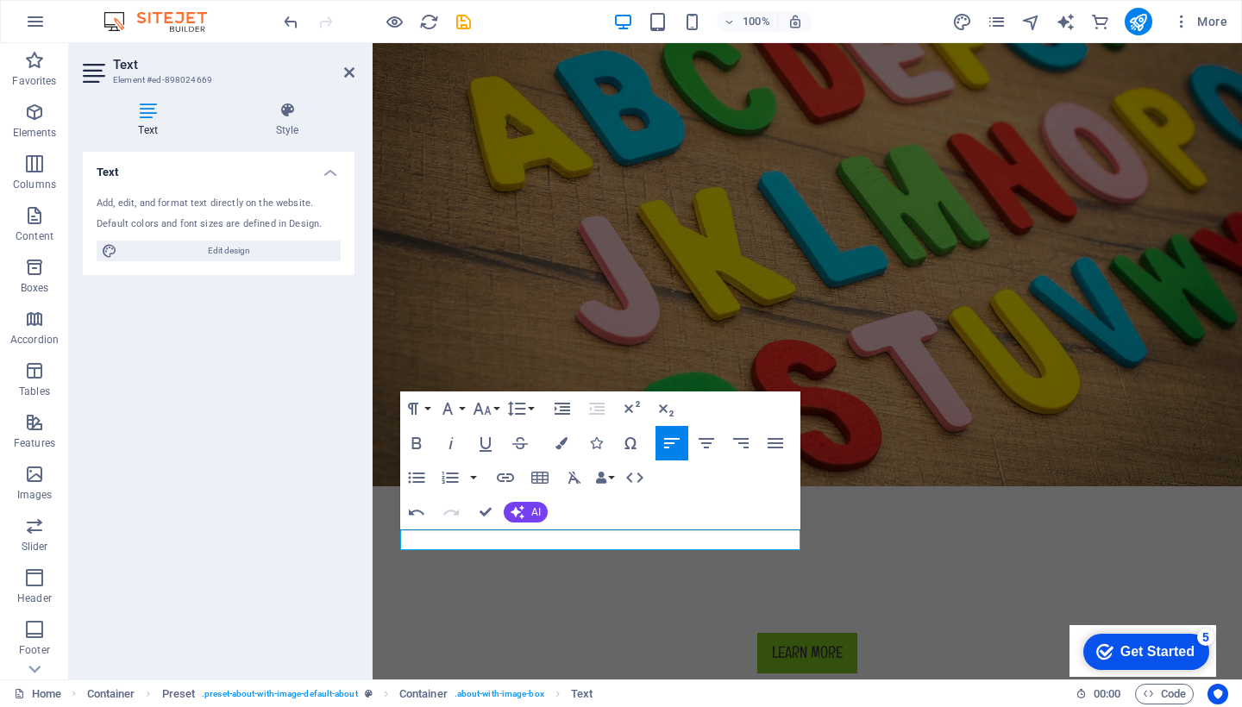
click at [211, 217] on div "Default colors and font sizes are defined in Design." at bounding box center [219, 224] width 244 height 15
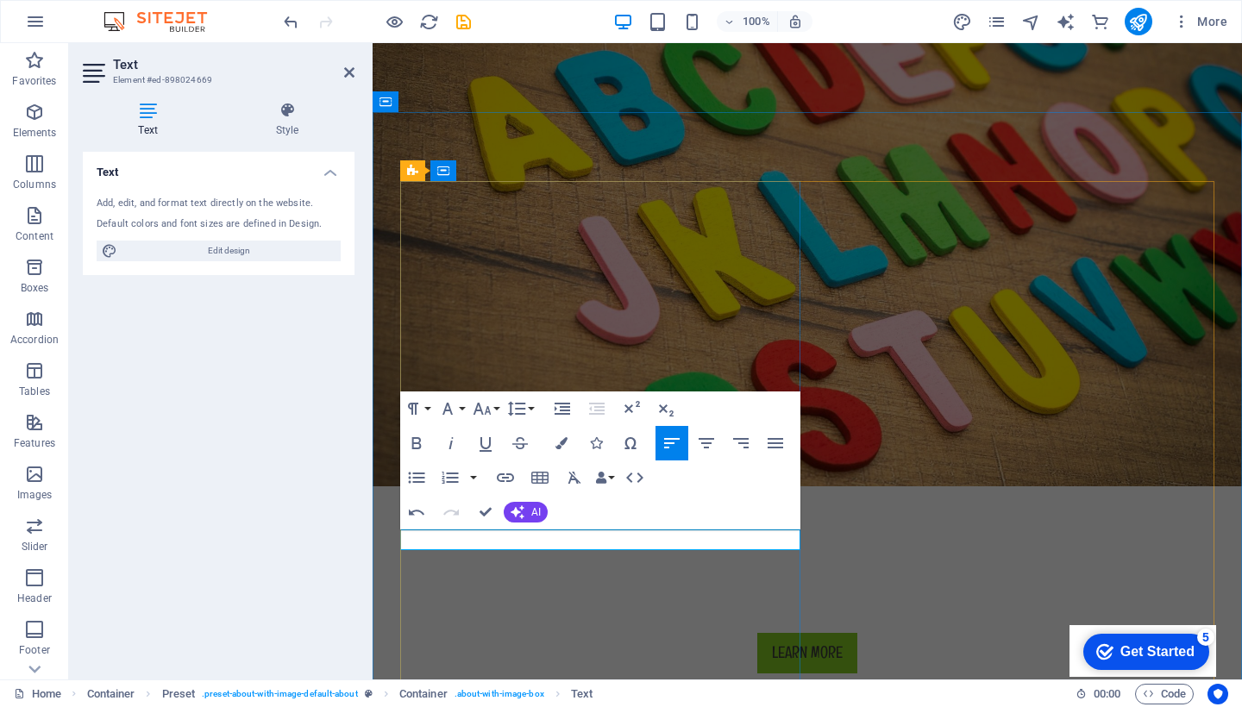
click at [265, 178] on h4 "Text" at bounding box center [219, 167] width 272 height 31
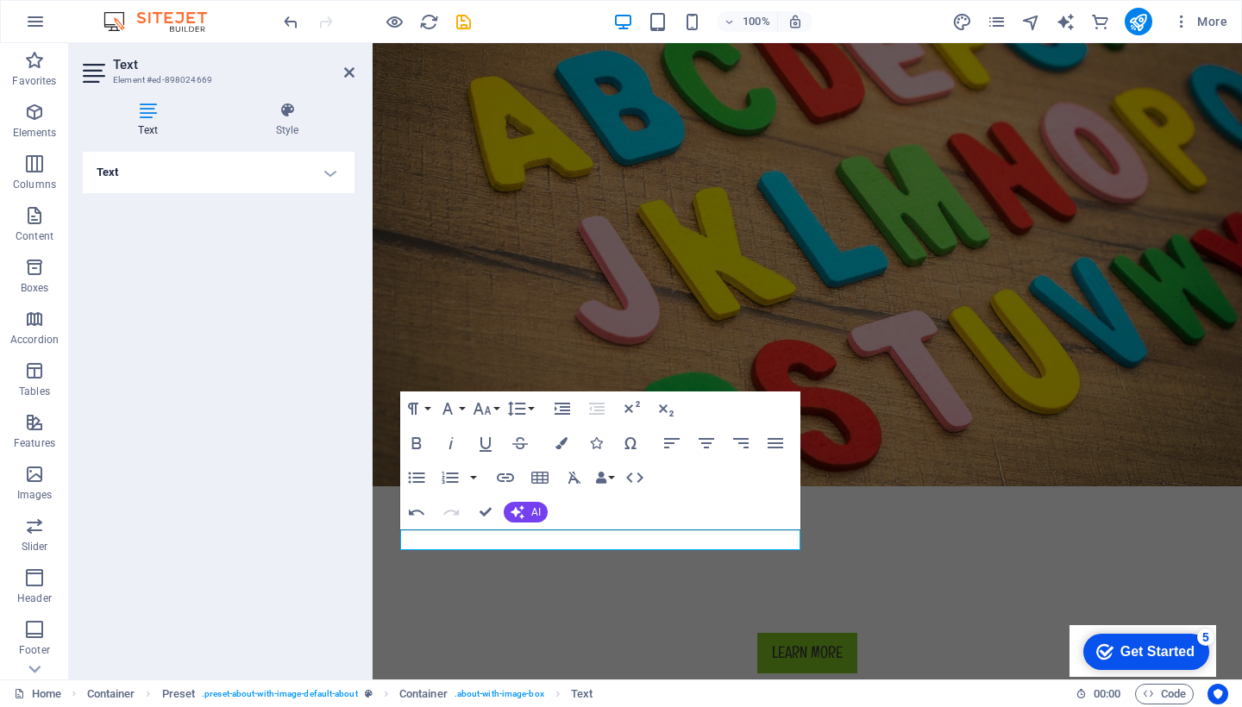
click at [265, 178] on h4 "Text" at bounding box center [219, 172] width 272 height 41
drag, startPoint x: 192, startPoint y: 253, endPoint x: 221, endPoint y: 992, distance: 739.5
click at [192, 253] on span "Edit design" at bounding box center [228, 251] width 213 height 21
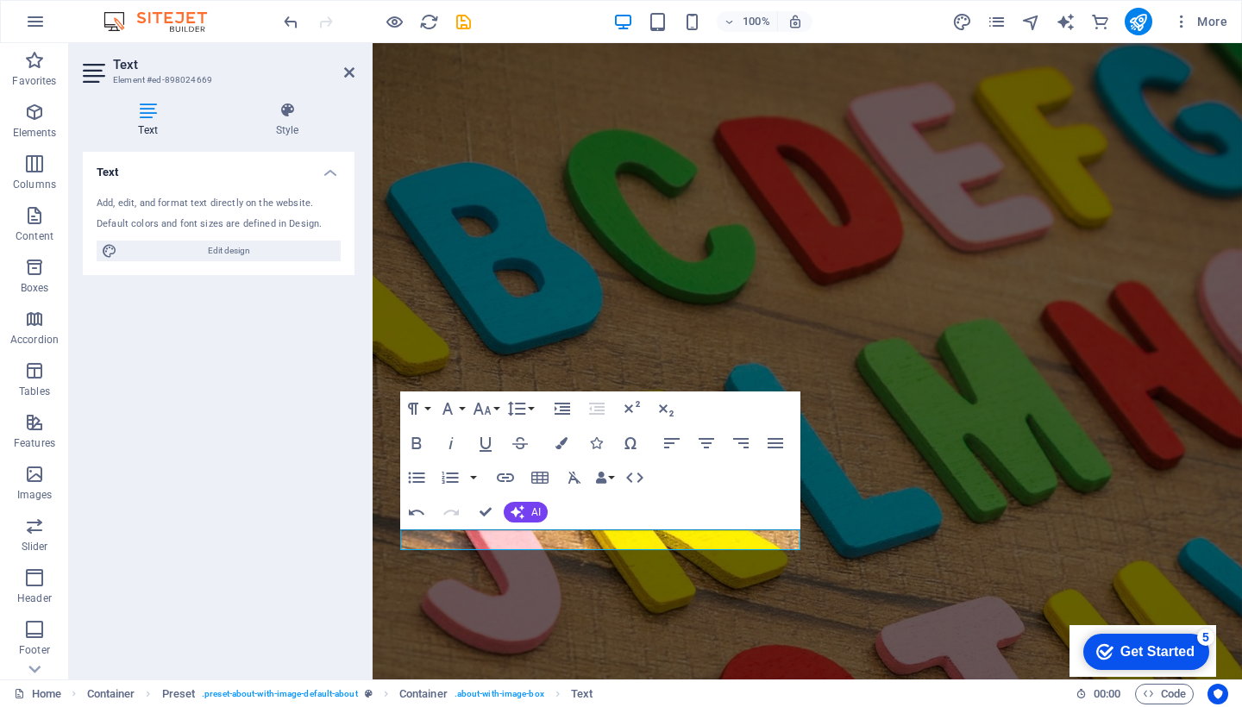
select select "px"
select select "400"
select select "px"
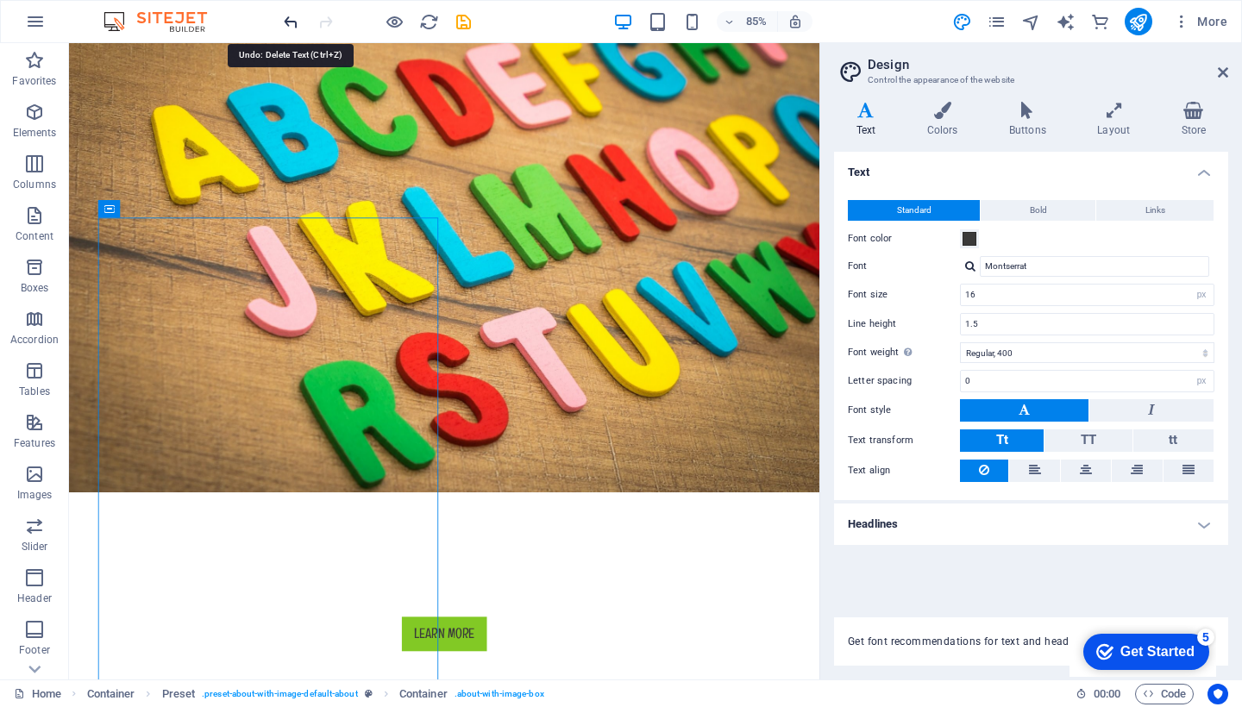
click at [286, 24] on icon "undo" at bounding box center [291, 22] width 20 height 20
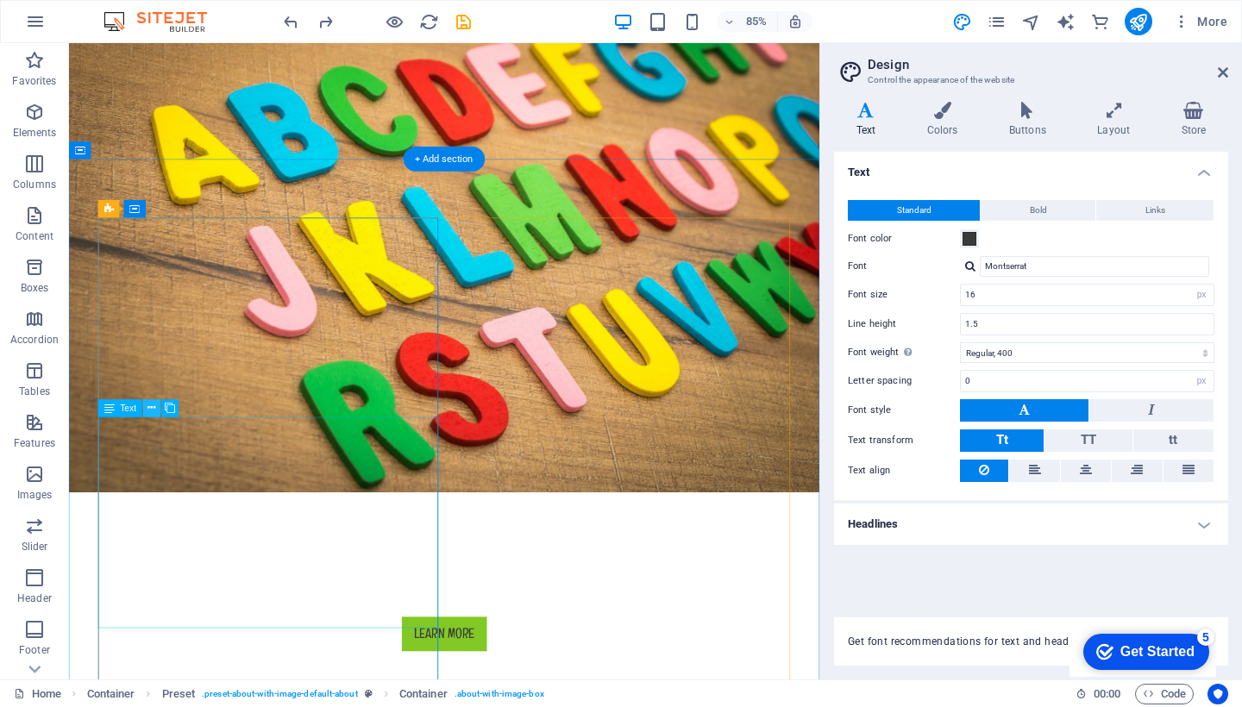
click at [155, 409] on icon at bounding box center [151, 408] width 8 height 16
click at [153, 411] on icon at bounding box center [151, 408] width 8 height 16
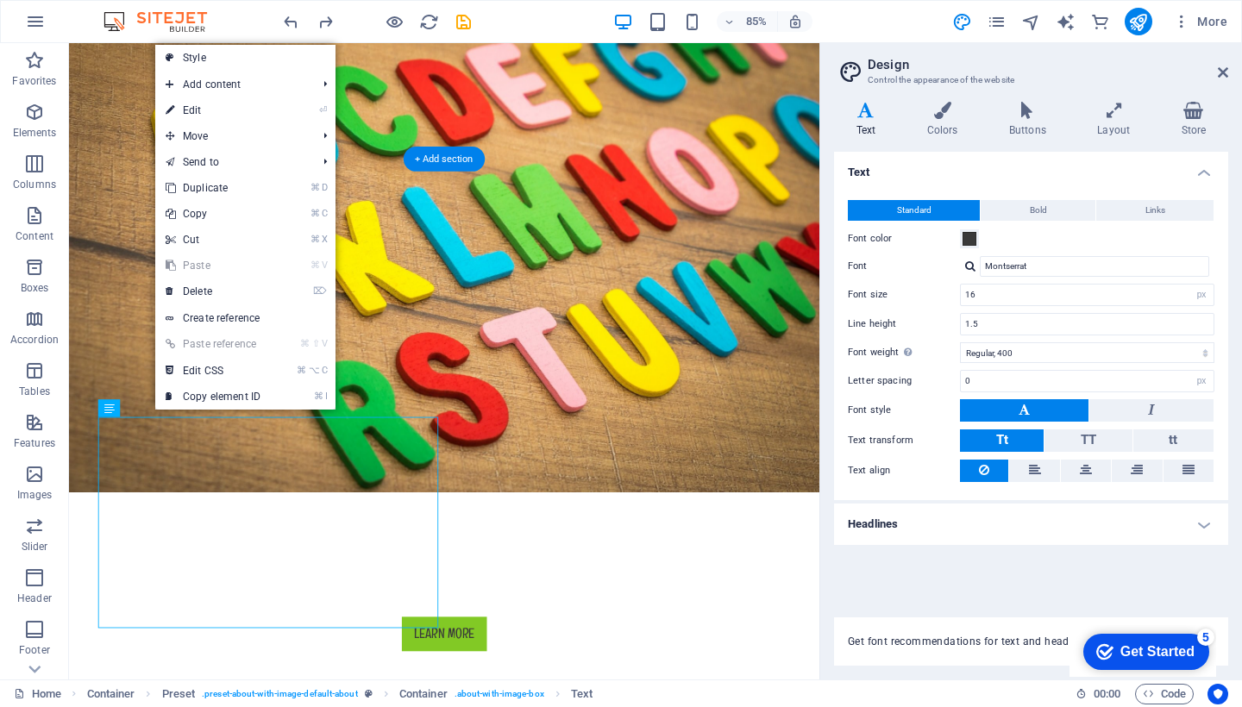
click at [202, 268] on link "⌘ V Paste" at bounding box center [213, 266] width 116 height 26
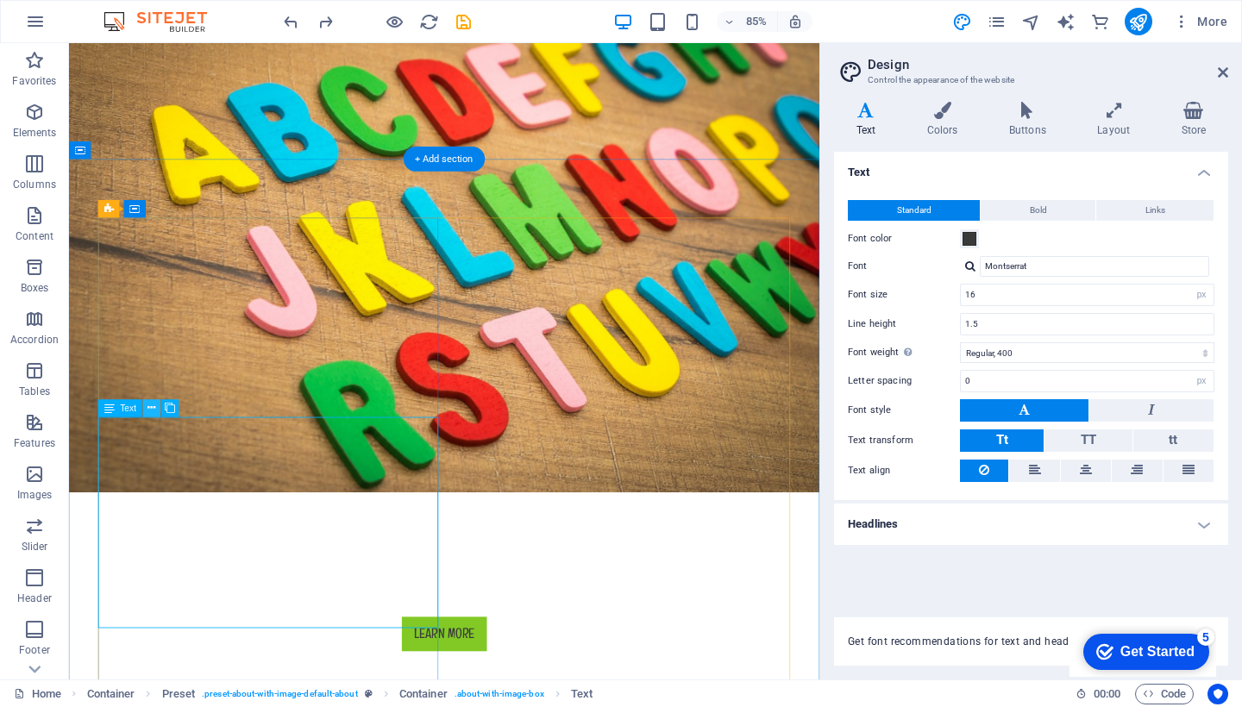
click at [149, 408] on icon at bounding box center [151, 408] width 8 height 16
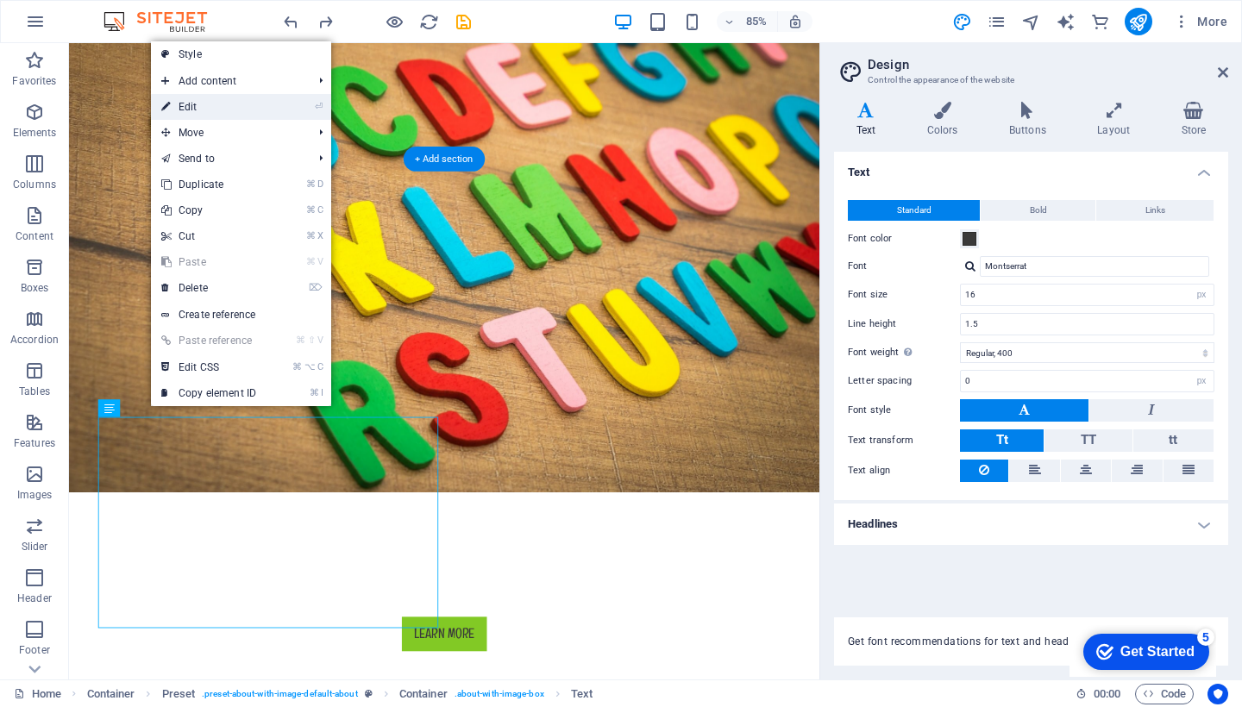
click at [204, 117] on link "⏎ Edit" at bounding box center [209, 107] width 116 height 26
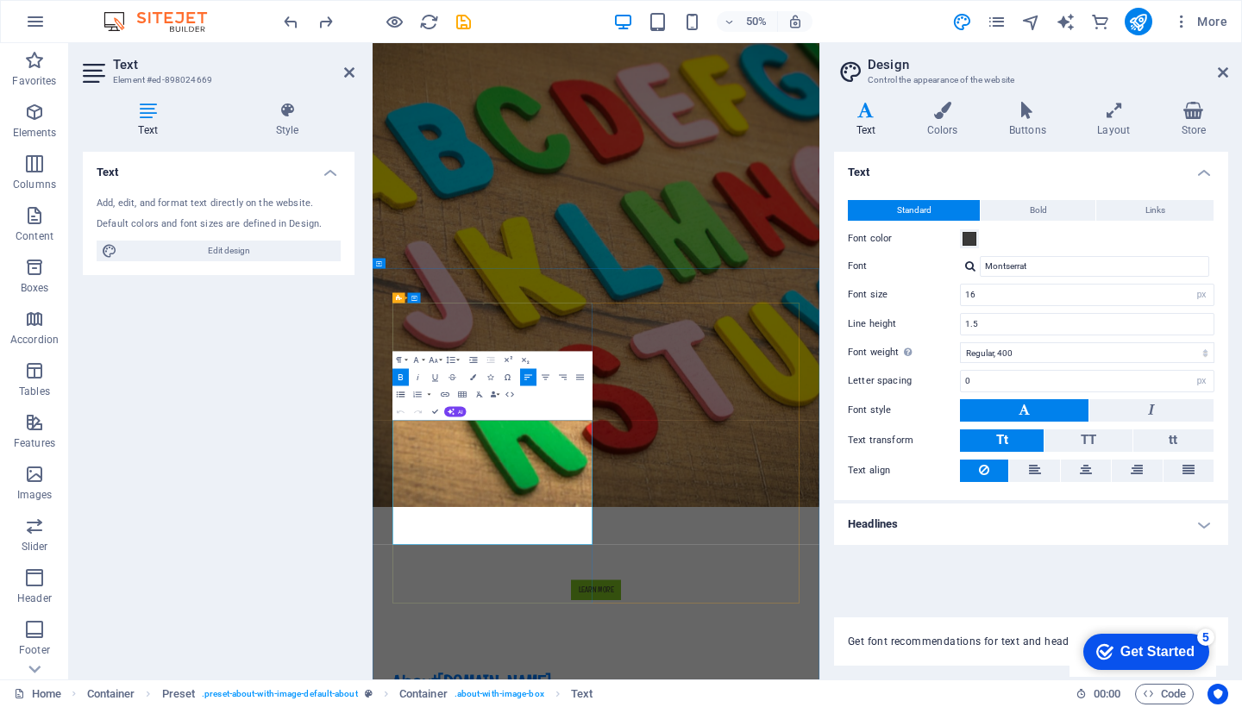
click at [350, 74] on icon at bounding box center [349, 73] width 10 height 14
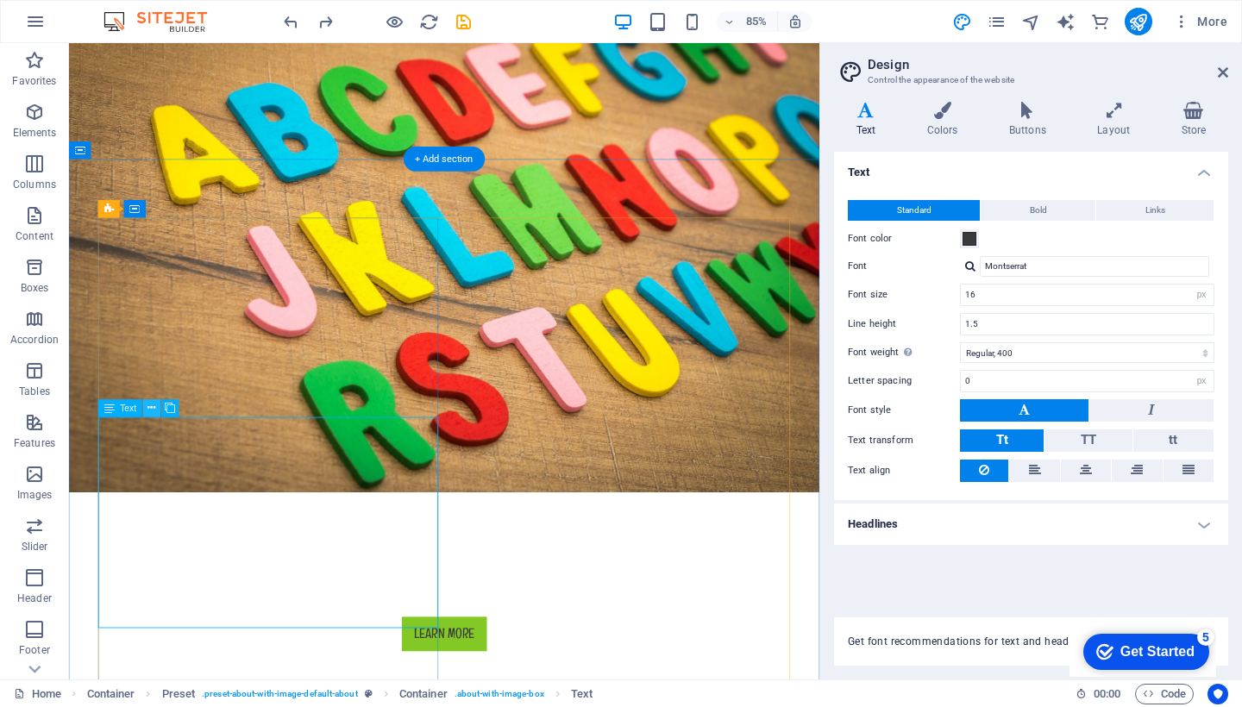
click at [152, 410] on icon at bounding box center [151, 408] width 8 height 16
click at [149, 411] on icon at bounding box center [151, 408] width 8 height 16
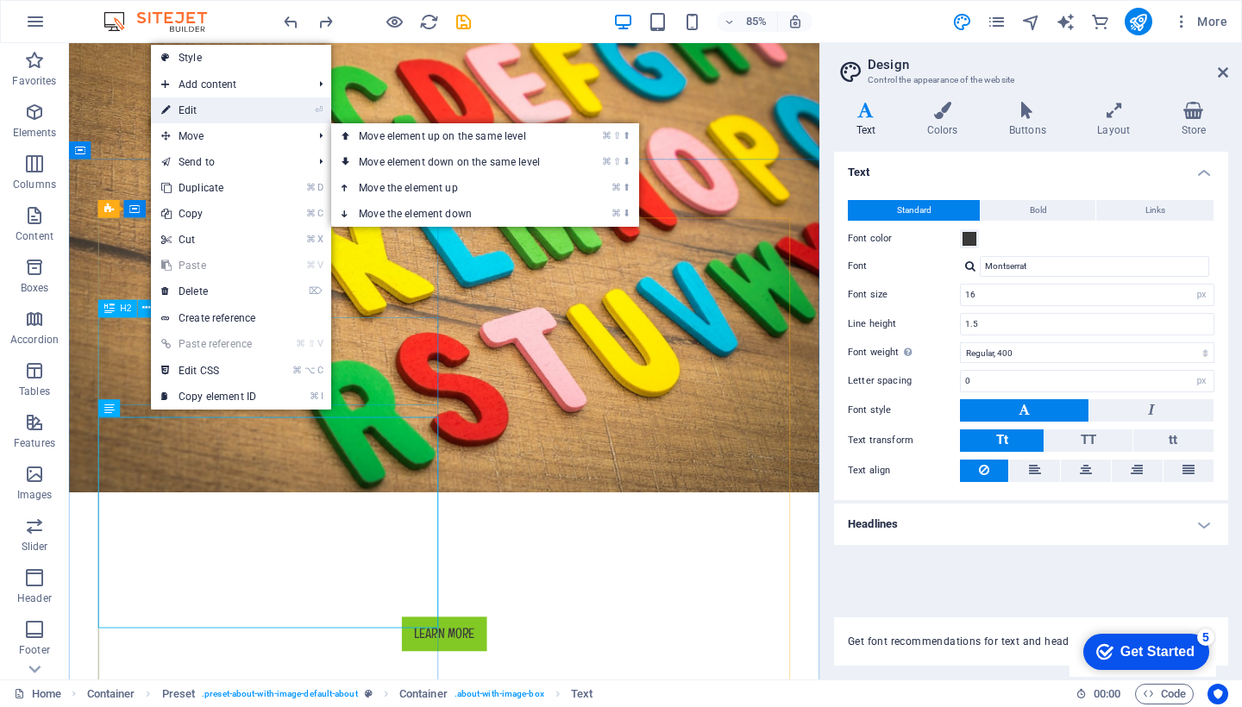
click at [202, 117] on link "⏎ Edit" at bounding box center [209, 110] width 116 height 26
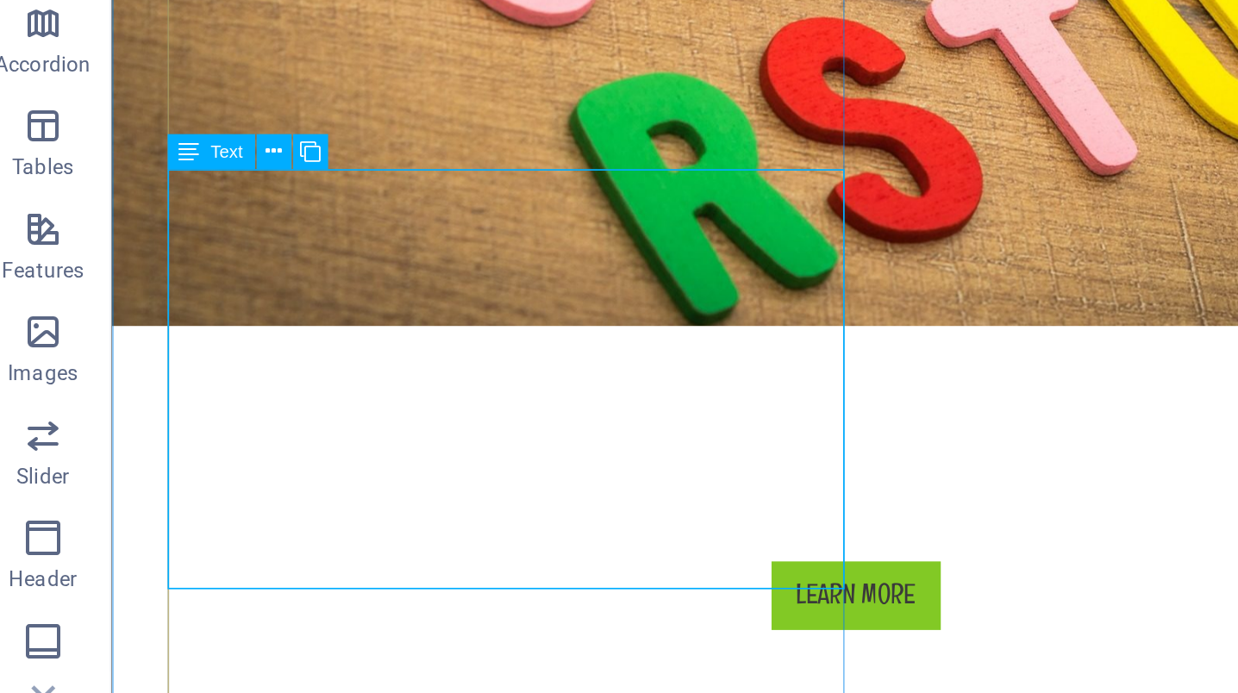
scroll to position [529, 0]
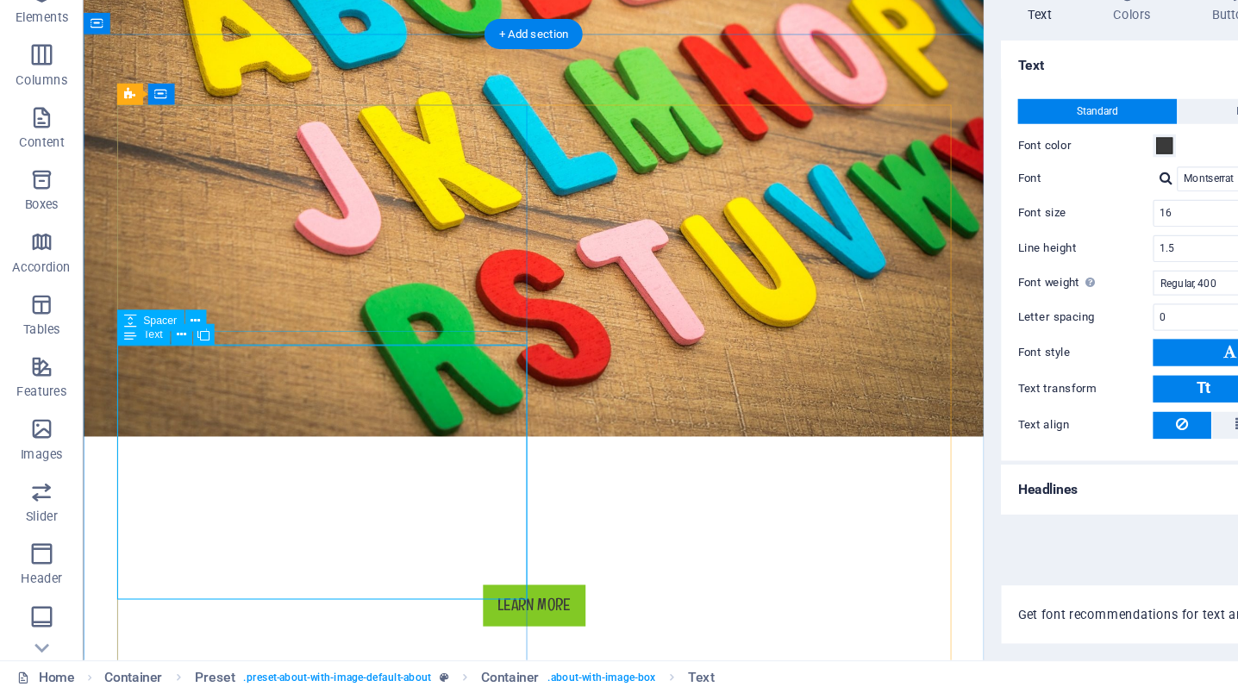
click at [128, 391] on span "Text" at bounding box center [126, 395] width 16 height 9
click at [142, 387] on button at bounding box center [149, 395] width 17 height 17
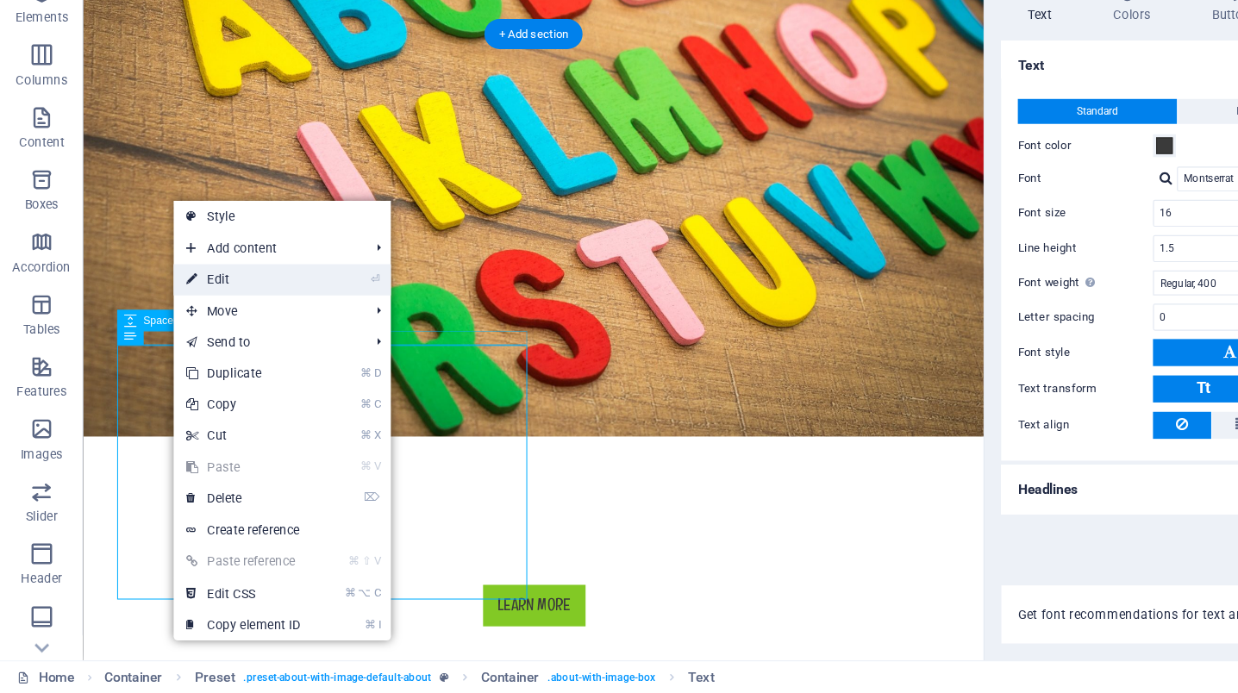
click at [216, 337] on link "⏎ Edit" at bounding box center [202, 350] width 116 height 26
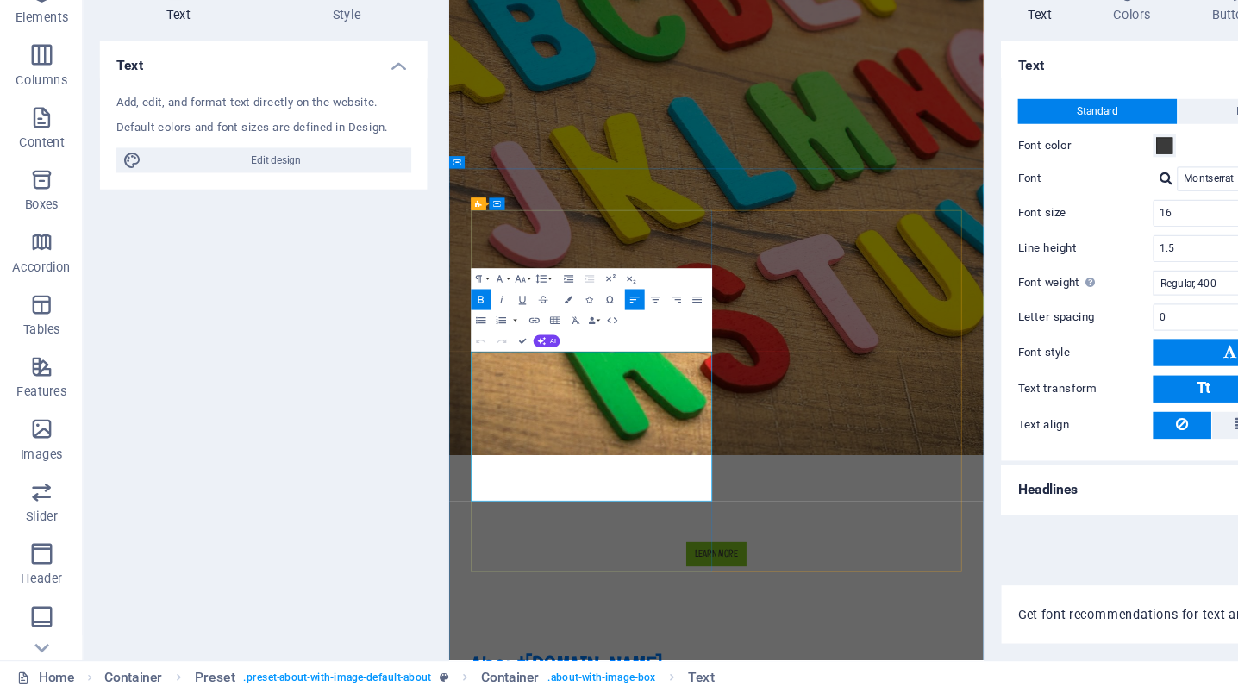
drag, startPoint x: 491, startPoint y: 658, endPoint x: 523, endPoint y: 658, distance: 31.0
drag, startPoint x: 488, startPoint y: 654, endPoint x: 748, endPoint y: 895, distance: 355.1
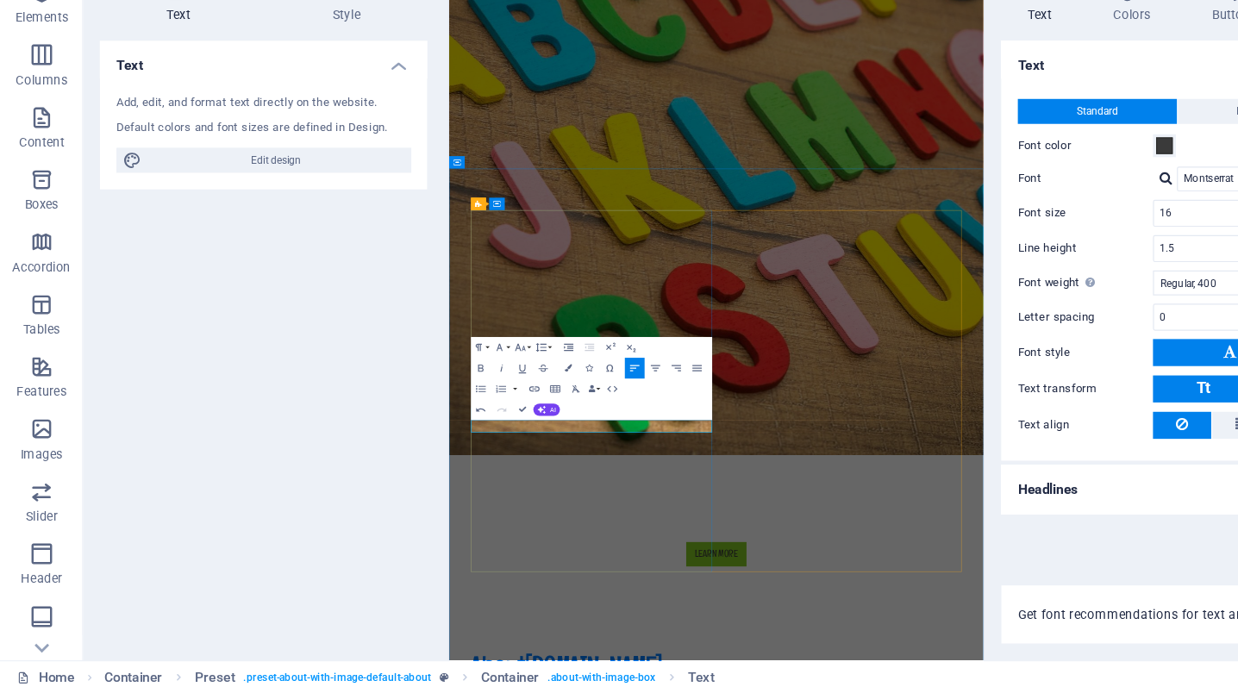
click at [443, 435] on icon "button" at bounding box center [443, 440] width 10 height 10
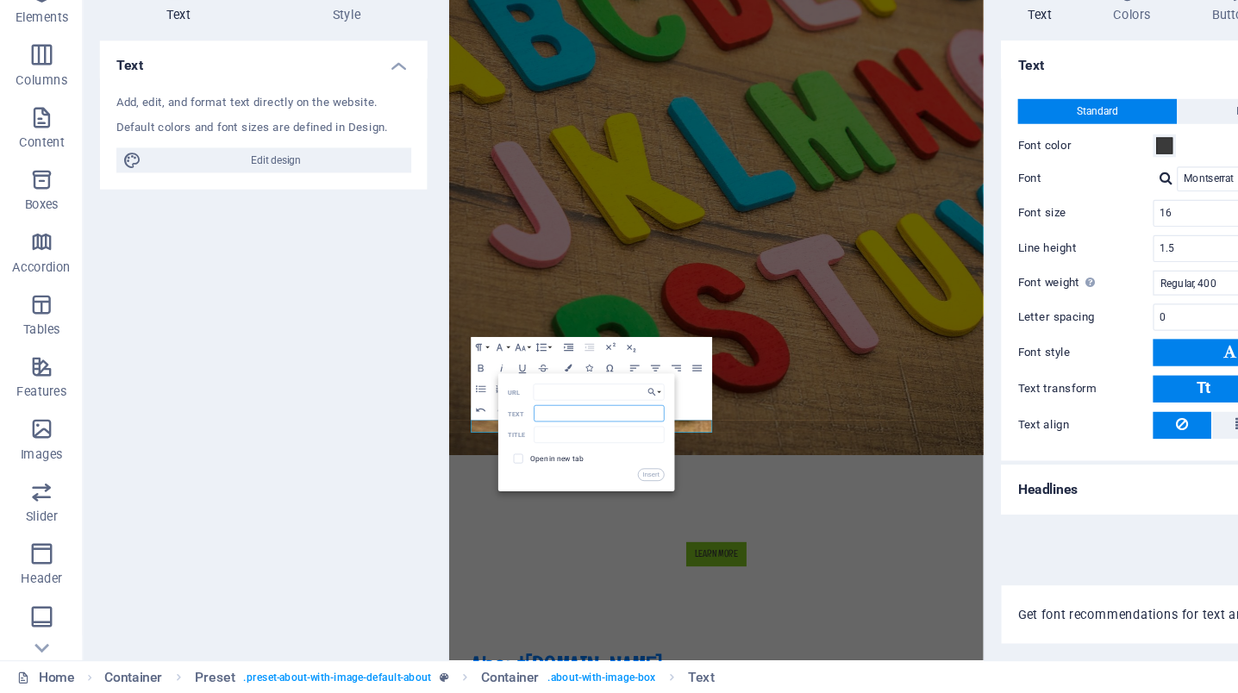
click at [459, 454] on input "Text" at bounding box center [497, 461] width 108 height 14
click at [465, 436] on input "URL" at bounding box center [496, 443] width 109 height 14
click at [447, 454] on input "Text" at bounding box center [497, 461] width 108 height 14
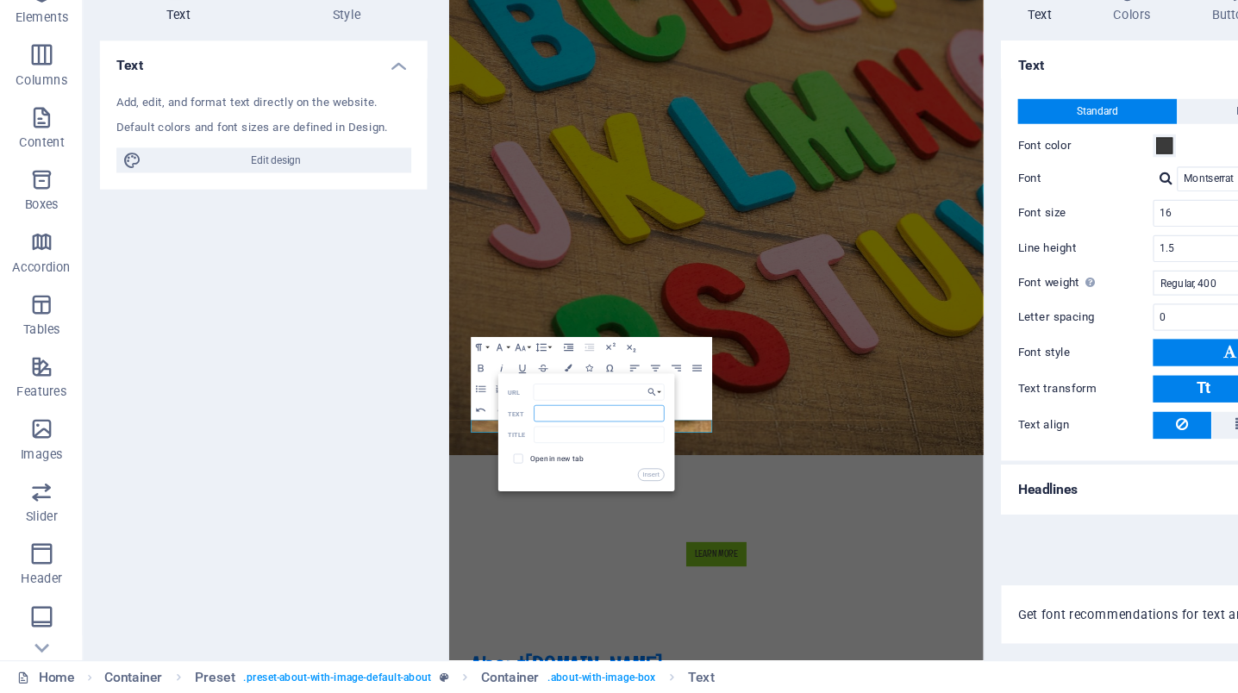
click at [447, 454] on input "Text" at bounding box center [497, 461] width 108 height 14
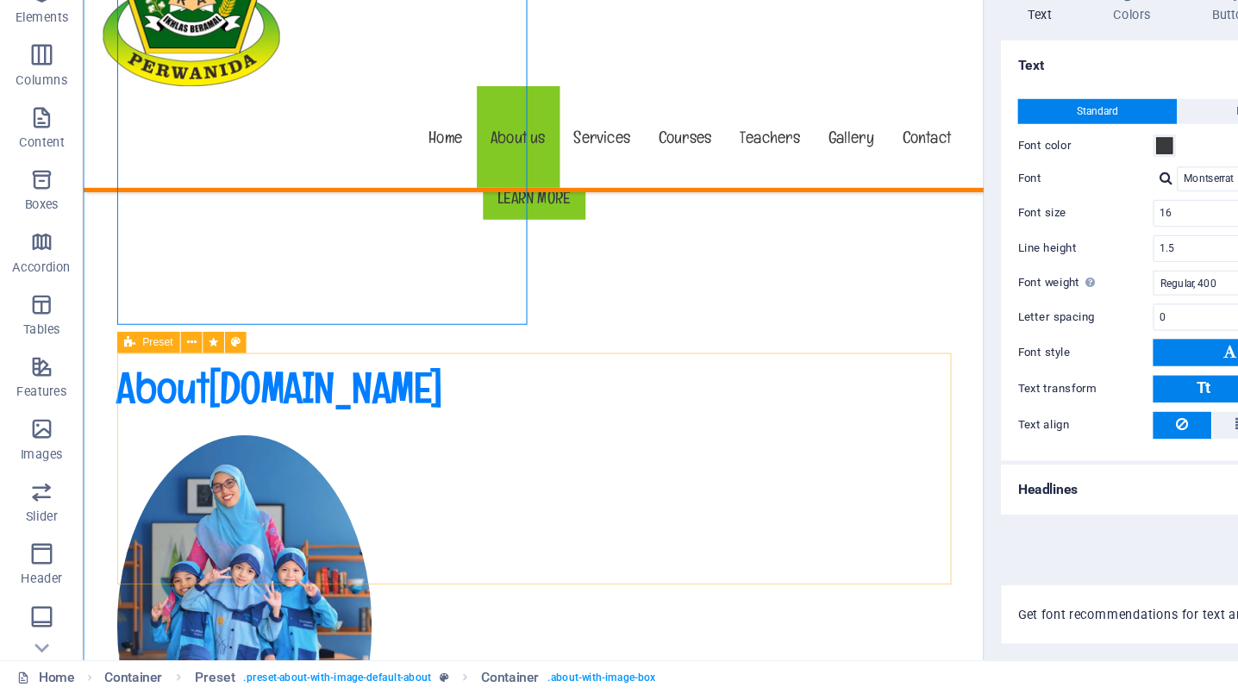
scroll to position [855, 0]
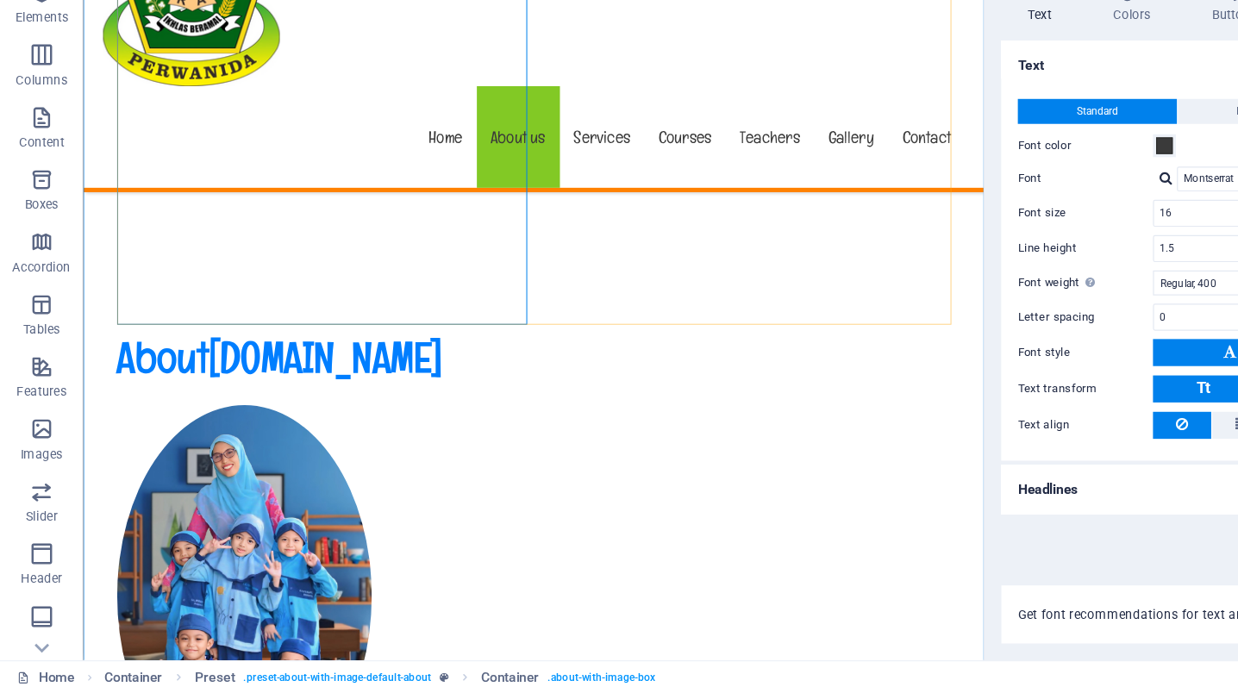
click at [290, 322] on div "About [DOMAIN_NAME]" at bounding box center [523, 355] width 814 height 66
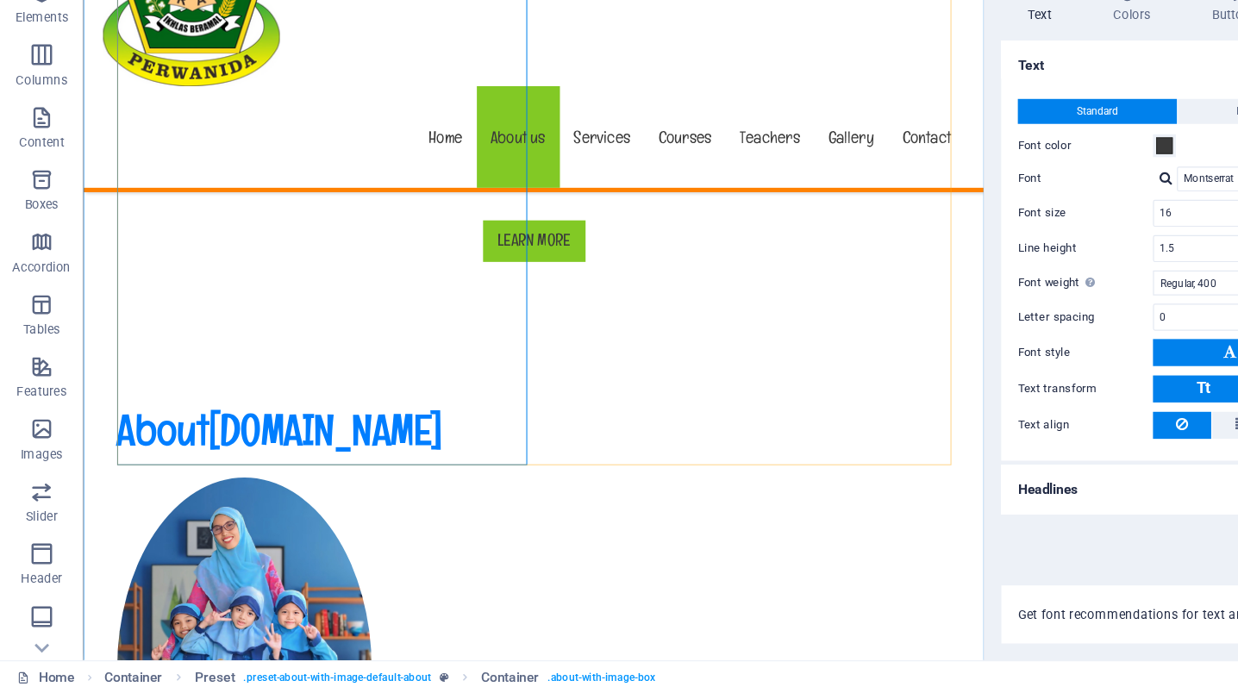
scroll to position [718, 0]
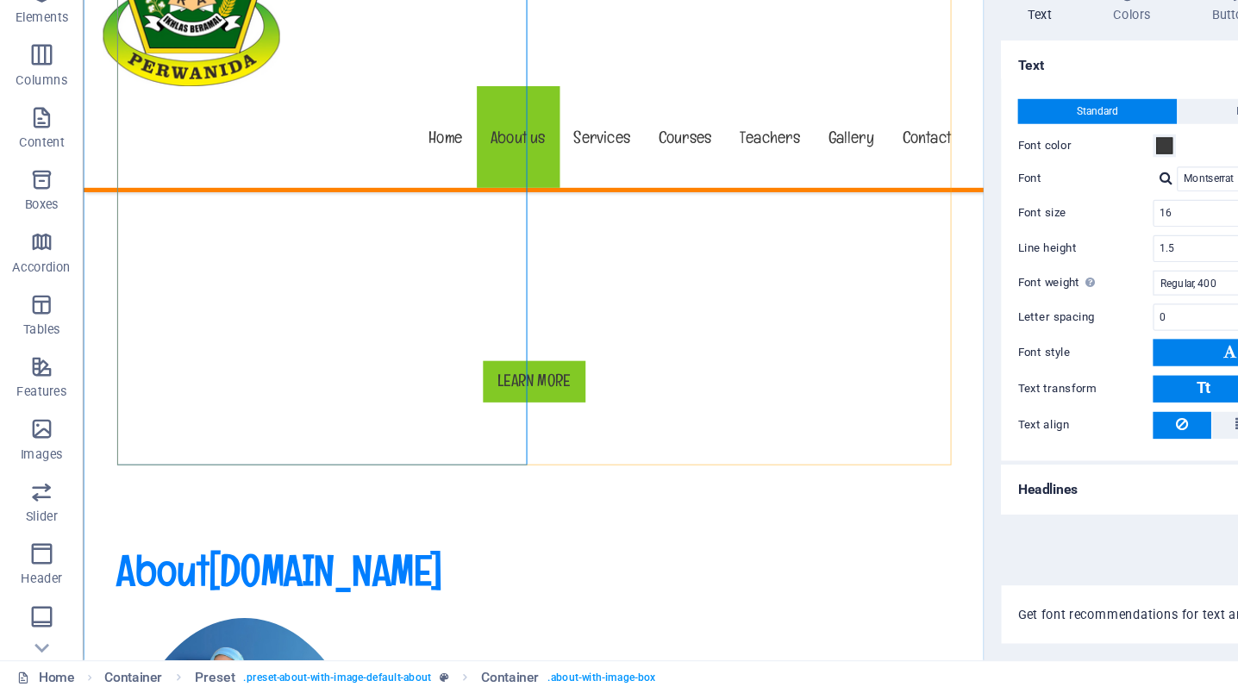
click at [272, 529] on div "About [DOMAIN_NAME]" at bounding box center [523, 562] width 814 height 66
click at [156, 270] on button at bounding box center [161, 278] width 17 height 17
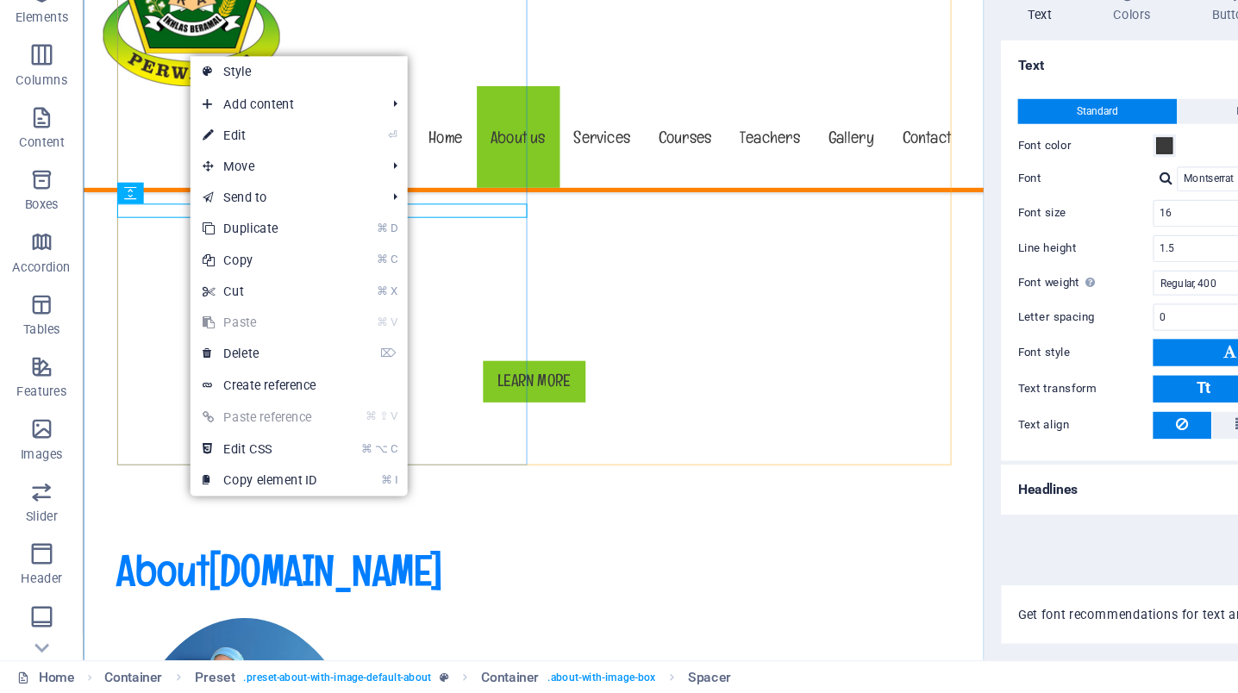
click at [150, 529] on div "About [DOMAIN_NAME]" at bounding box center [523, 562] width 814 height 66
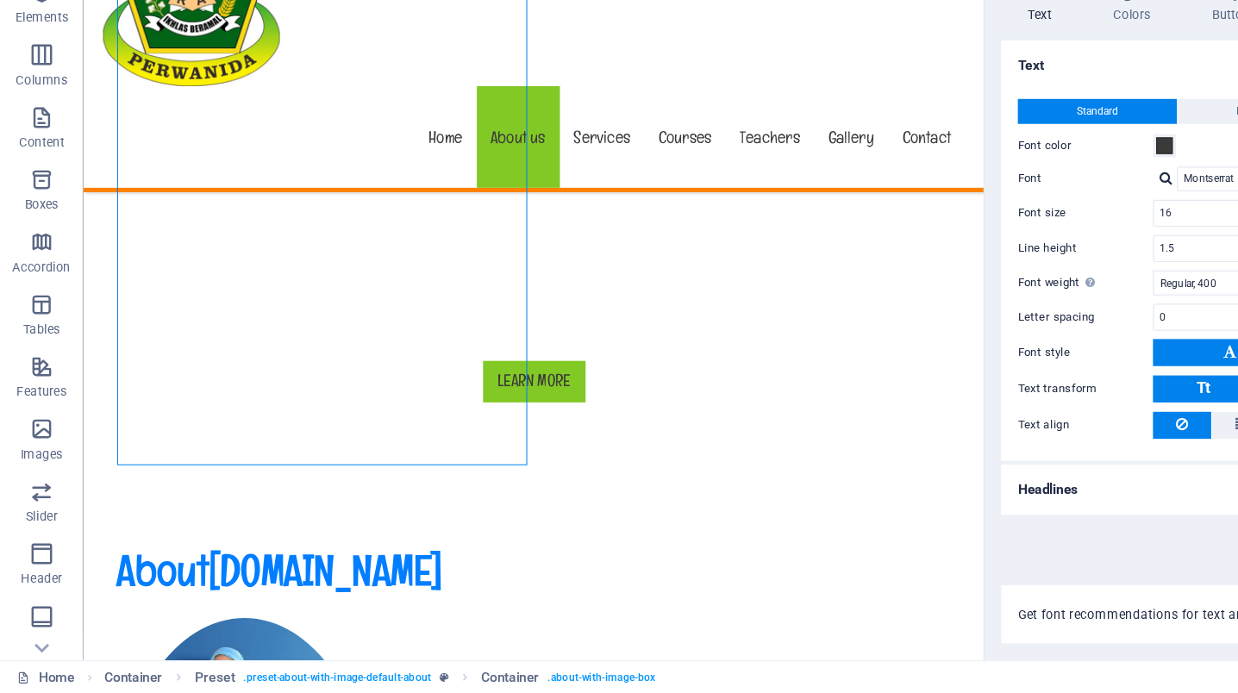
click at [150, 529] on div "About [DOMAIN_NAME]" at bounding box center [523, 562] width 814 height 66
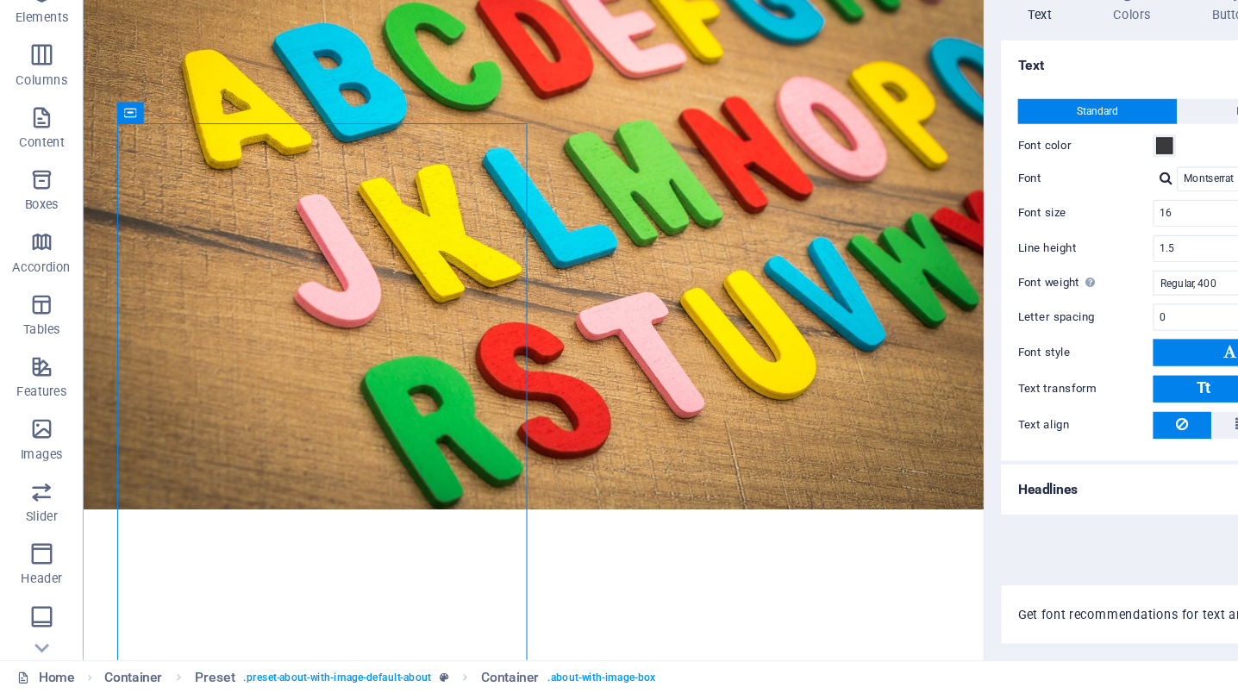
scroll to position [567, 0]
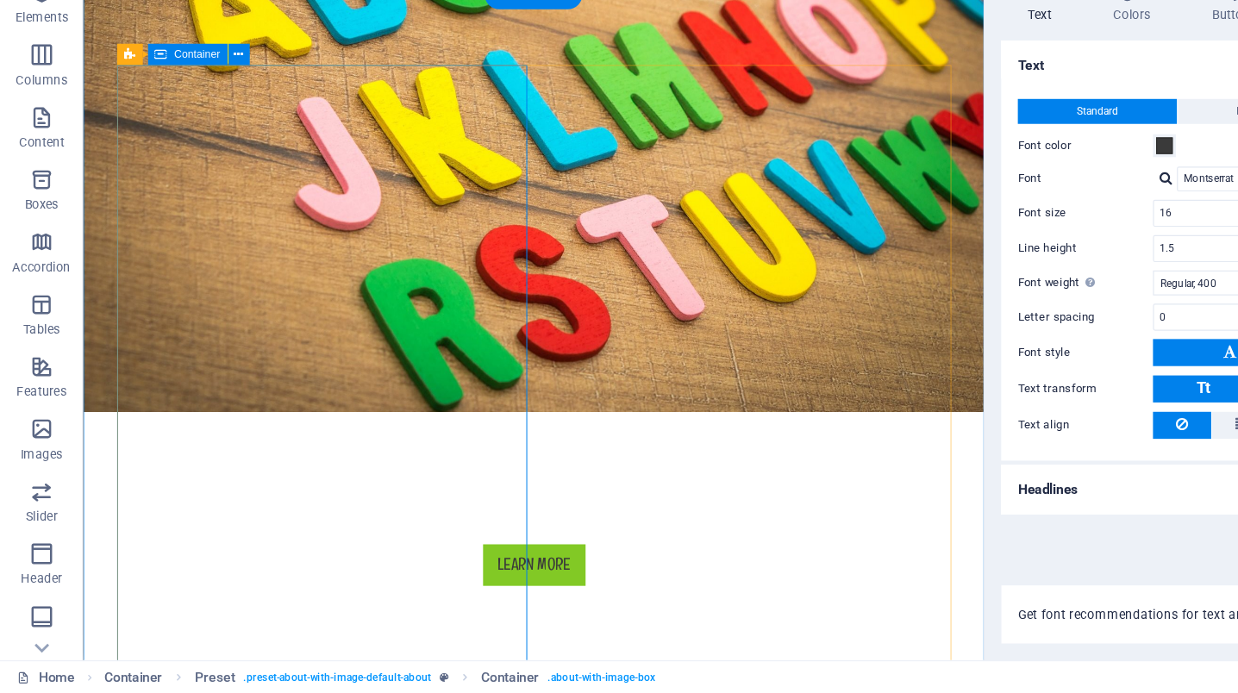
click at [201, 156] on icon at bounding box center [198, 164] width 8 height 16
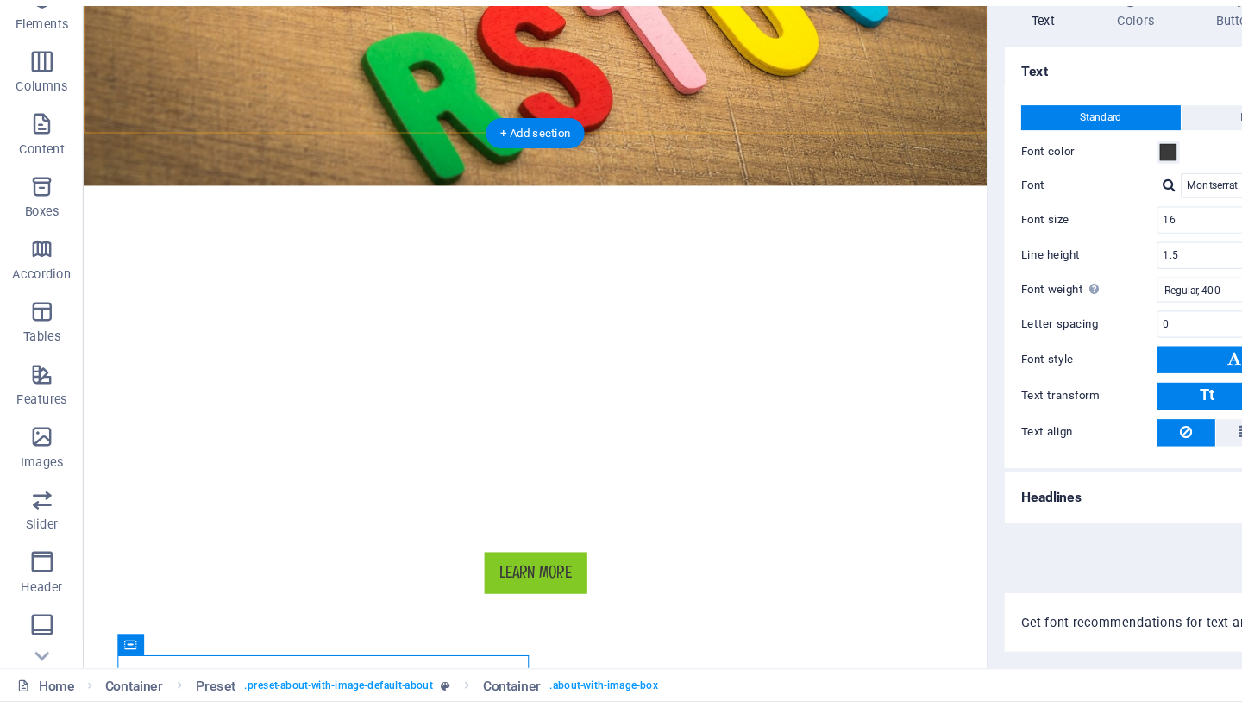
scroll to position [0, 0]
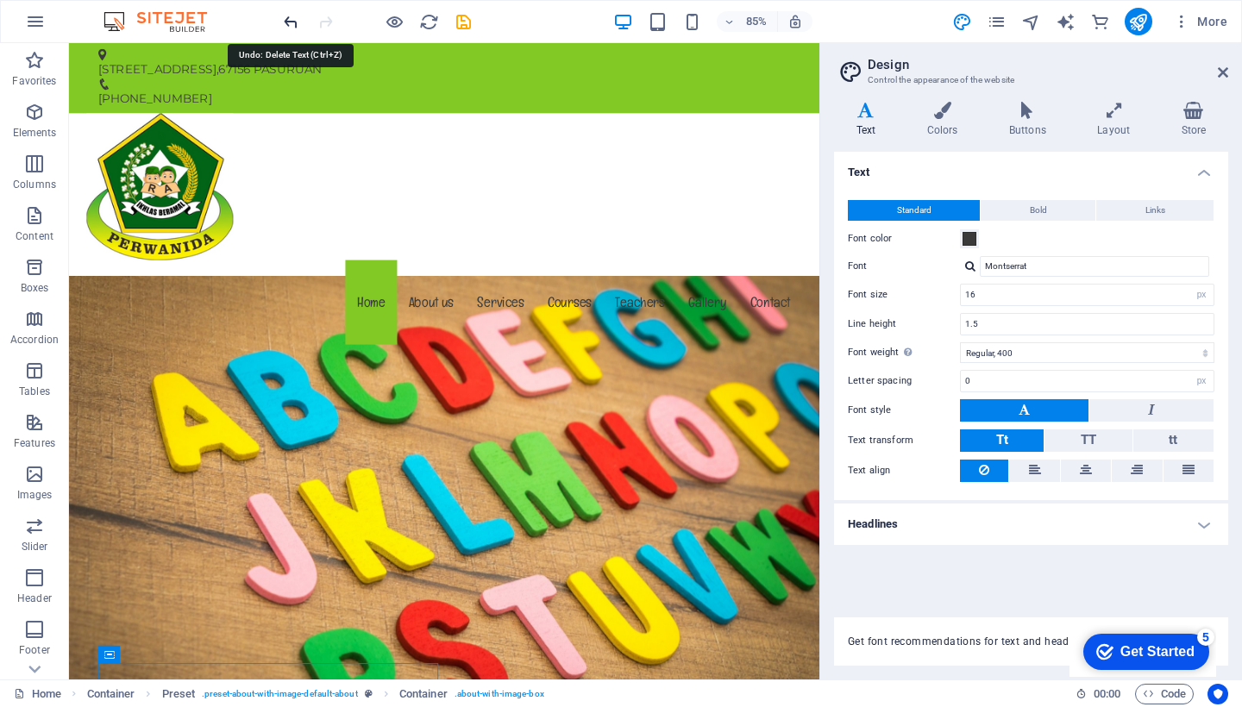
click at [291, 28] on icon "undo" at bounding box center [291, 22] width 20 height 20
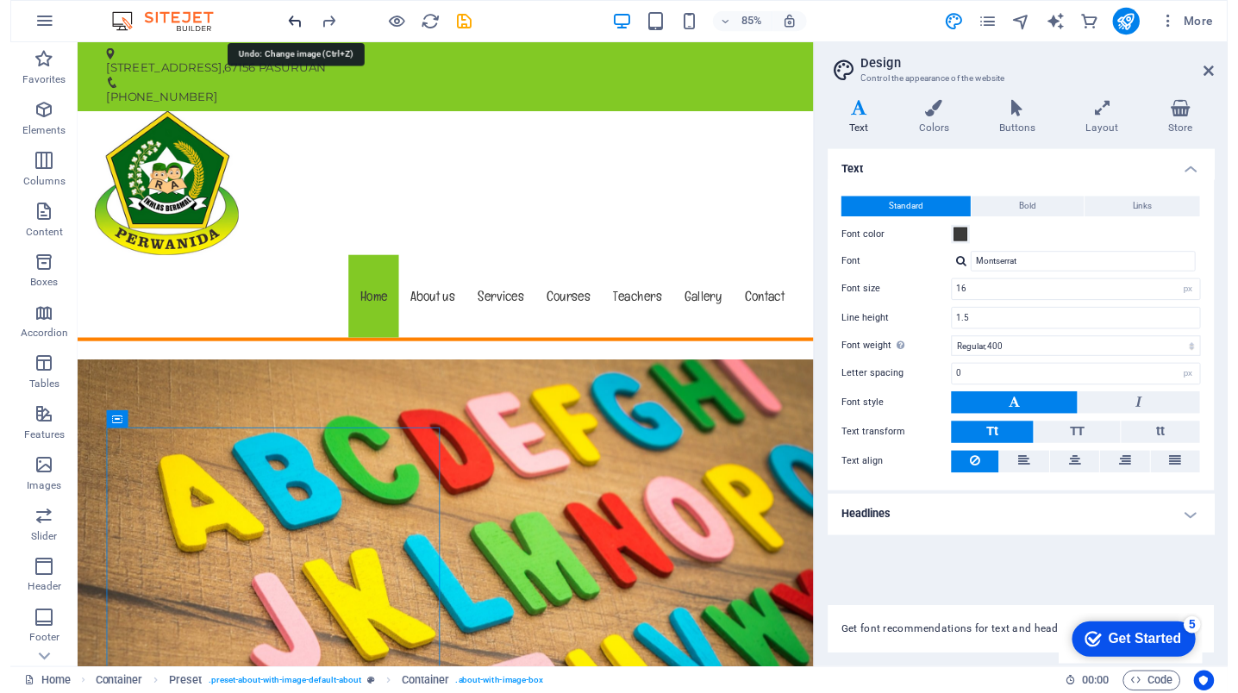
scroll to position [645, 0]
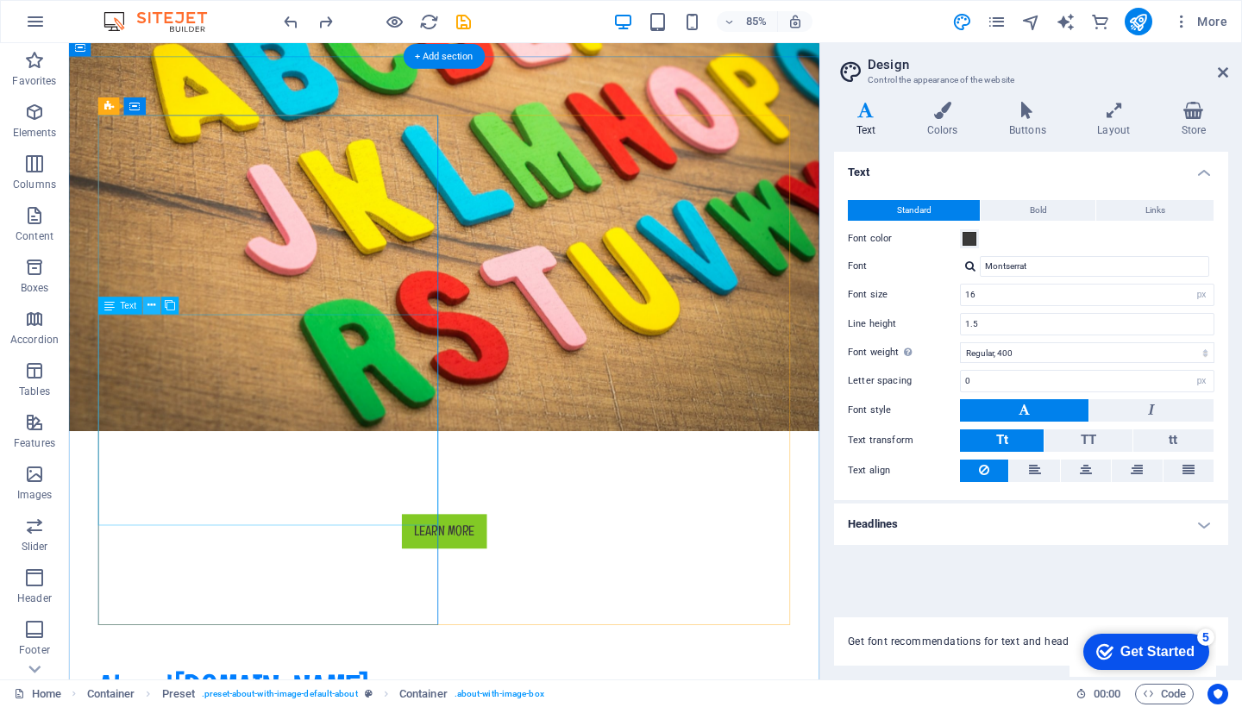
click at [152, 312] on icon at bounding box center [151, 305] width 8 height 16
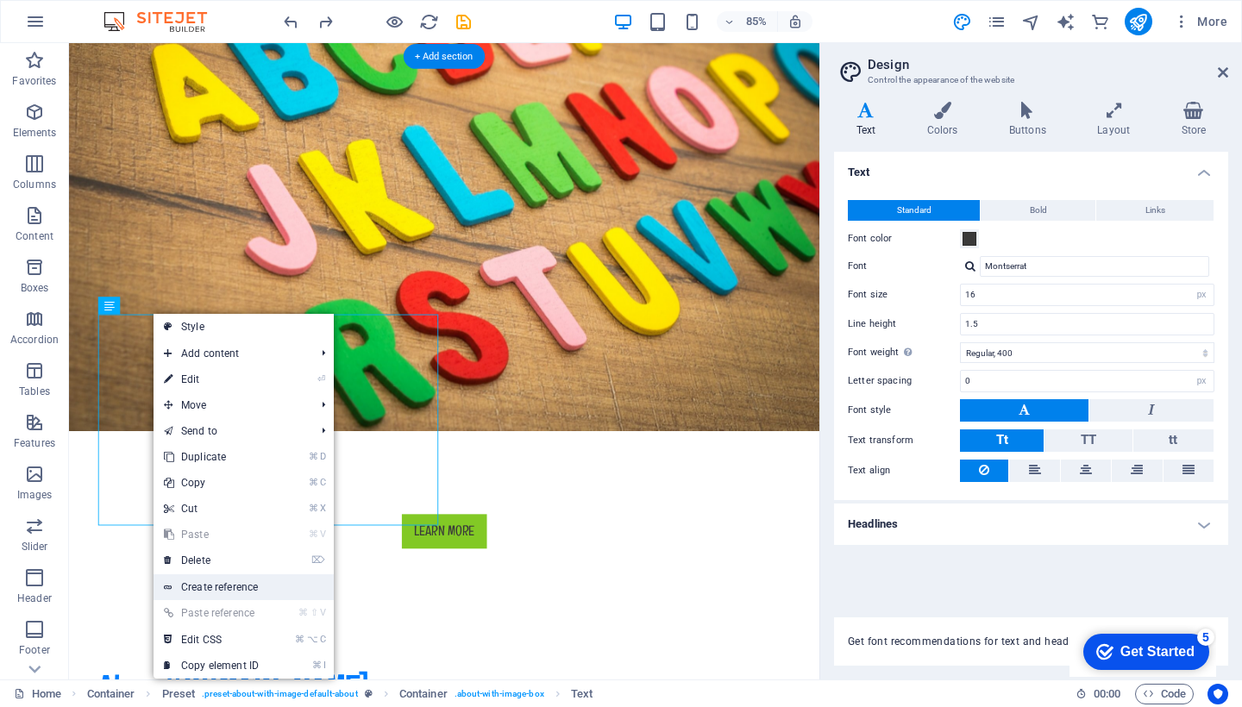
click at [218, 585] on link "Create reference" at bounding box center [243, 587] width 180 height 26
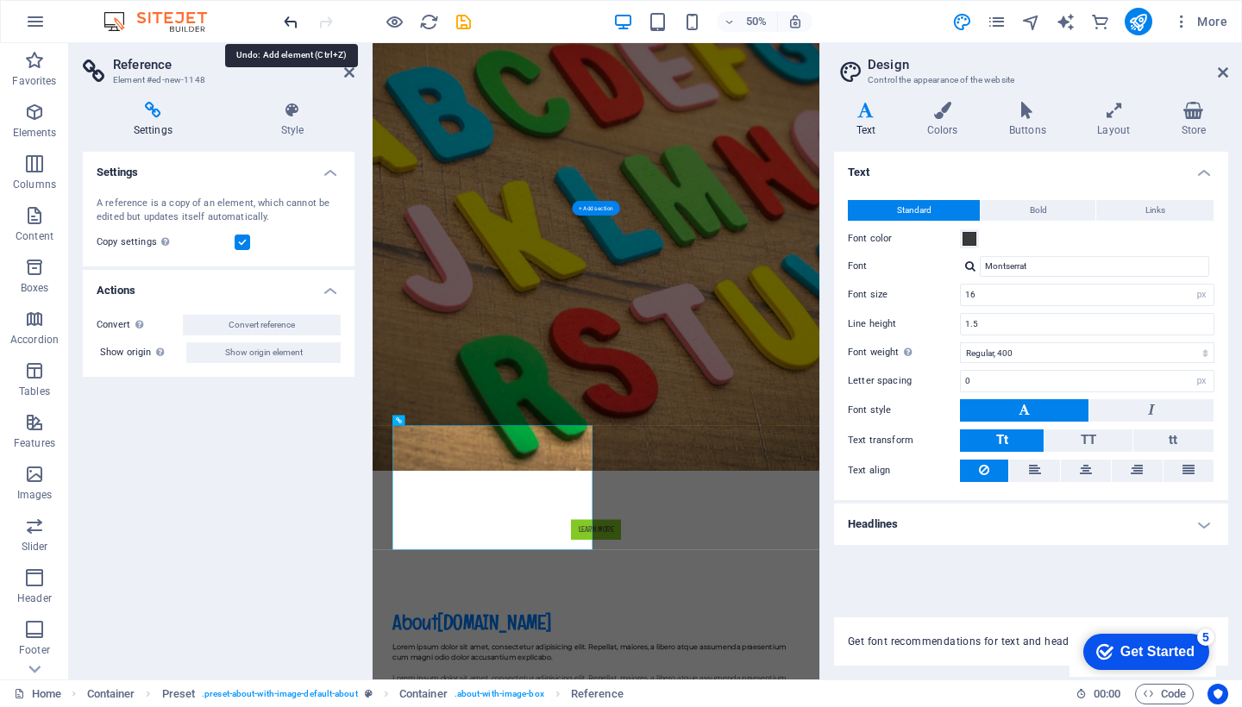
click at [294, 21] on icon "undo" at bounding box center [291, 22] width 20 height 20
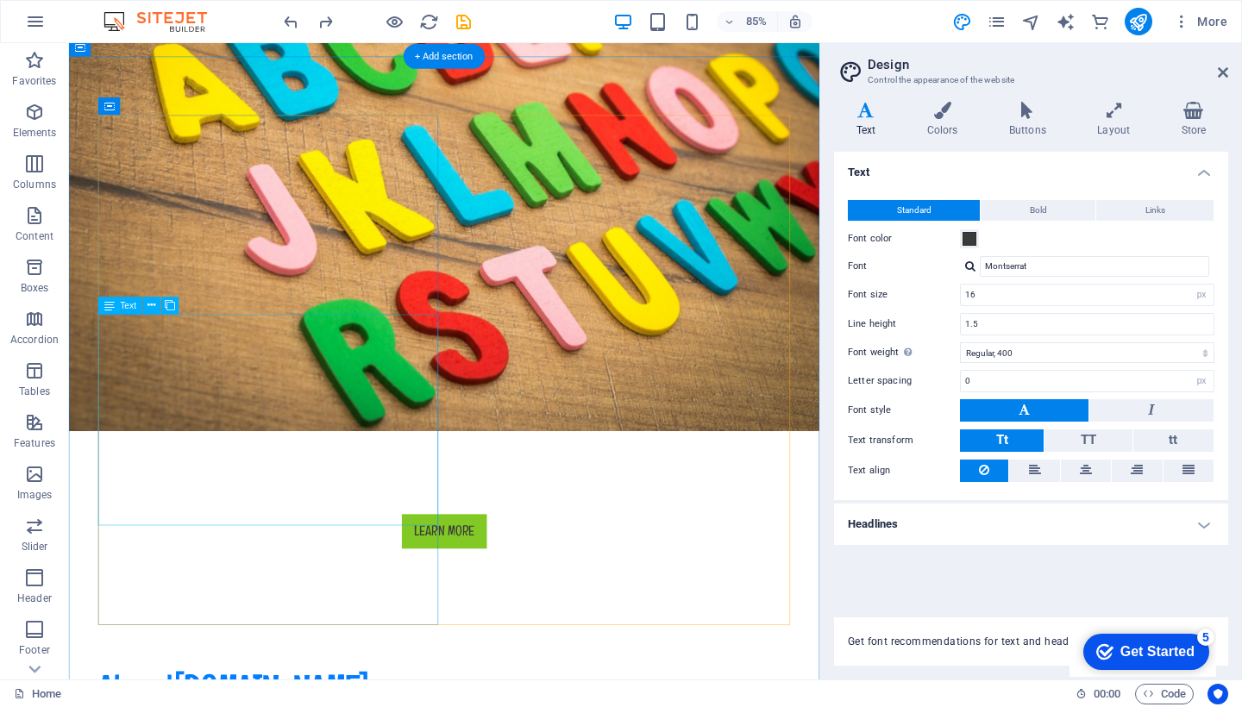
drag, startPoint x: 366, startPoint y: 604, endPoint x: 275, endPoint y: 555, distance: 103.8
click at [144, 304] on button at bounding box center [151, 305] width 17 height 17
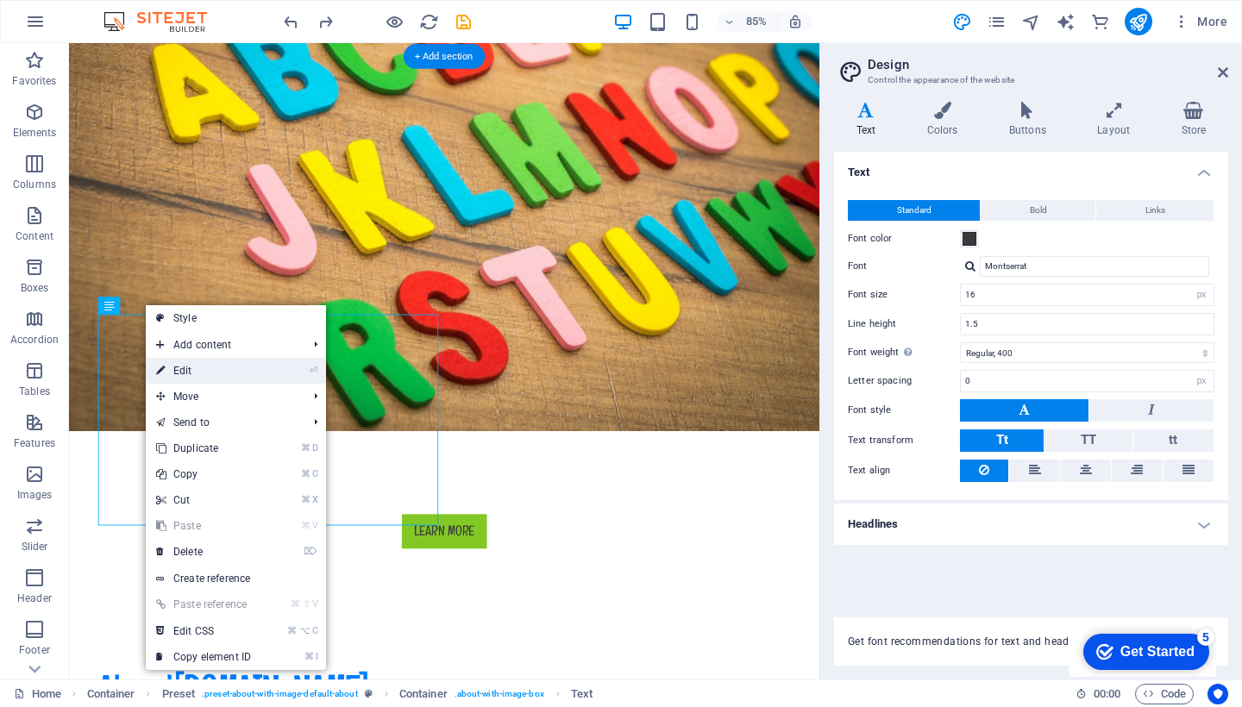
click at [178, 367] on link "⏎ Edit" at bounding box center [204, 371] width 116 height 26
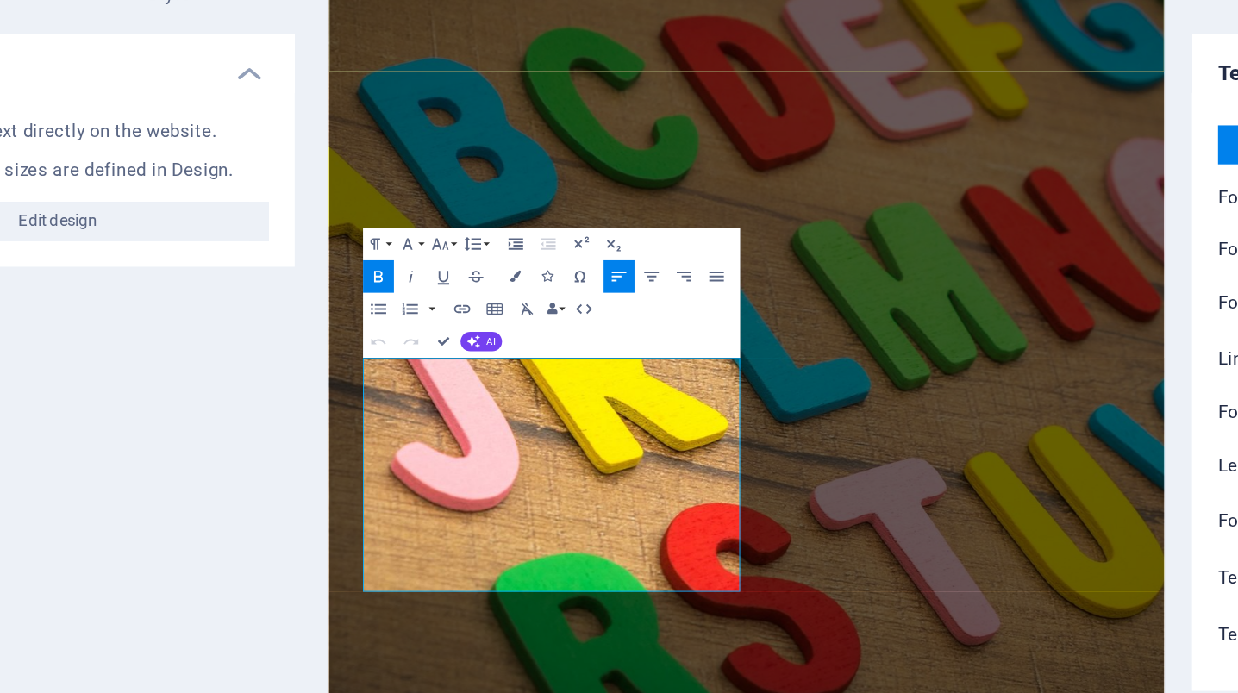
scroll to position [734, 0]
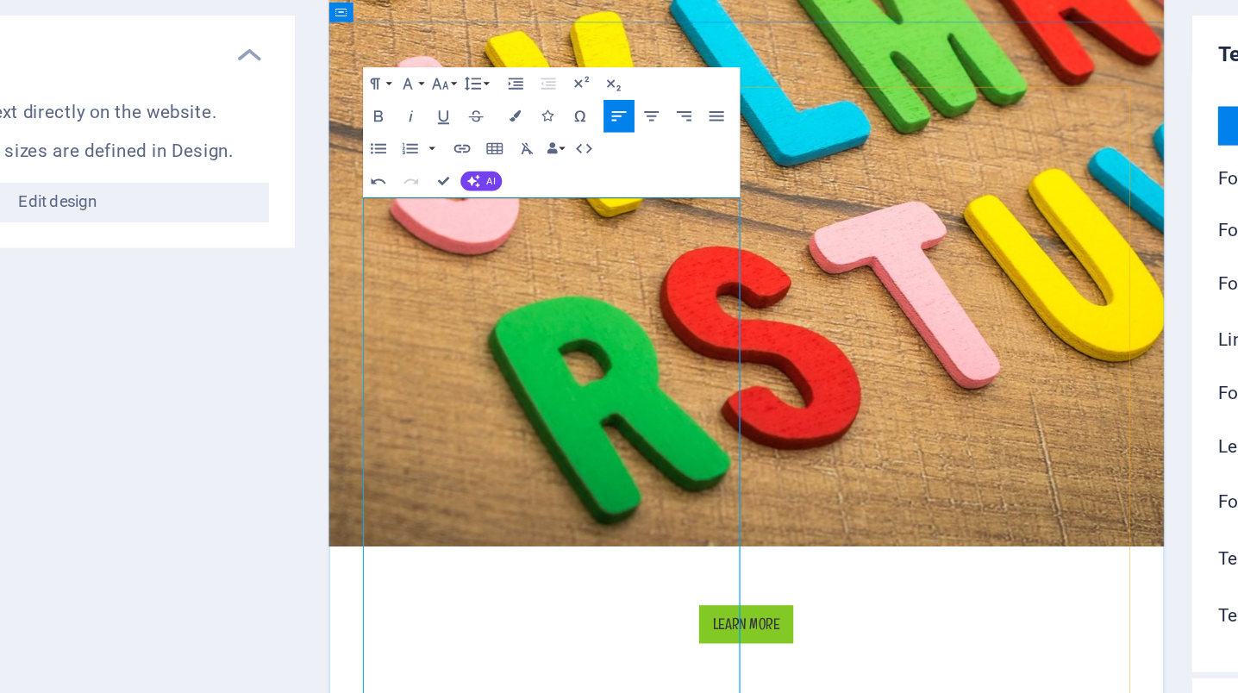
drag, startPoint x: 364, startPoint y: 252, endPoint x: 401, endPoint y: 253, distance: 37.1
drag, startPoint x: 367, startPoint y: 254, endPoint x: 510, endPoint y: 250, distance: 142.3
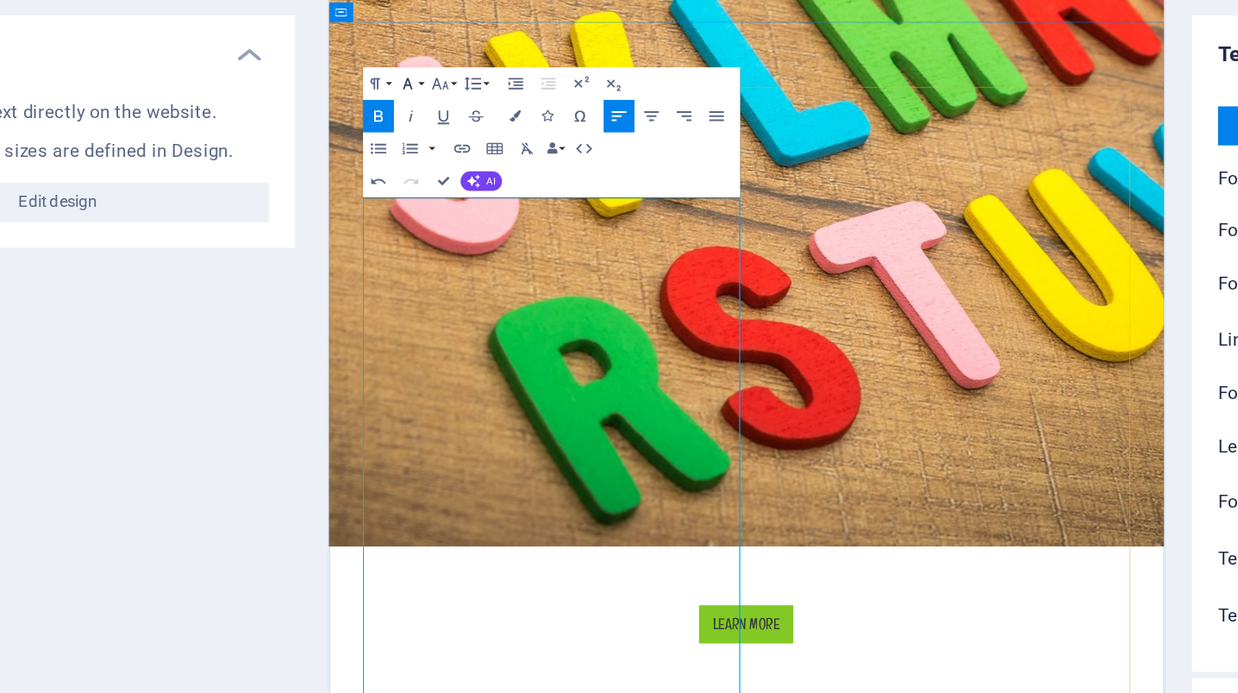
click at [408, 179] on button "Font Family" at bounding box center [416, 187] width 16 height 17
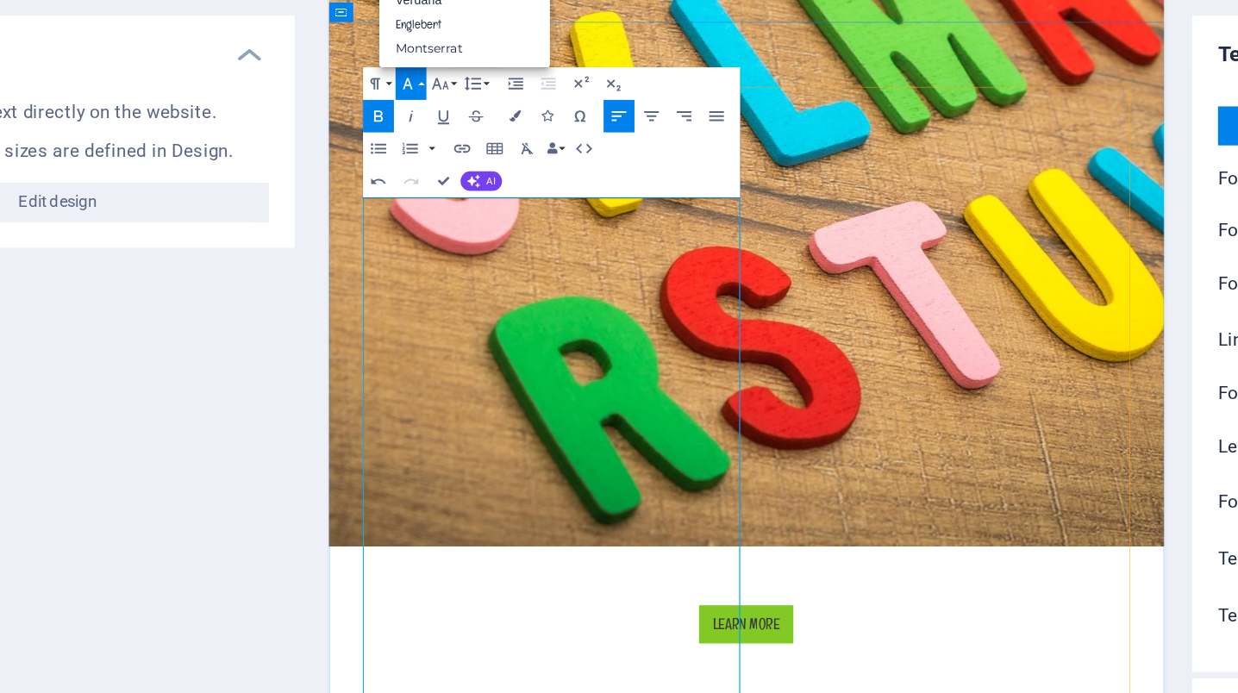
scroll to position [0, 0]
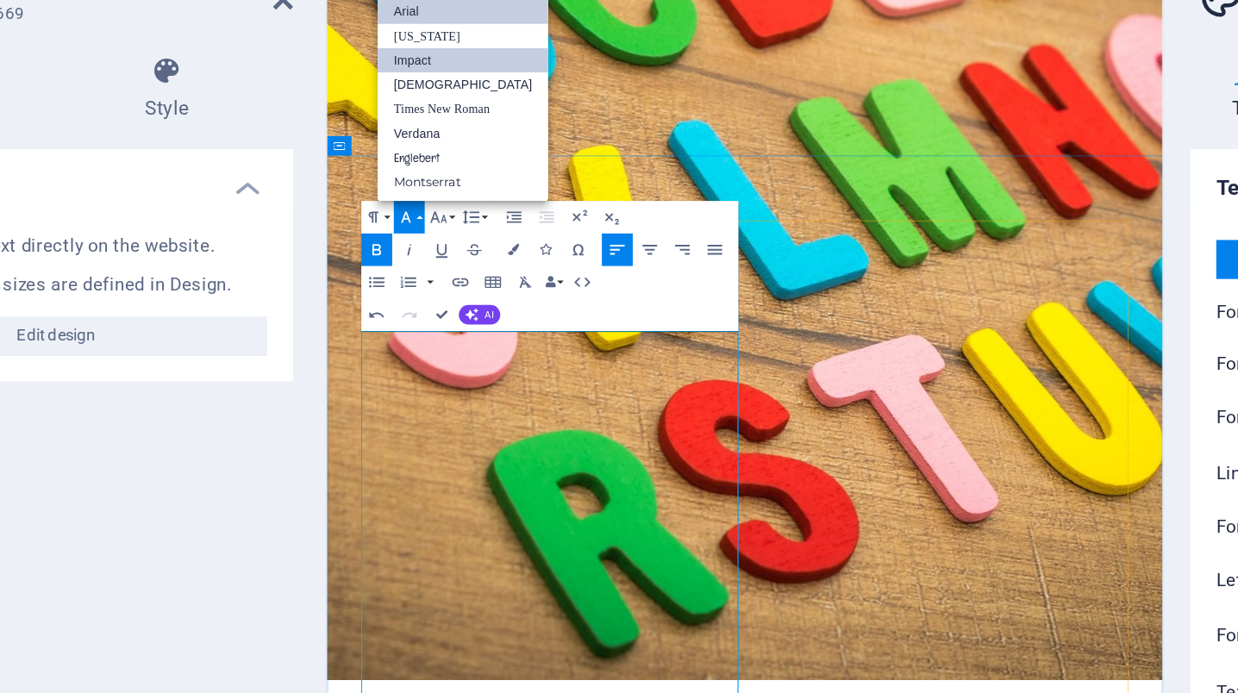
click at [399, 98] on link "Impact" at bounding box center [444, 104] width 91 height 13
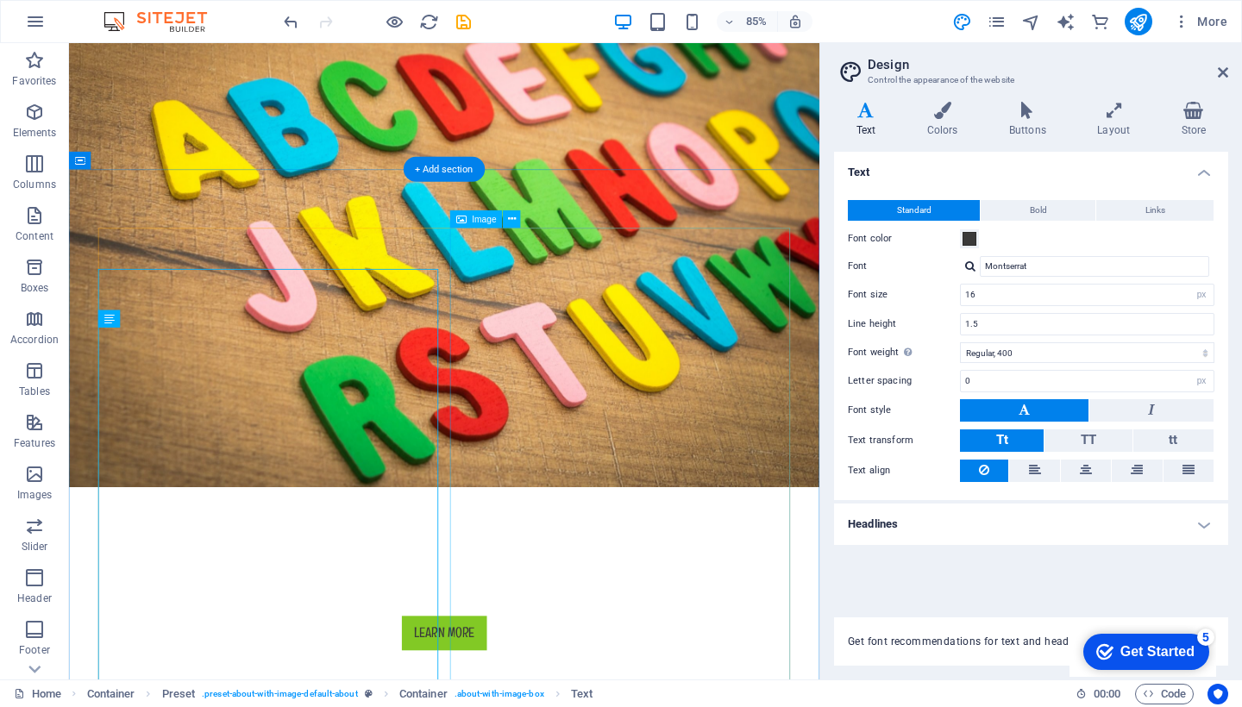
scroll to position [506, 0]
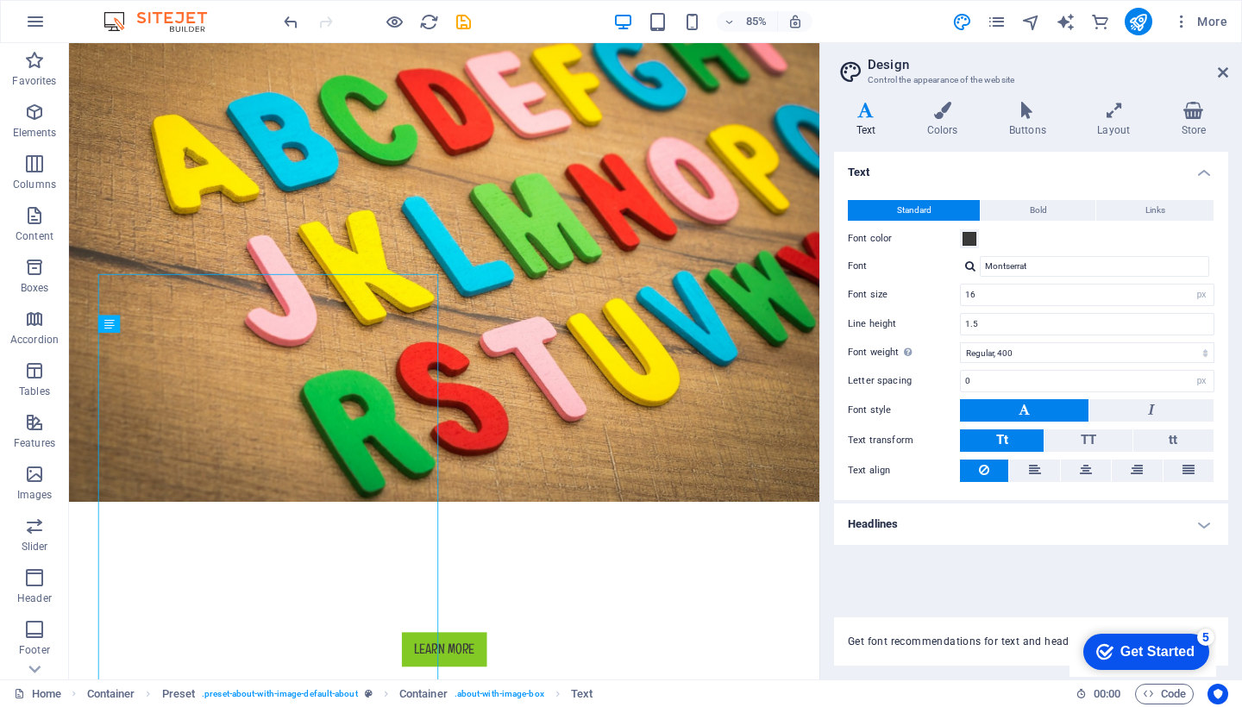
click at [1228, 73] on aside "Design Control the appearance of the website Variants Text Colors Buttons Layou…" at bounding box center [1030, 361] width 422 height 636
click at [1225, 69] on icon at bounding box center [1222, 73] width 10 height 14
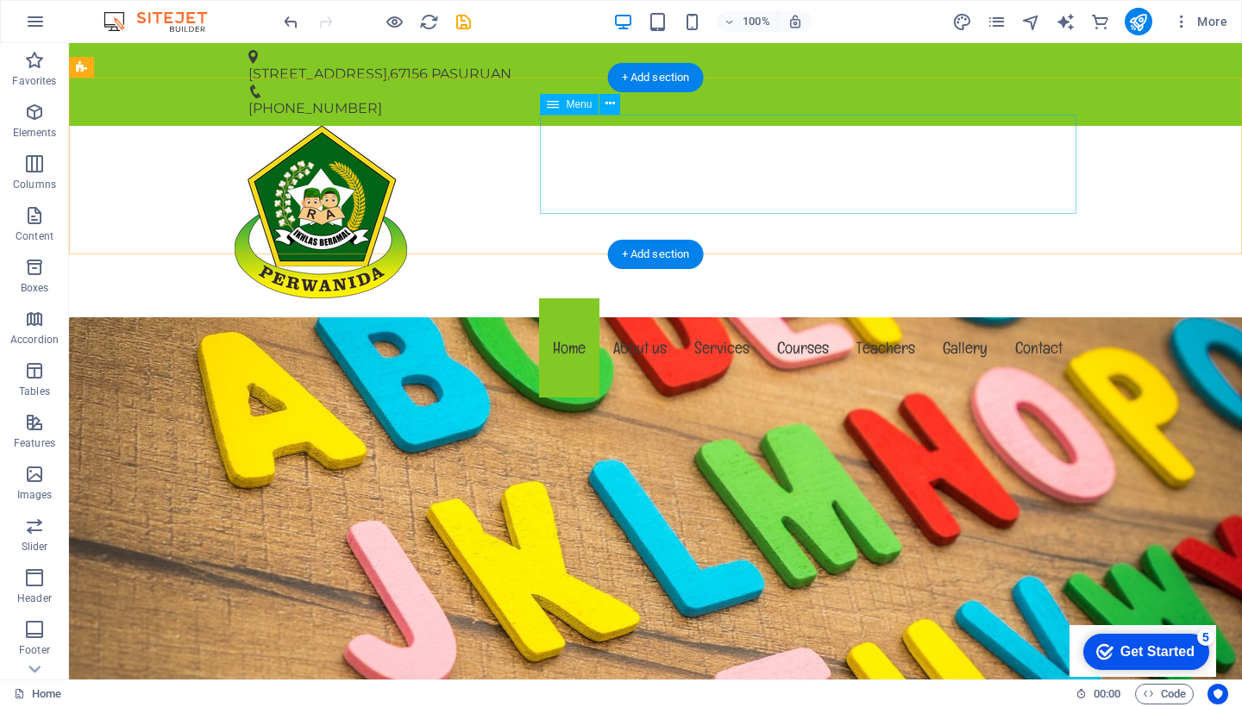
scroll to position [0, 0]
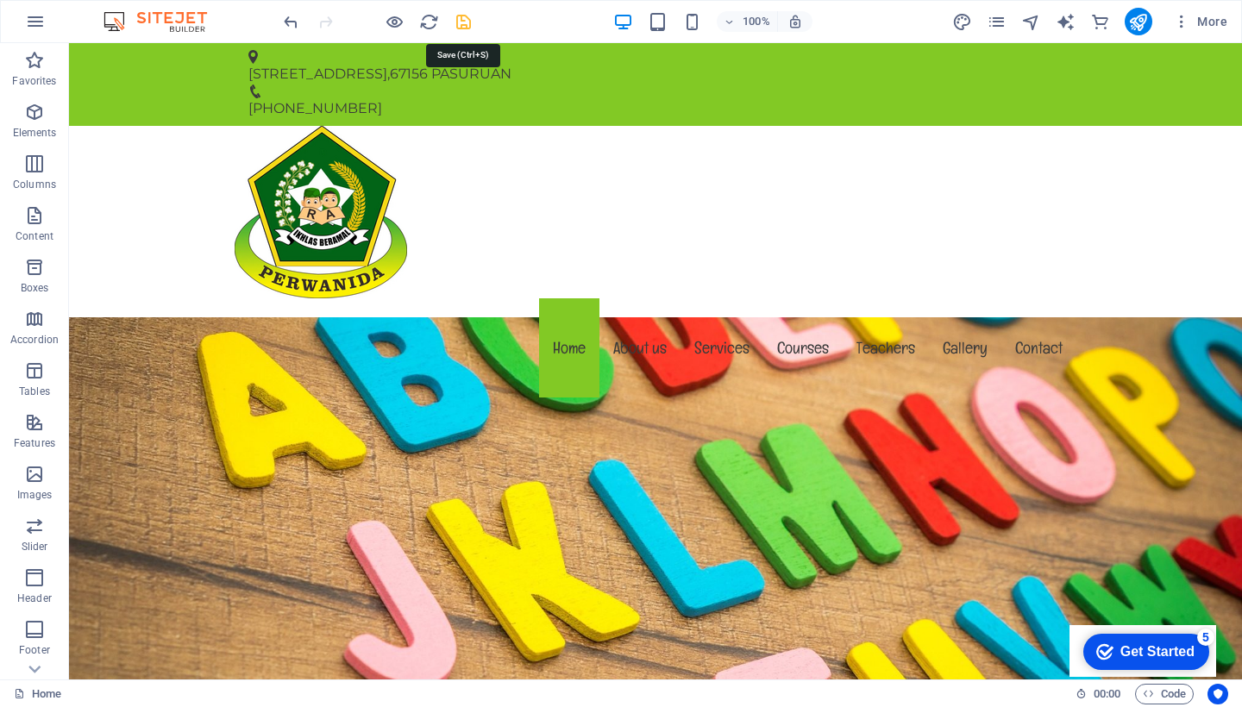
click at [460, 25] on icon "save" at bounding box center [464, 22] width 20 height 20
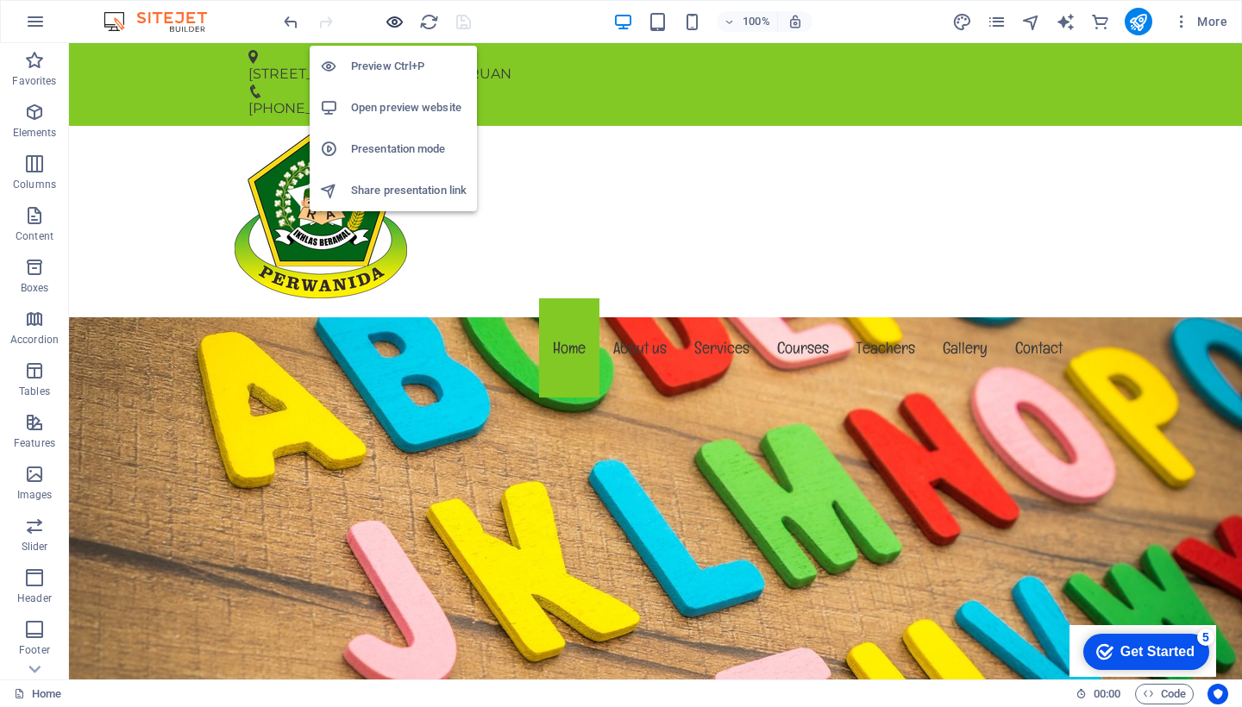
click at [390, 19] on icon "button" at bounding box center [395, 22] width 20 height 20
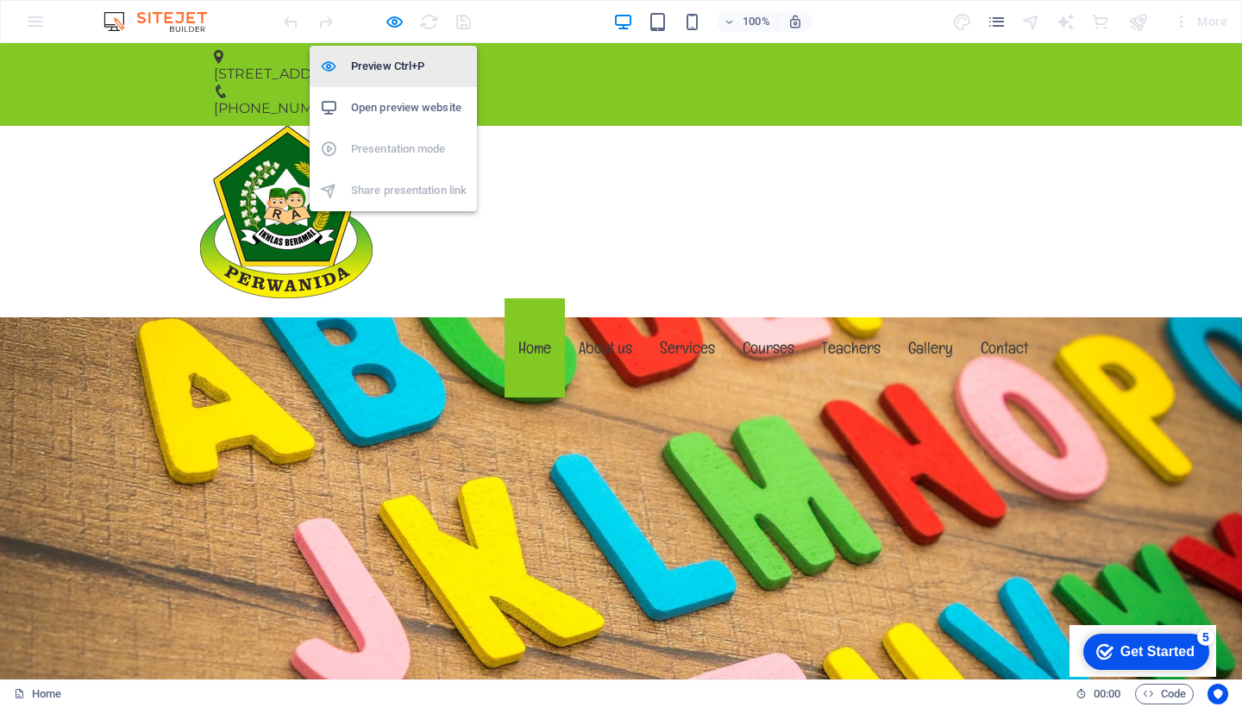
click at [383, 62] on h6 "Preview Ctrl+P" at bounding box center [409, 66] width 116 height 21
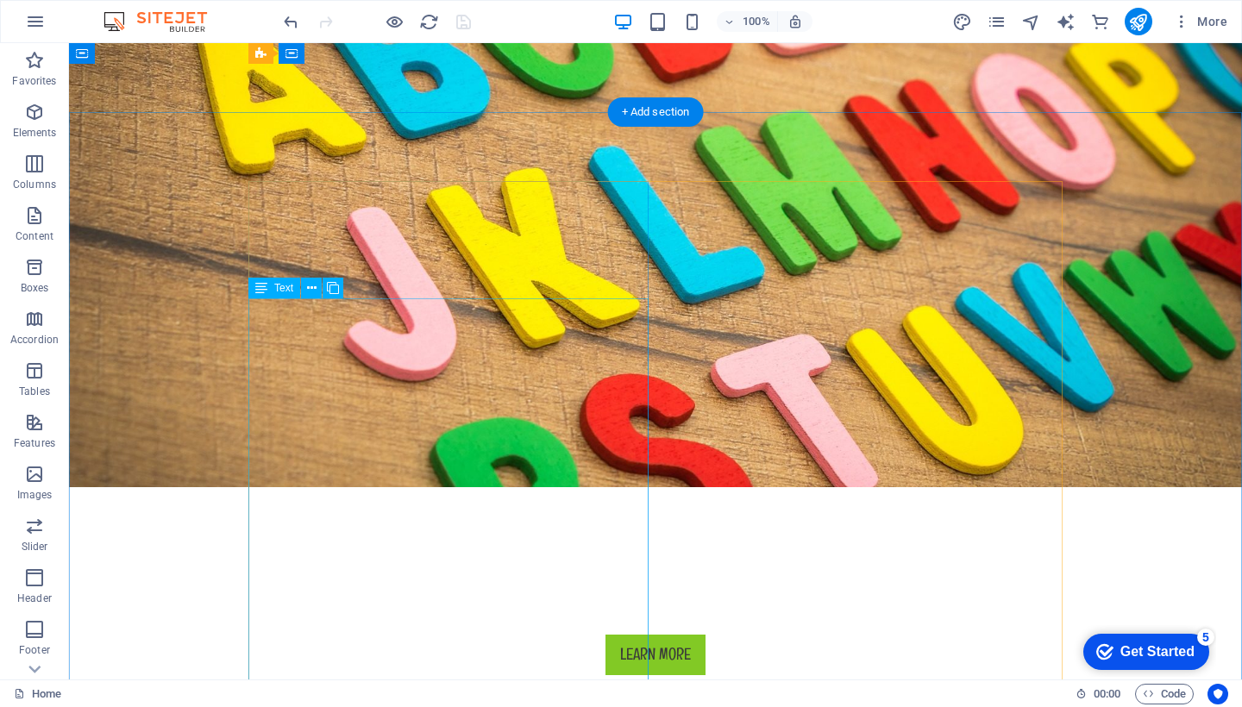
scroll to position [513, 0]
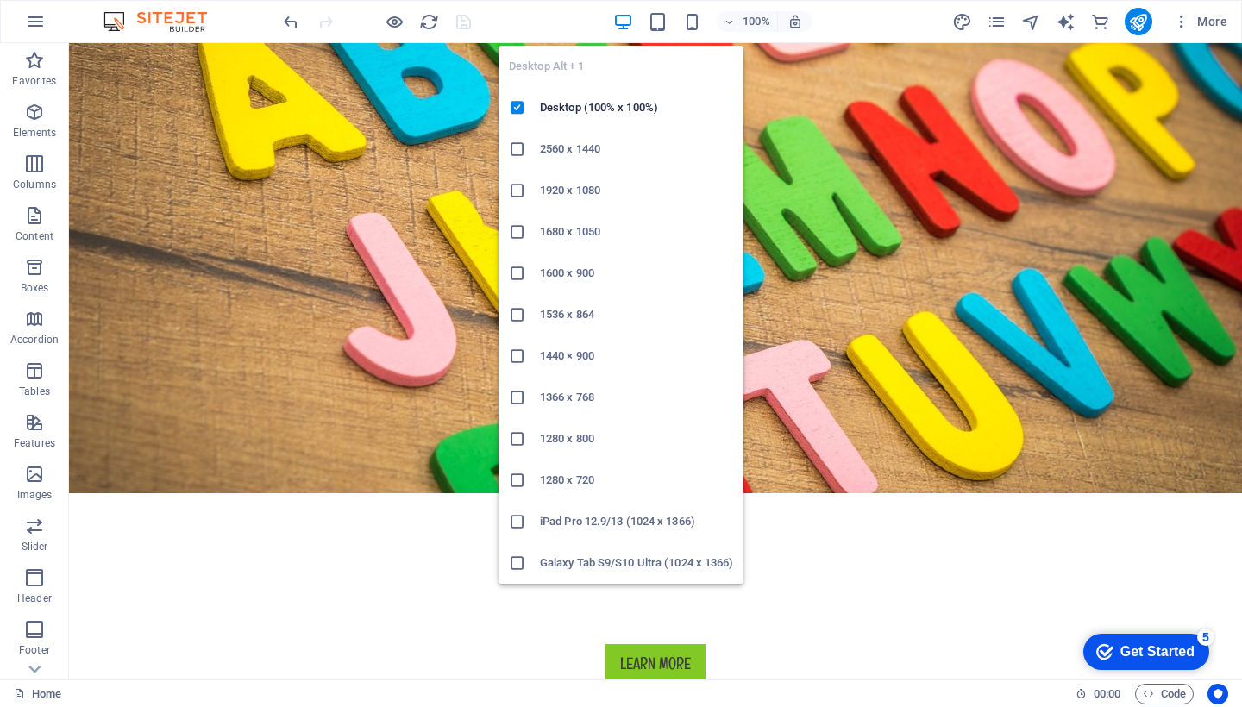
click at [527, 147] on div at bounding box center [524, 149] width 31 height 17
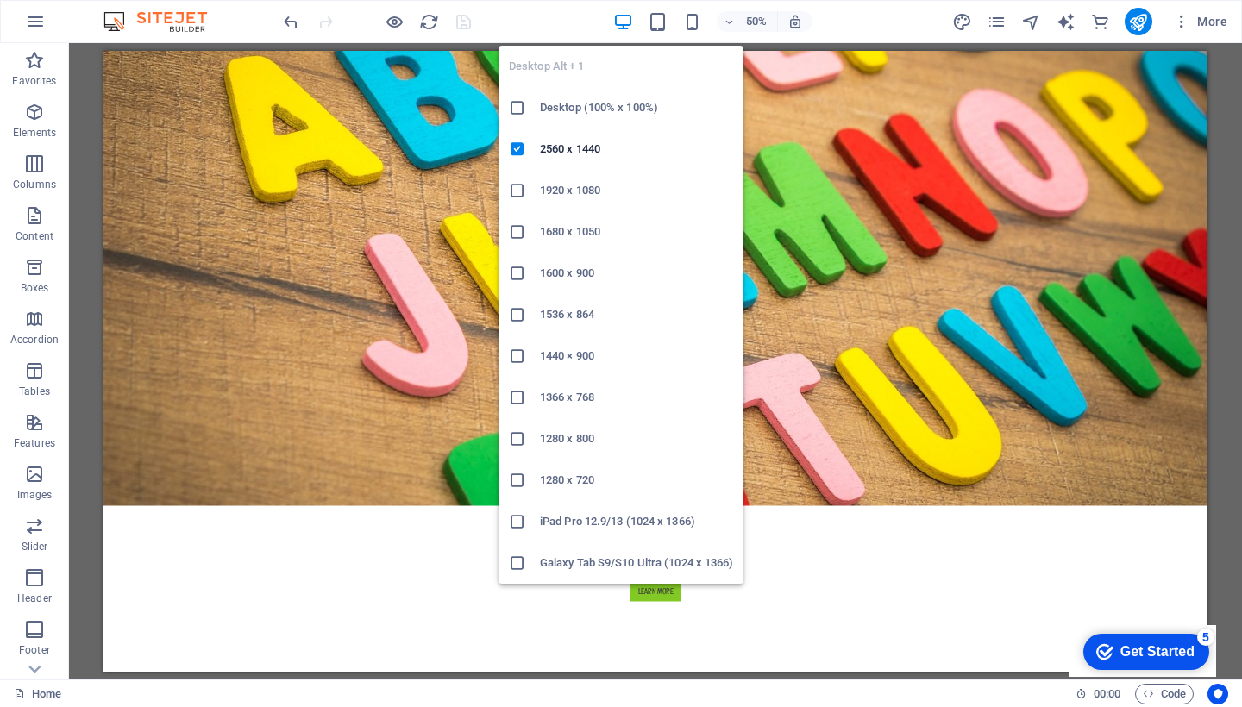
click at [516, 188] on icon at bounding box center [517, 190] width 17 height 17
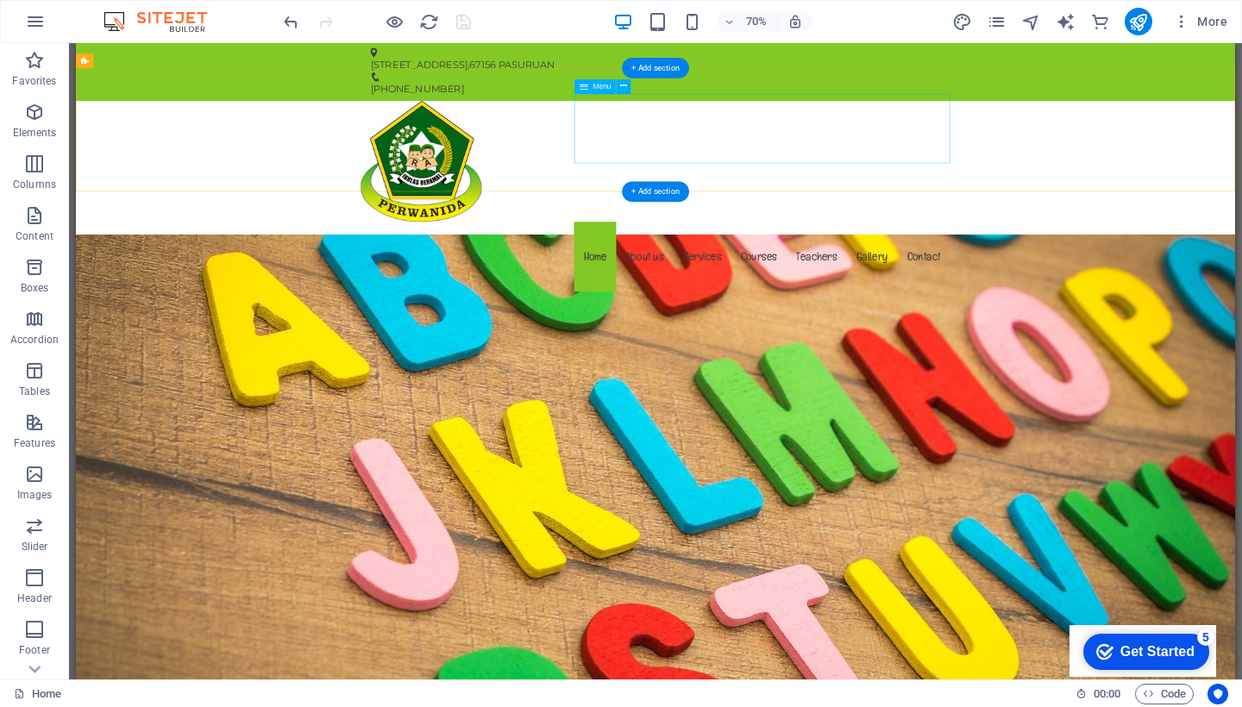
scroll to position [0, 0]
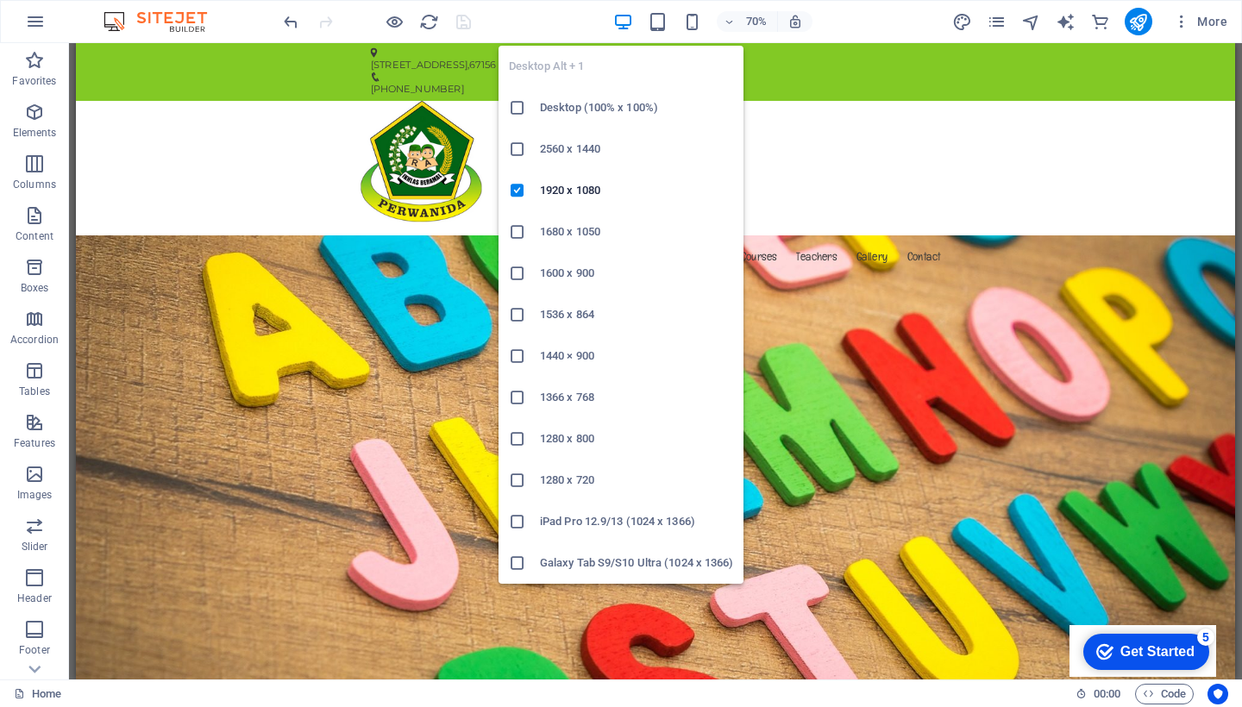
click at [515, 273] on icon at bounding box center [517, 273] width 17 height 17
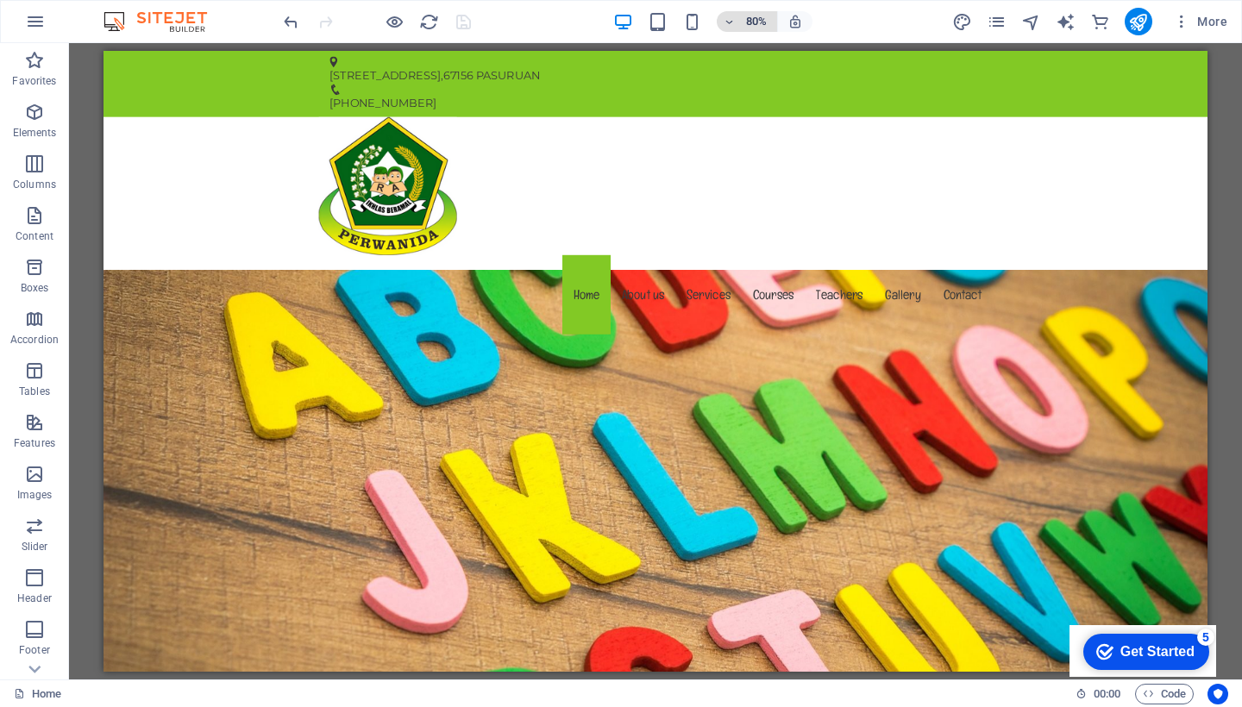
click at [731, 18] on icon "button" at bounding box center [729, 21] width 12 height 11
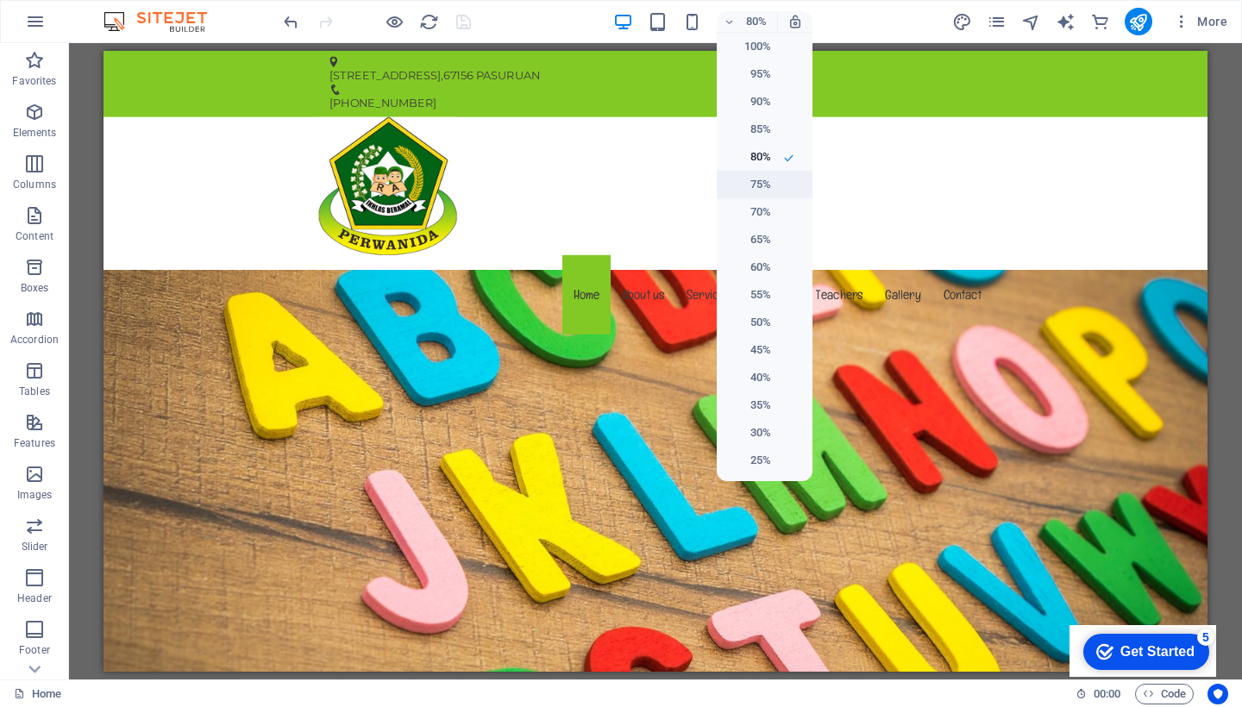
click at [753, 185] on h6 "75%" at bounding box center [749, 184] width 44 height 21
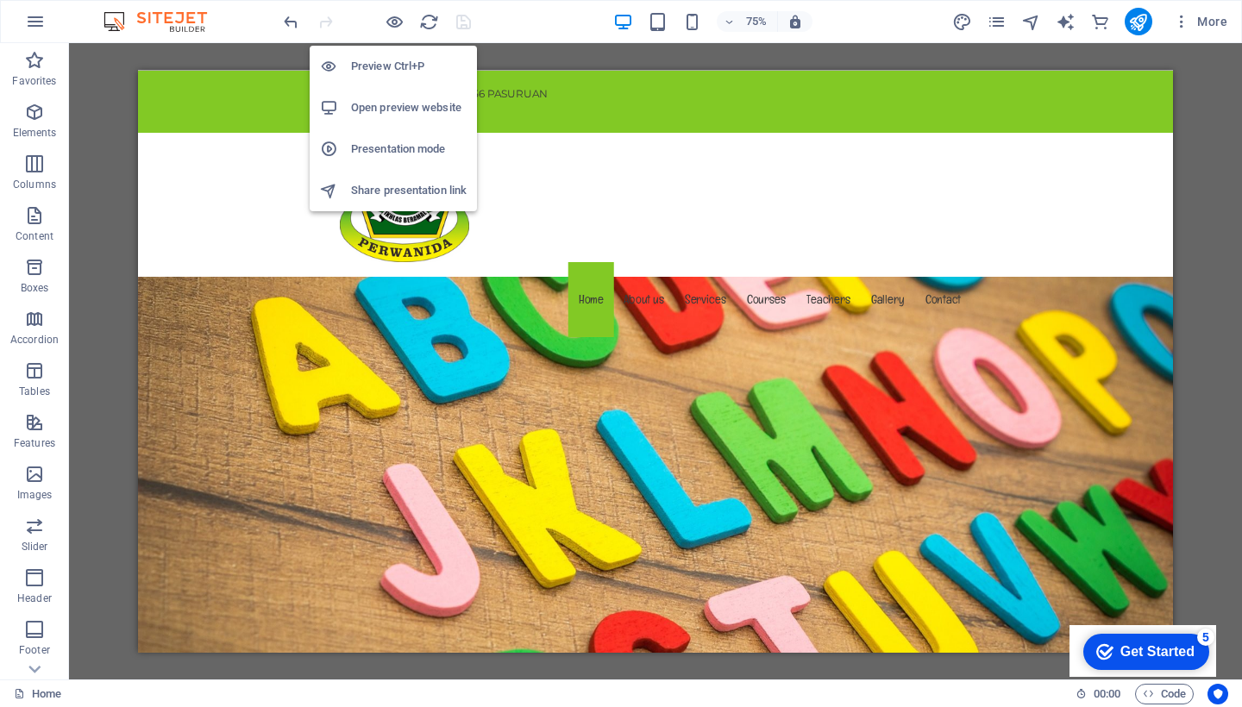
click at [376, 149] on h6 "Presentation mode" at bounding box center [409, 149] width 116 height 21
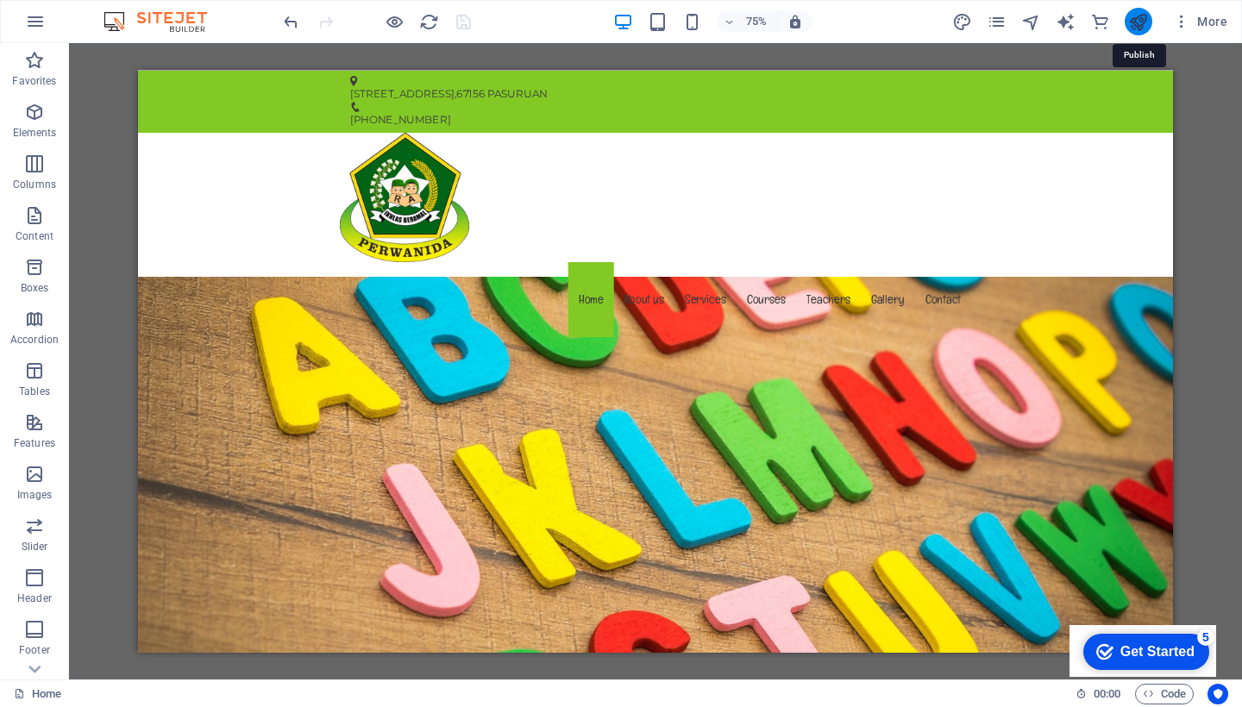
click at [1133, 25] on icon "publish" at bounding box center [1138, 22] width 20 height 20
